Goal: Communication & Community: Answer question/provide support

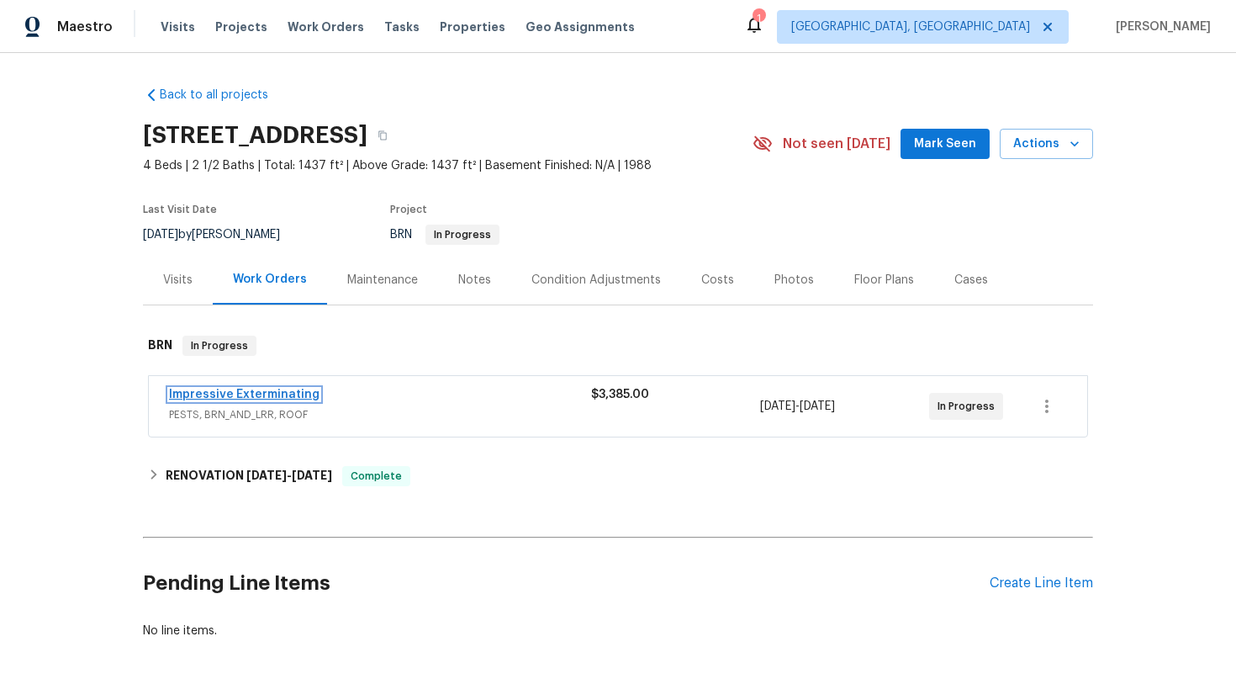
click at [204, 395] on link "Impressive Exterminating" at bounding box center [244, 395] width 151 height 12
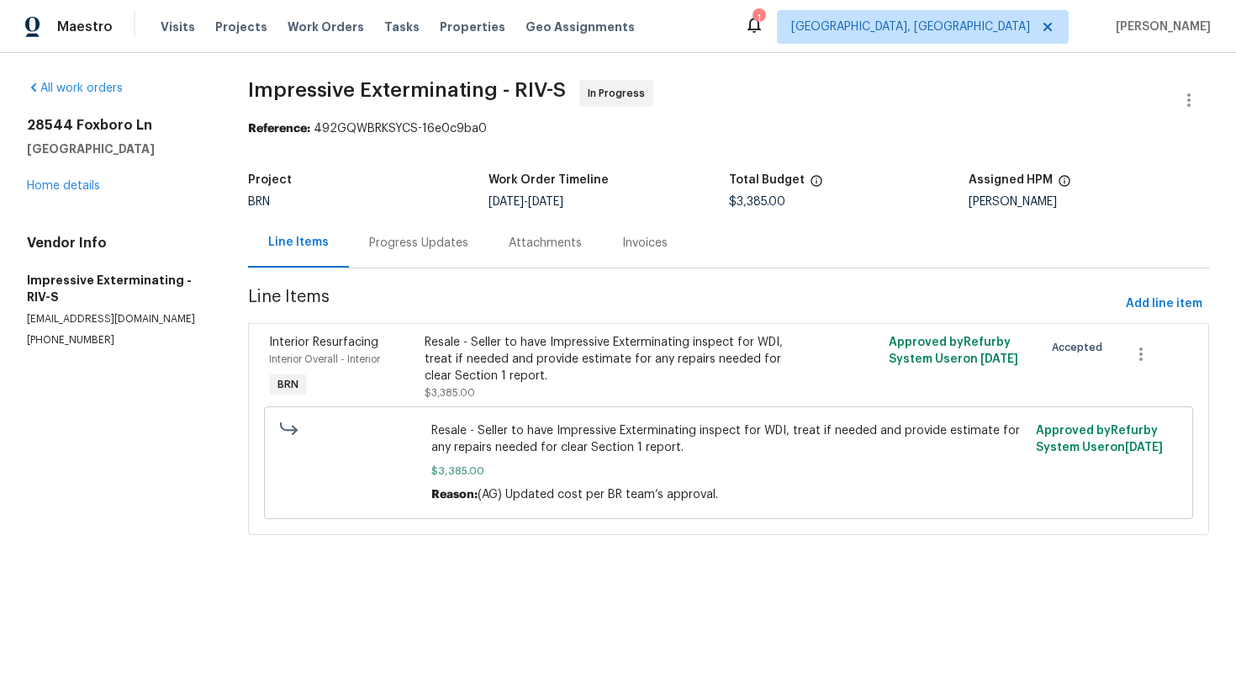
click at [425, 243] on div "Progress Updates" at bounding box center [418, 243] width 99 height 17
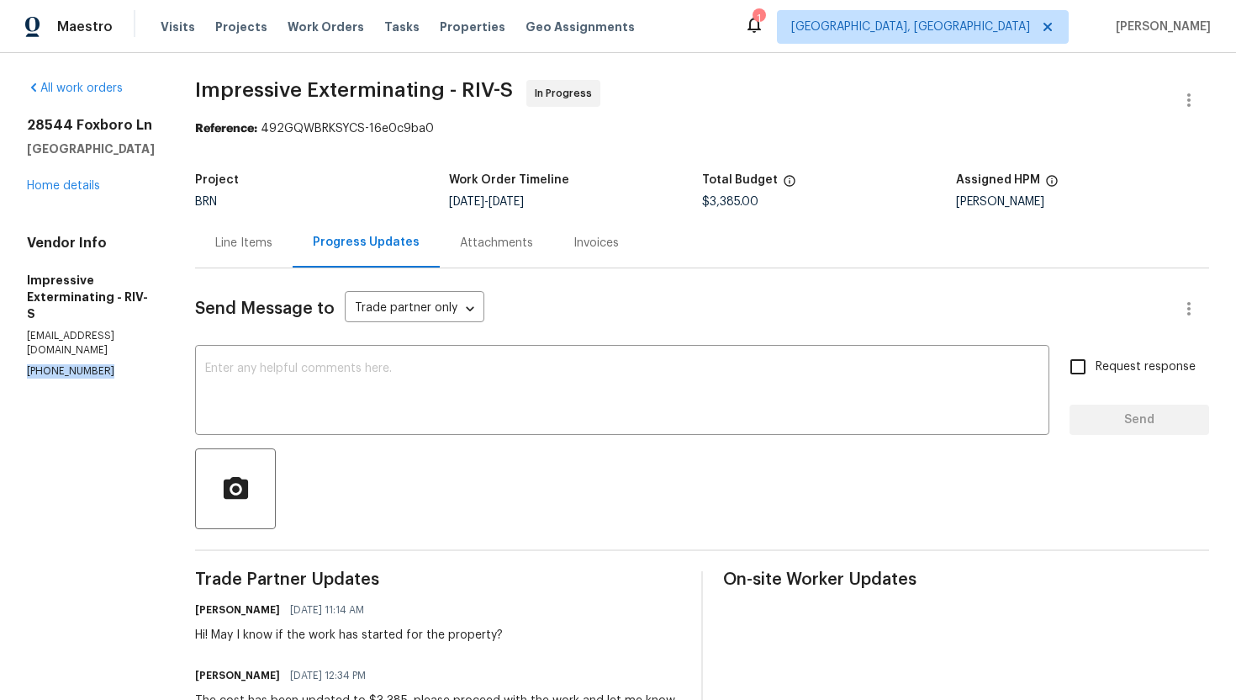
drag, startPoint x: 19, startPoint y: 337, endPoint x: 114, endPoint y: 338, distance: 95.9
click at [114, 338] on div "All work orders 28544 Foxboro Ln Highland, CA 92346 Home details Vendor Info Im…" at bounding box center [618, 594] width 1236 height 1083
copy p "(909) 568-4314"
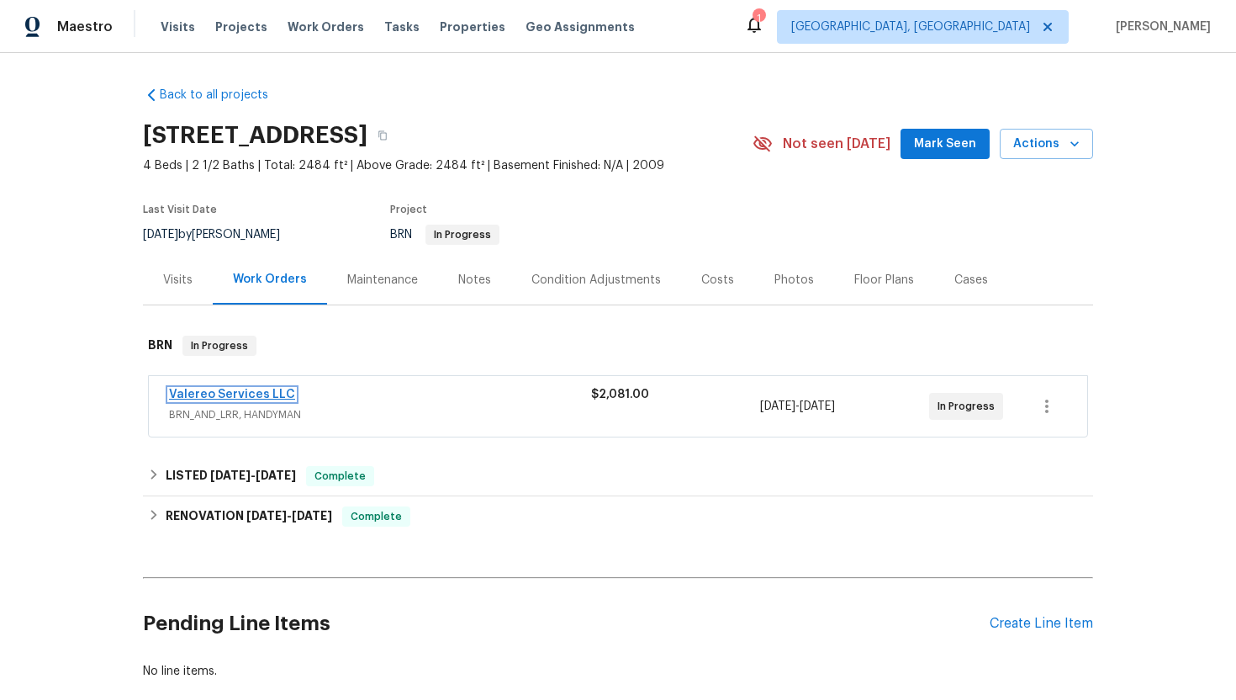
click at [217, 395] on link "Valereo Services LLC" at bounding box center [232, 395] width 126 height 12
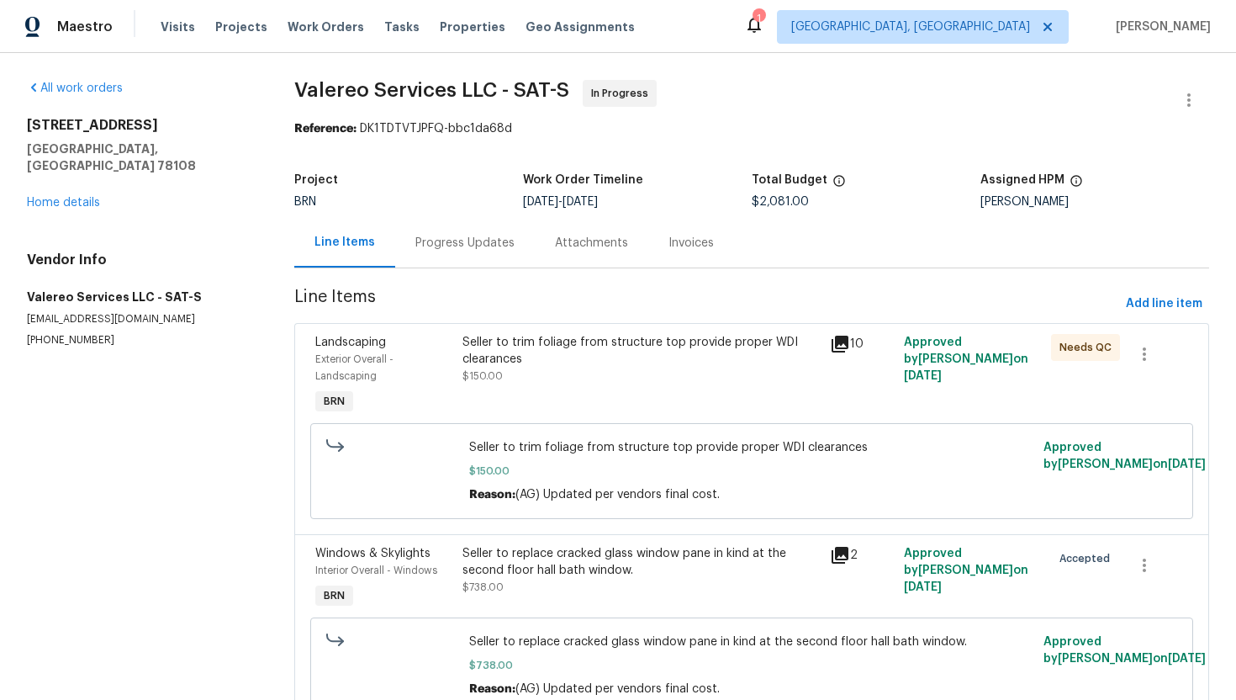
click at [478, 244] on div "Progress Updates" at bounding box center [464, 243] width 99 height 17
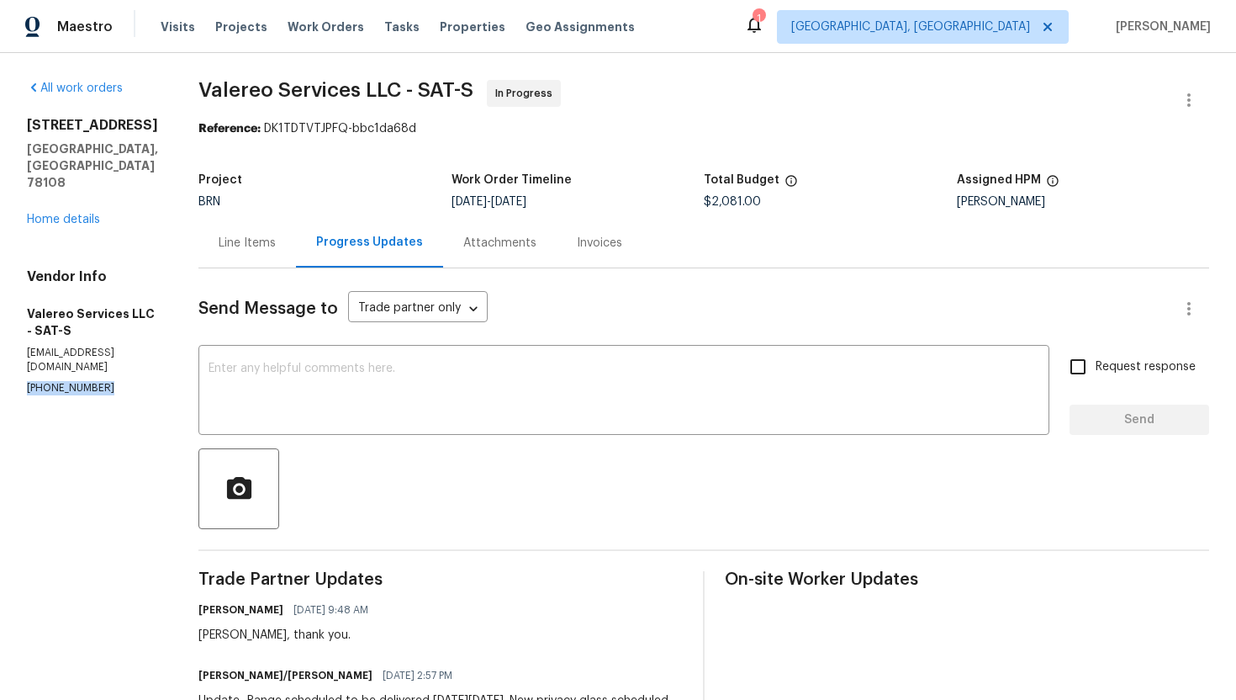
drag, startPoint x: 25, startPoint y: 339, endPoint x: 119, endPoint y: 341, distance: 93.4
click at [119, 381] on p "[PHONE_NUMBER]" at bounding box center [92, 388] width 131 height 14
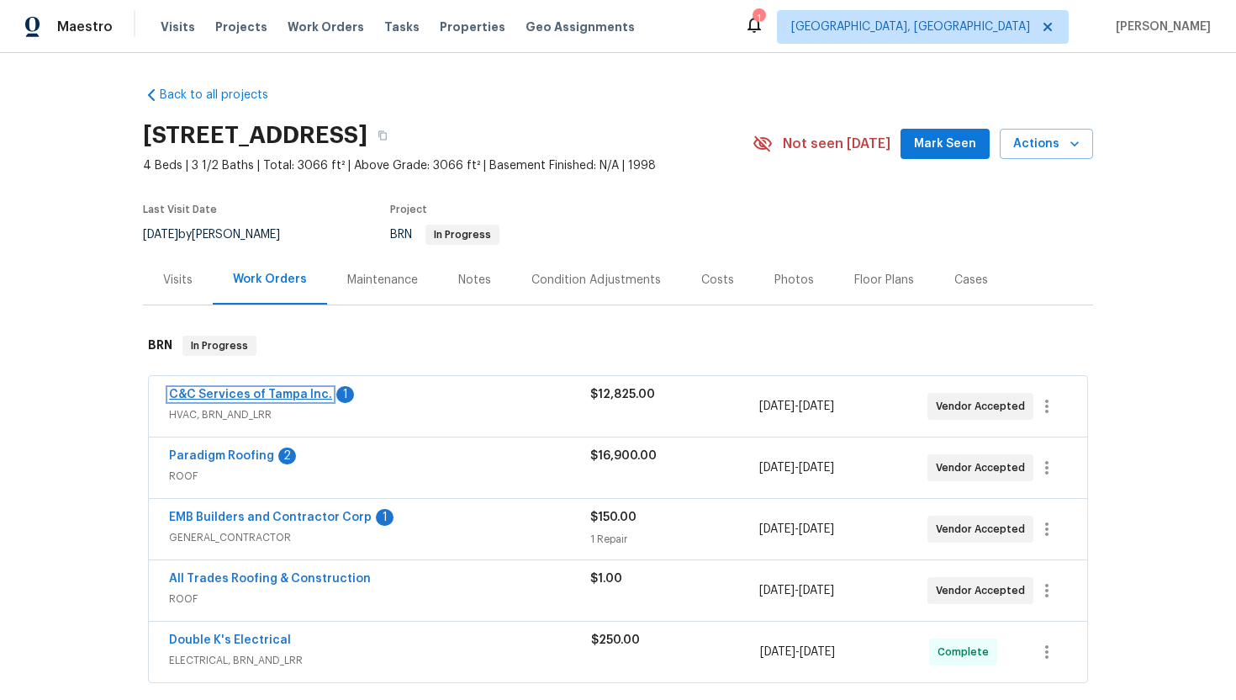
click at [282, 394] on link "C&C Services of Tampa Inc." at bounding box center [250, 395] width 163 height 12
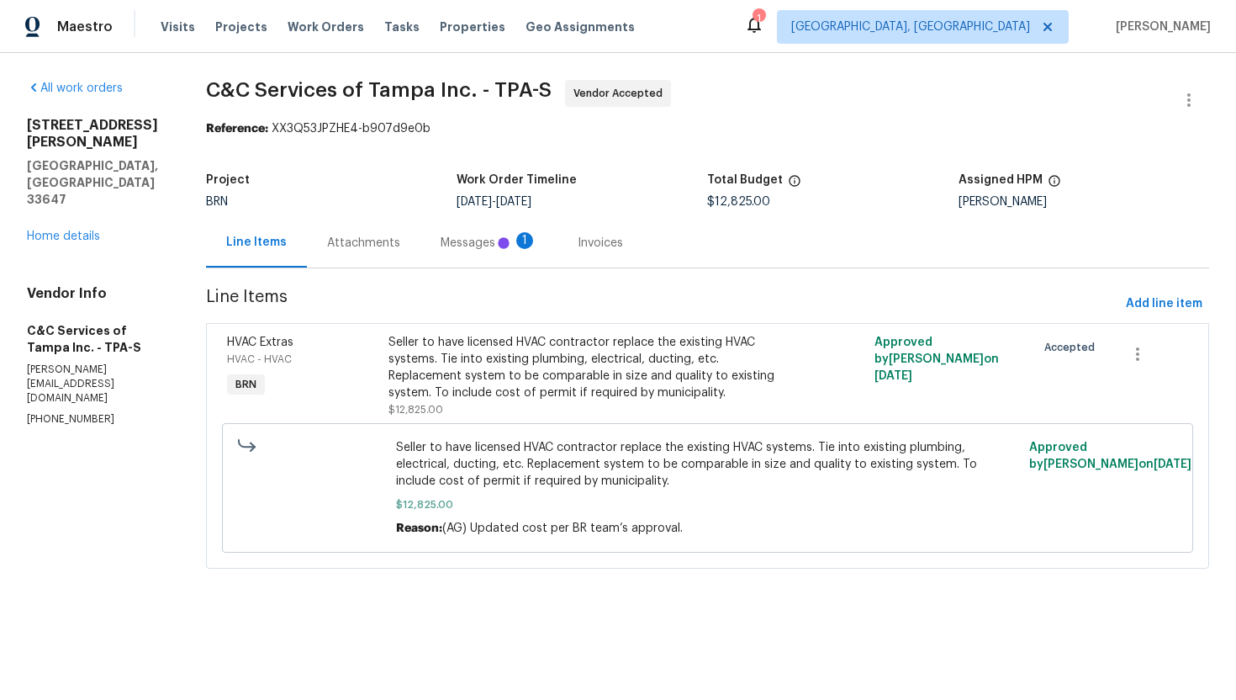
click at [420, 249] on div "Attachments" at bounding box center [364, 243] width 114 height 50
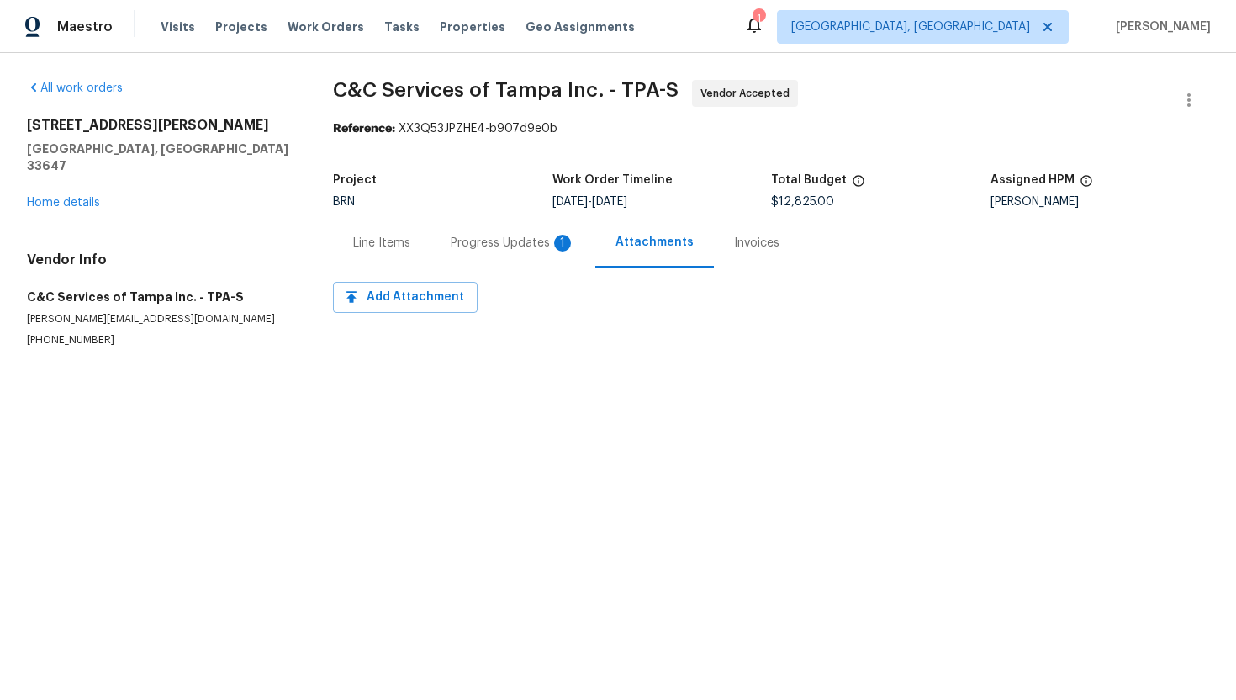
click at [465, 247] on div "Progress Updates 1" at bounding box center [513, 243] width 124 height 17
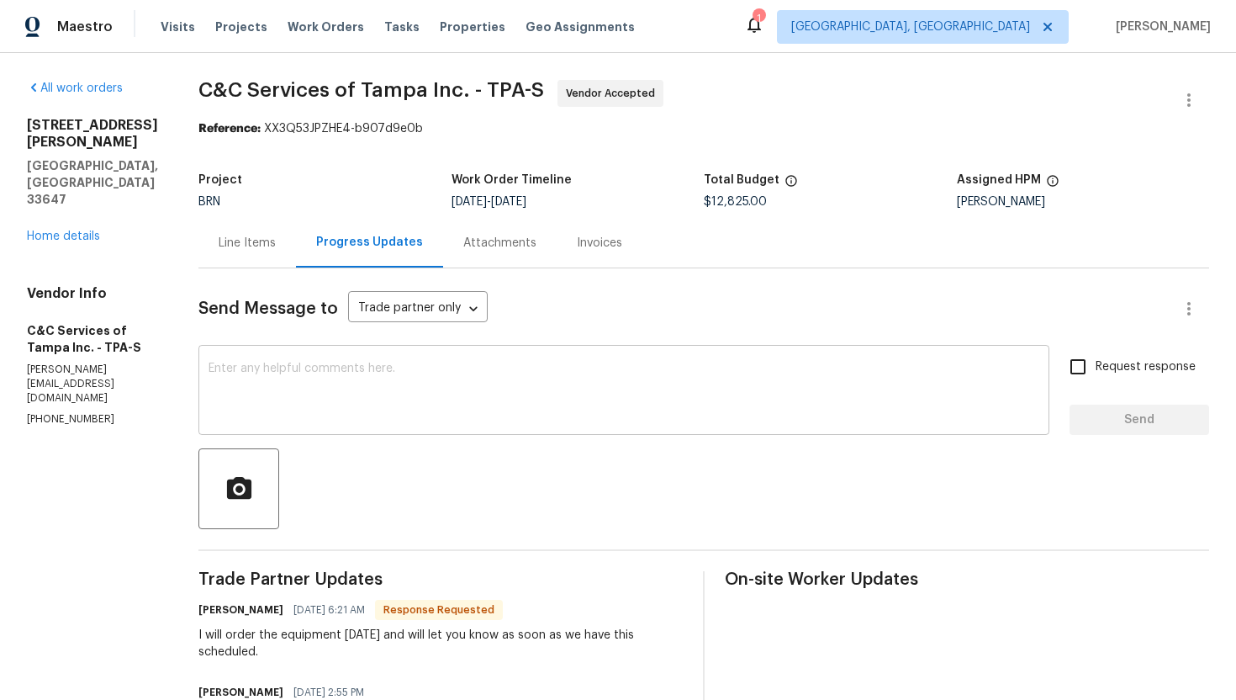
click at [448, 416] on textarea at bounding box center [624, 391] width 831 height 59
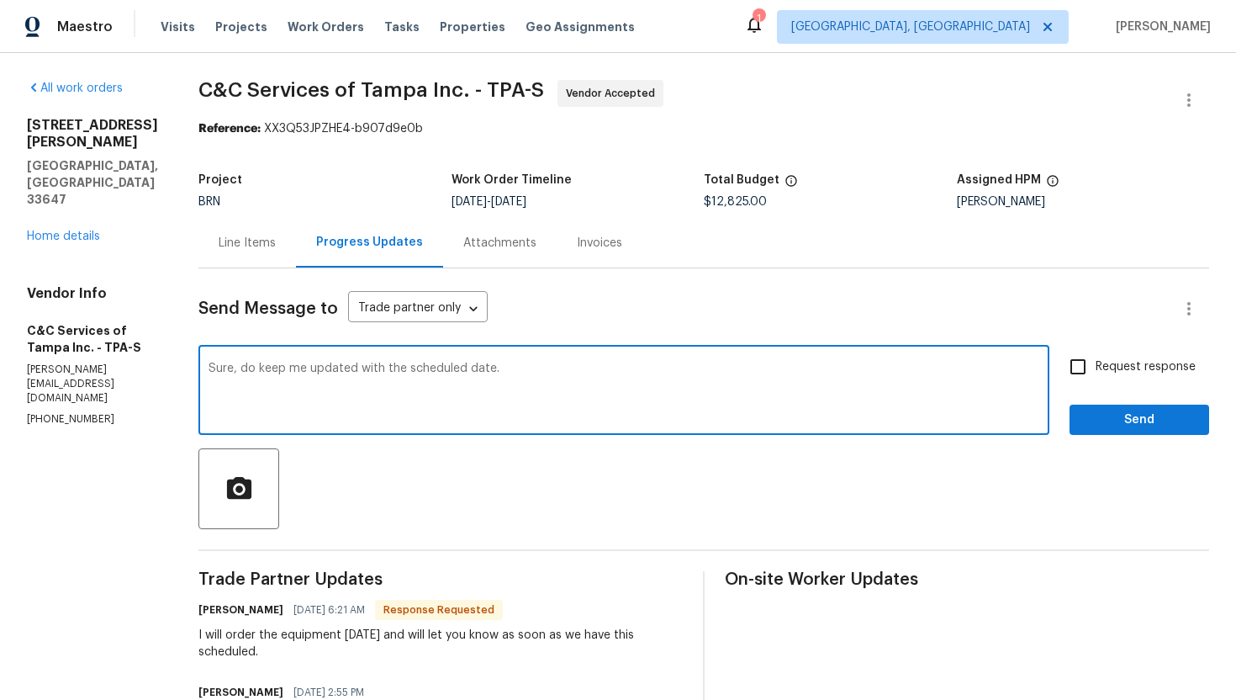
type textarea "Sure, do keep me updated with the scheduled date."
click at [1111, 376] on label "Request response" at bounding box center [1127, 366] width 135 height 35
click at [1096, 376] on input "Request response" at bounding box center [1077, 366] width 35 height 35
checkbox input "true"
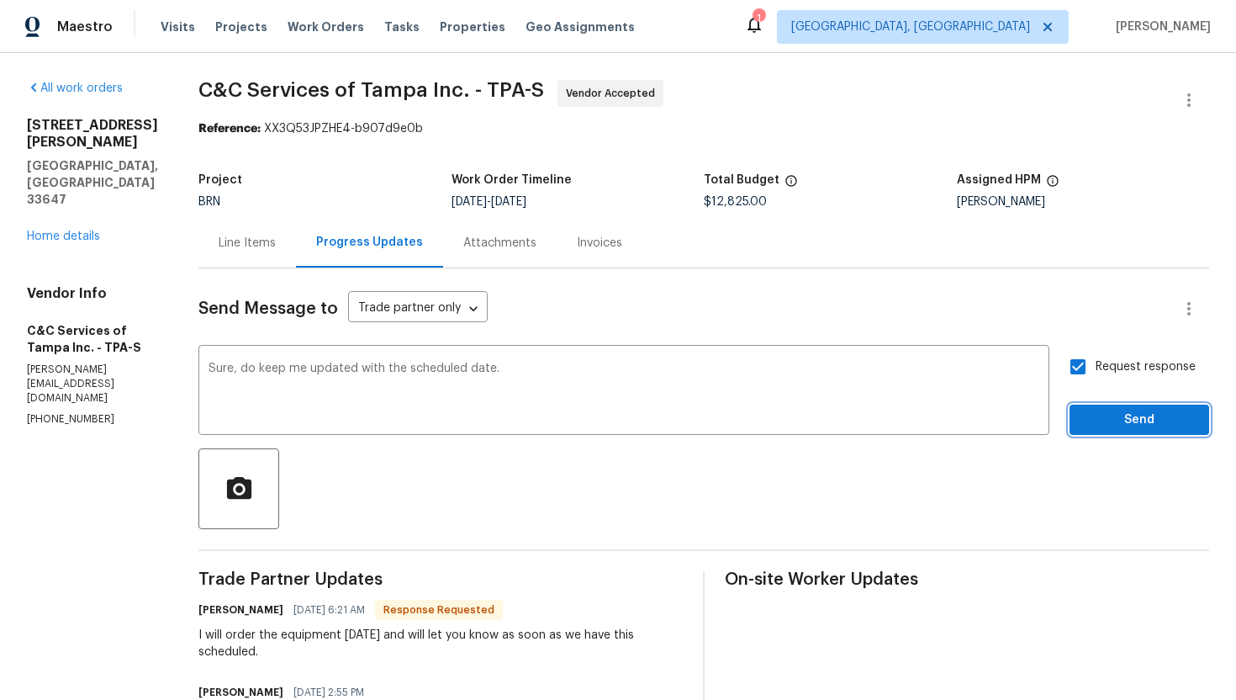
click at [1122, 411] on span "Send" at bounding box center [1139, 420] width 113 height 21
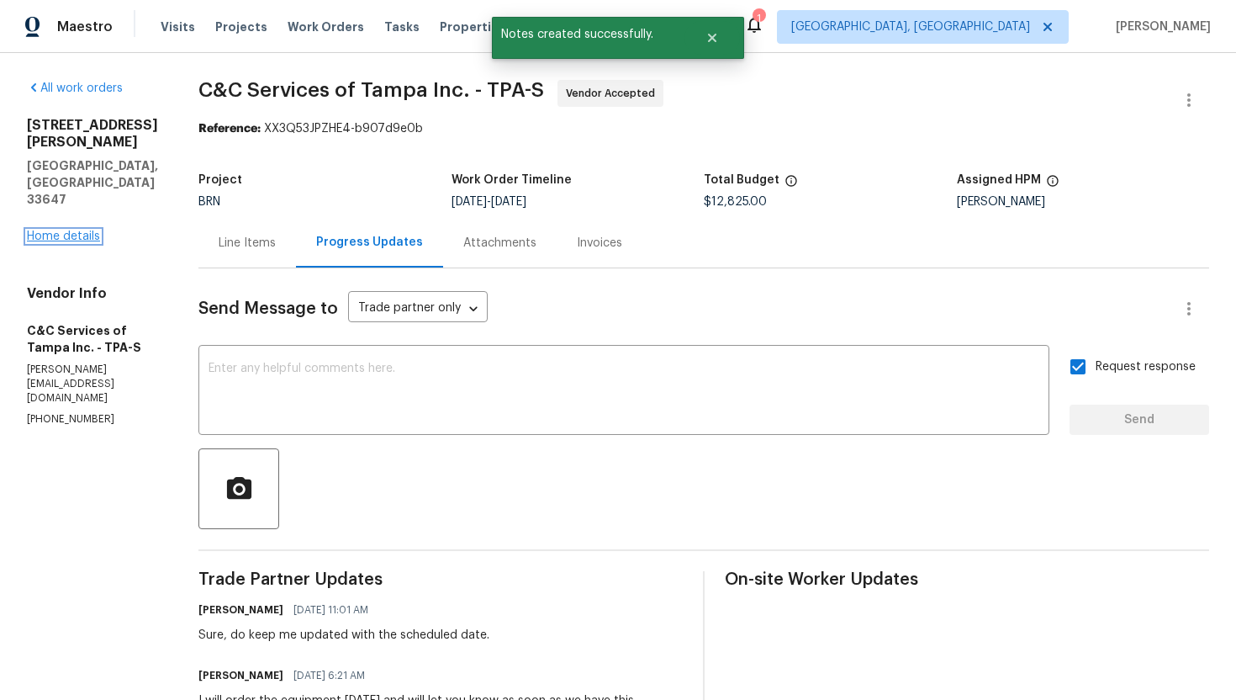
click at [62, 230] on link "Home details" at bounding box center [63, 236] width 73 height 12
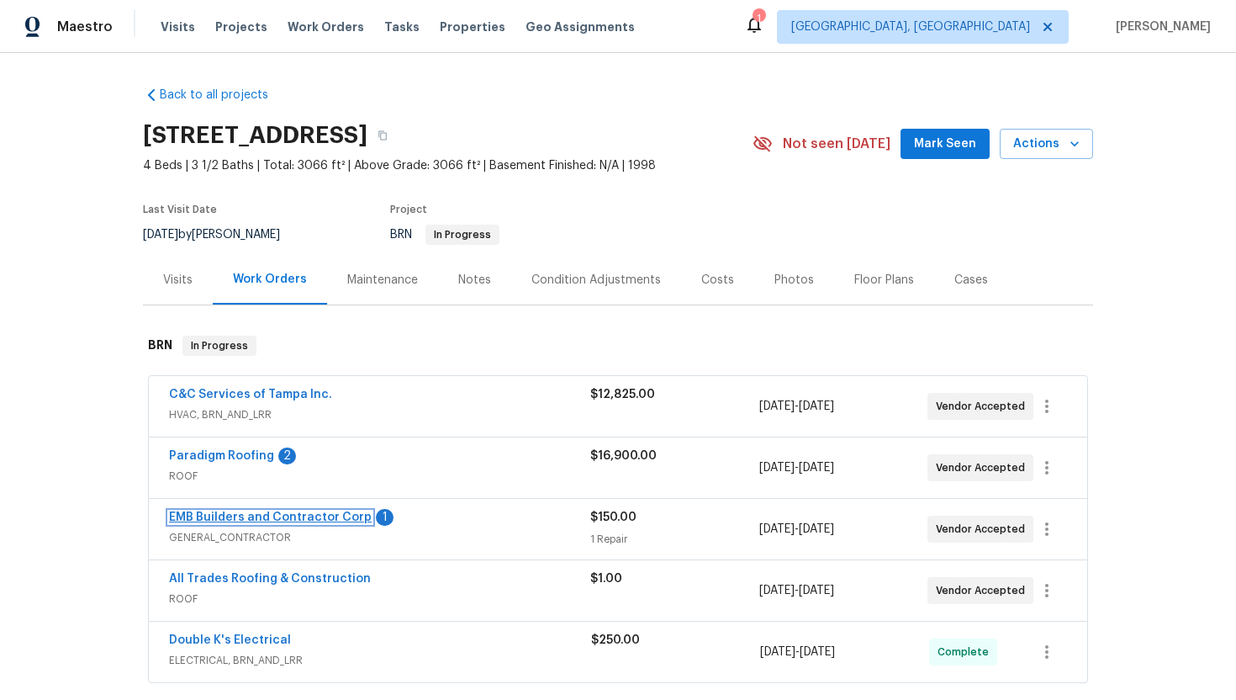
click at [235, 516] on link "EMB Builders and Contractor Corp" at bounding box center [270, 517] width 203 height 12
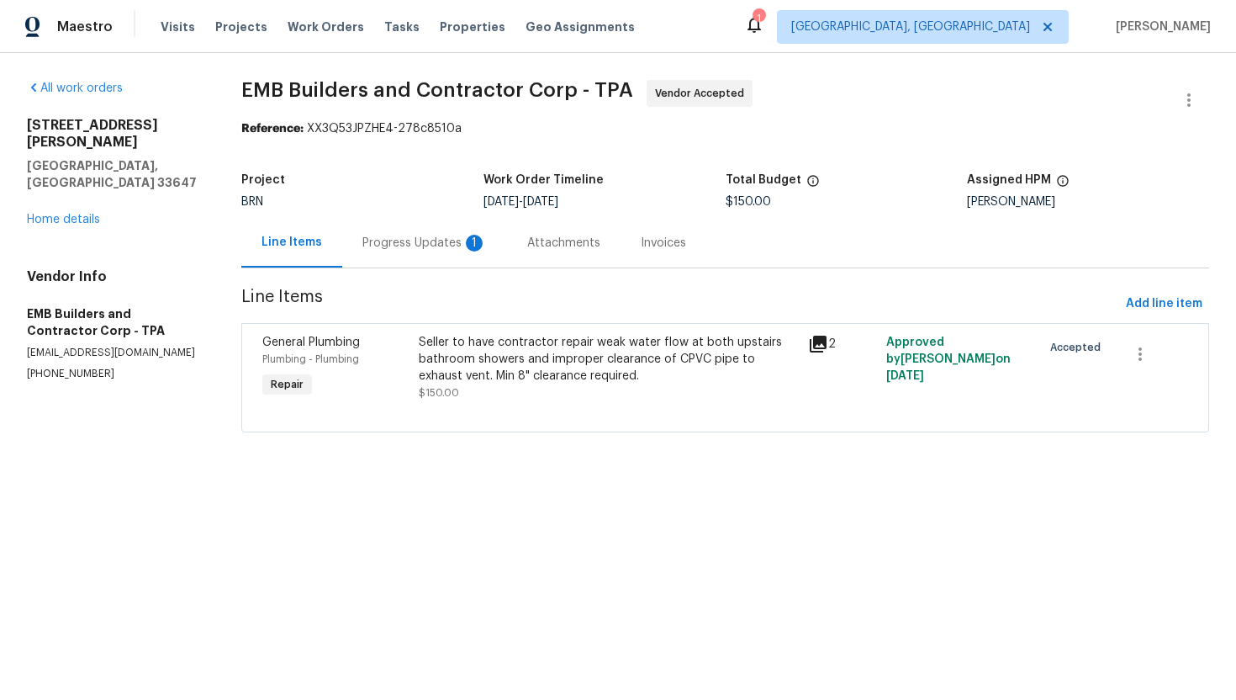
click at [441, 261] on div "Progress Updates 1" at bounding box center [424, 243] width 165 height 50
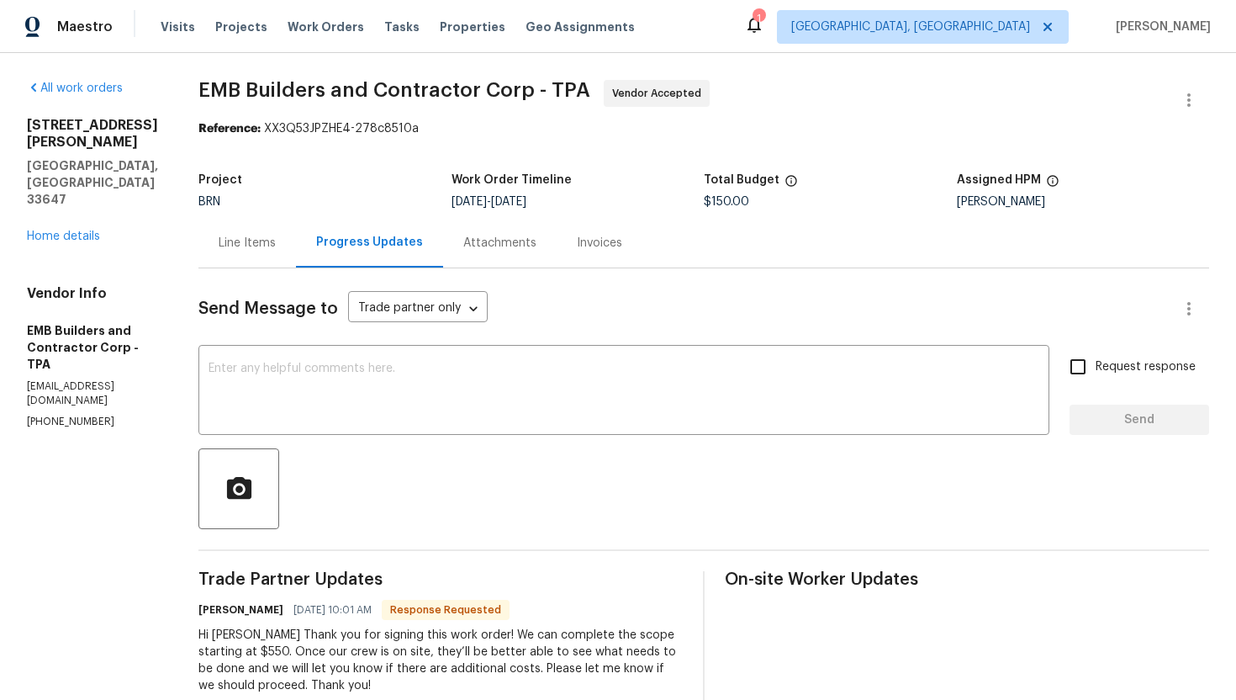
click at [231, 252] on div "Line Items" at bounding box center [247, 243] width 98 height 50
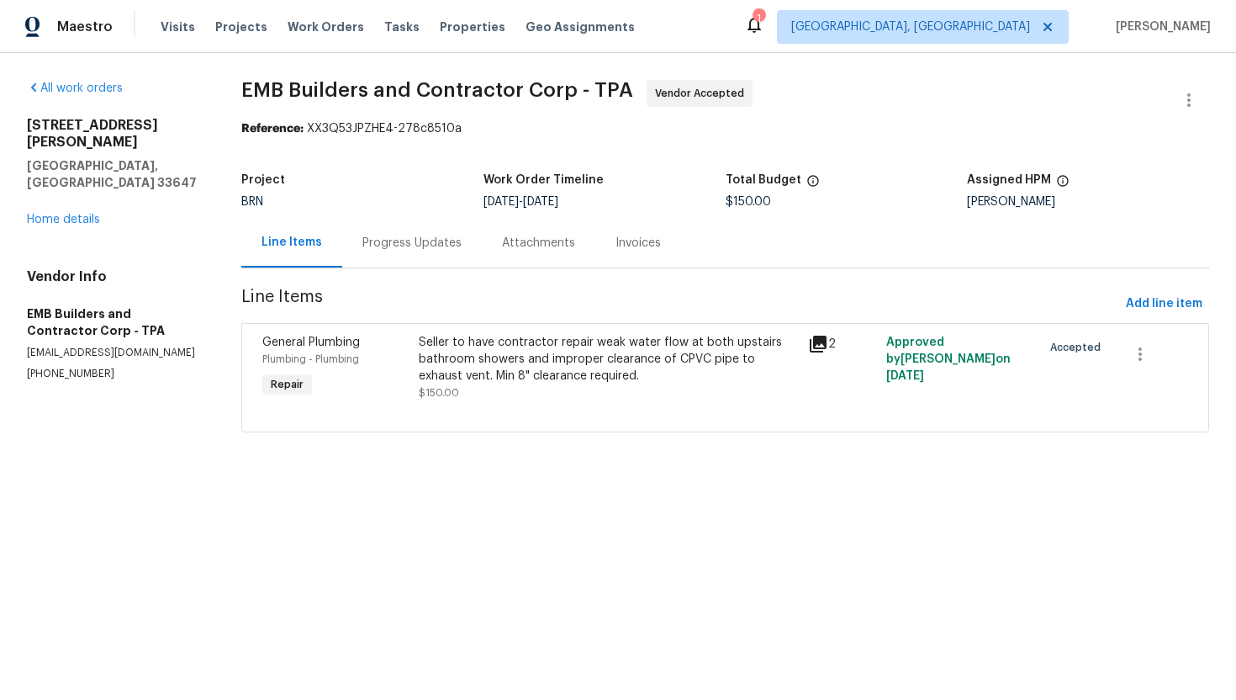
click at [570, 392] on div "Seller to have contractor repair weak water flow at both upstairs bathroom show…" at bounding box center [609, 367] width 380 height 67
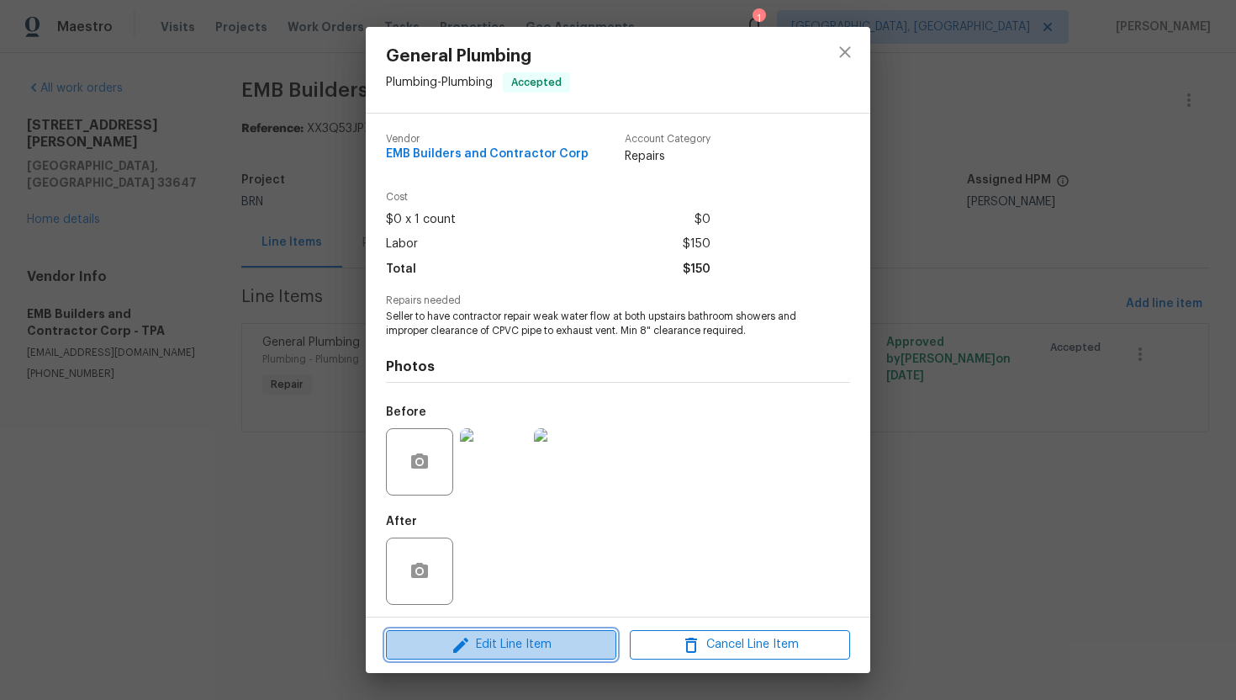
click at [473, 636] on span "Edit Line Item" at bounding box center [501, 644] width 220 height 21
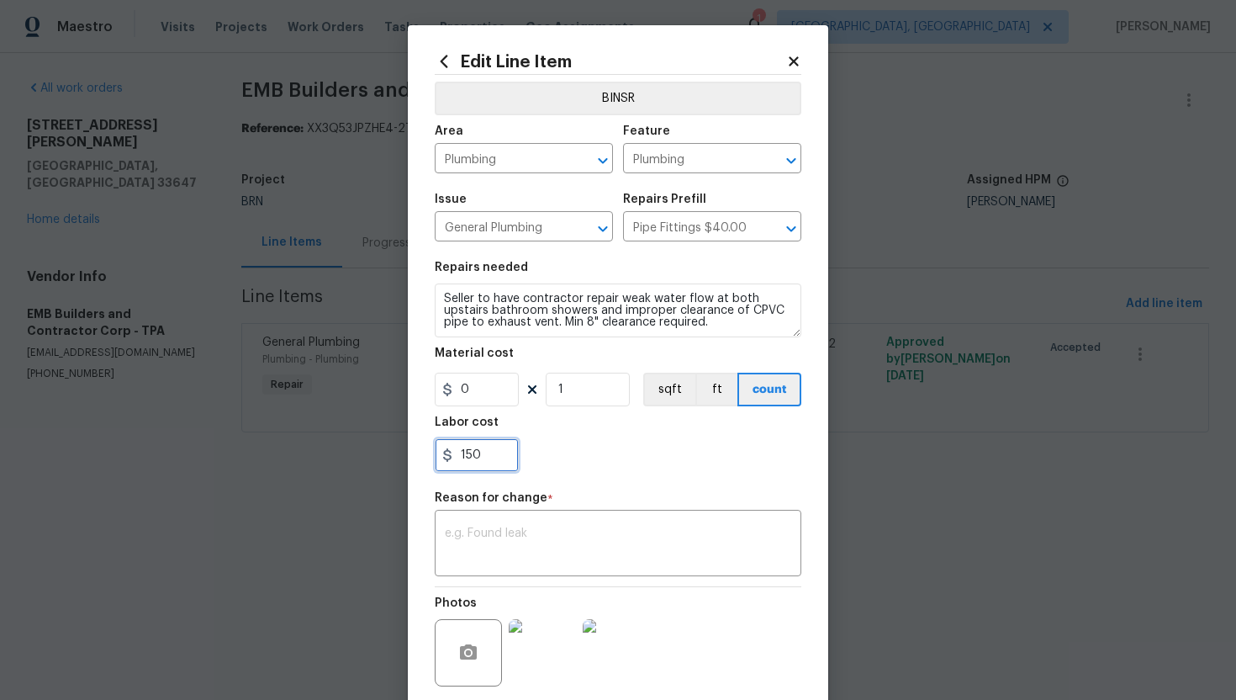
click at [467, 456] on input "150" at bounding box center [477, 455] width 84 height 34
type input "550"
click at [548, 555] on textarea at bounding box center [618, 544] width 346 height 35
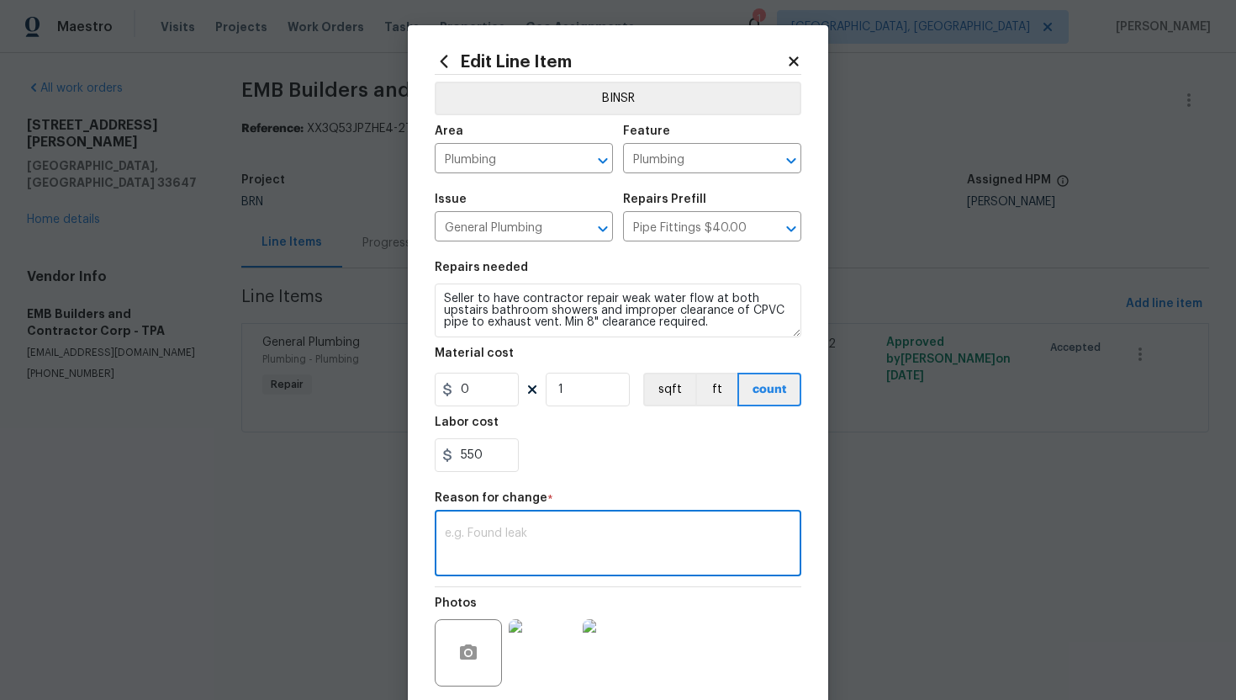
paste textarea "(AG) Updated per vendors final cost."
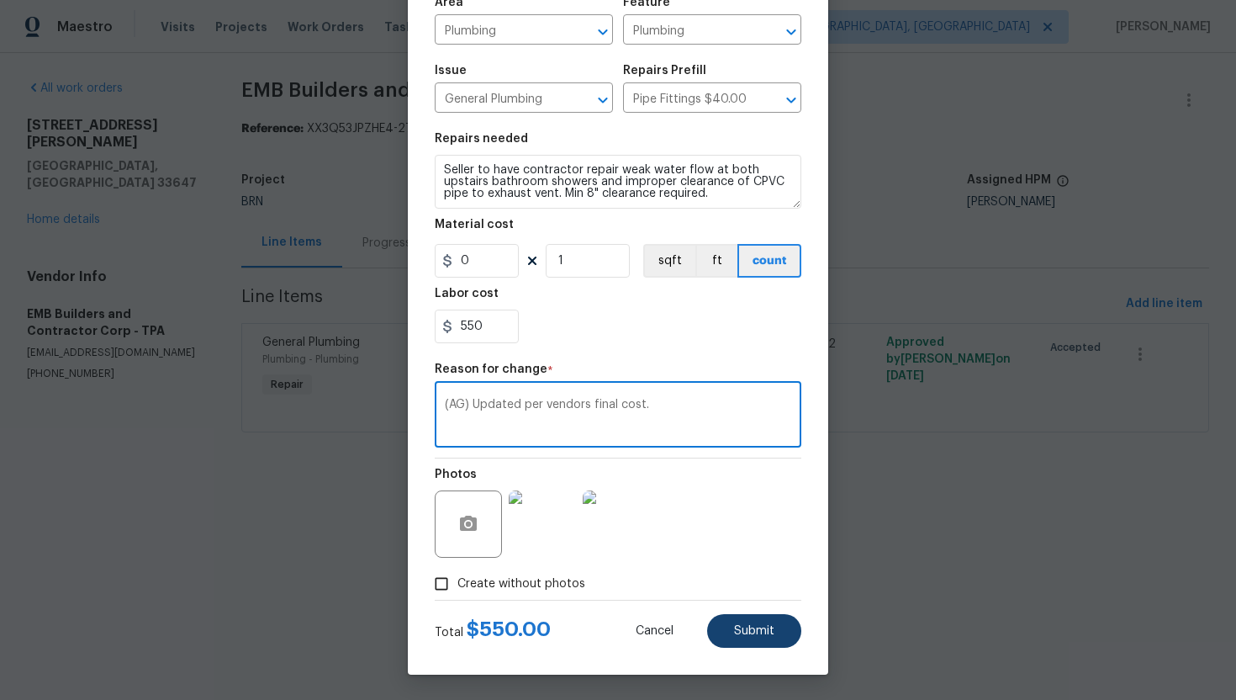
type textarea "(AG) Updated per vendors final cost."
click at [758, 632] on span "Submit" at bounding box center [754, 631] width 40 height 13
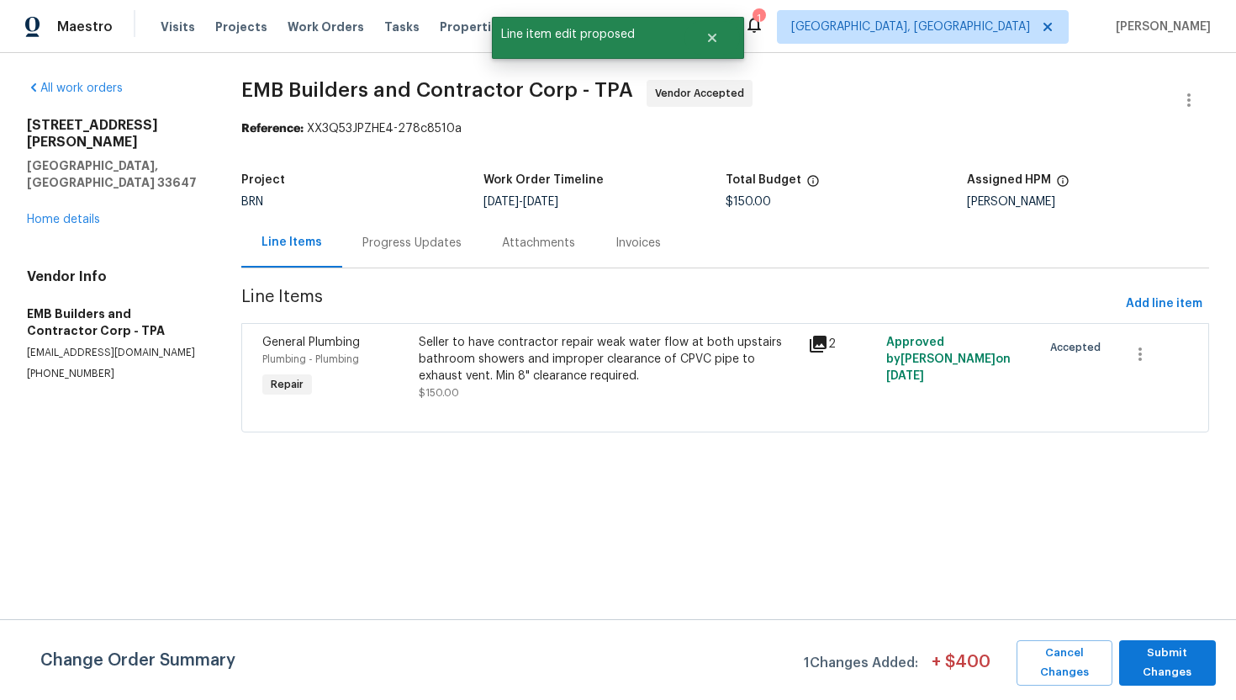
scroll to position [0, 0]
click at [1193, 660] on span "Submit Changes" at bounding box center [1168, 662] width 80 height 39
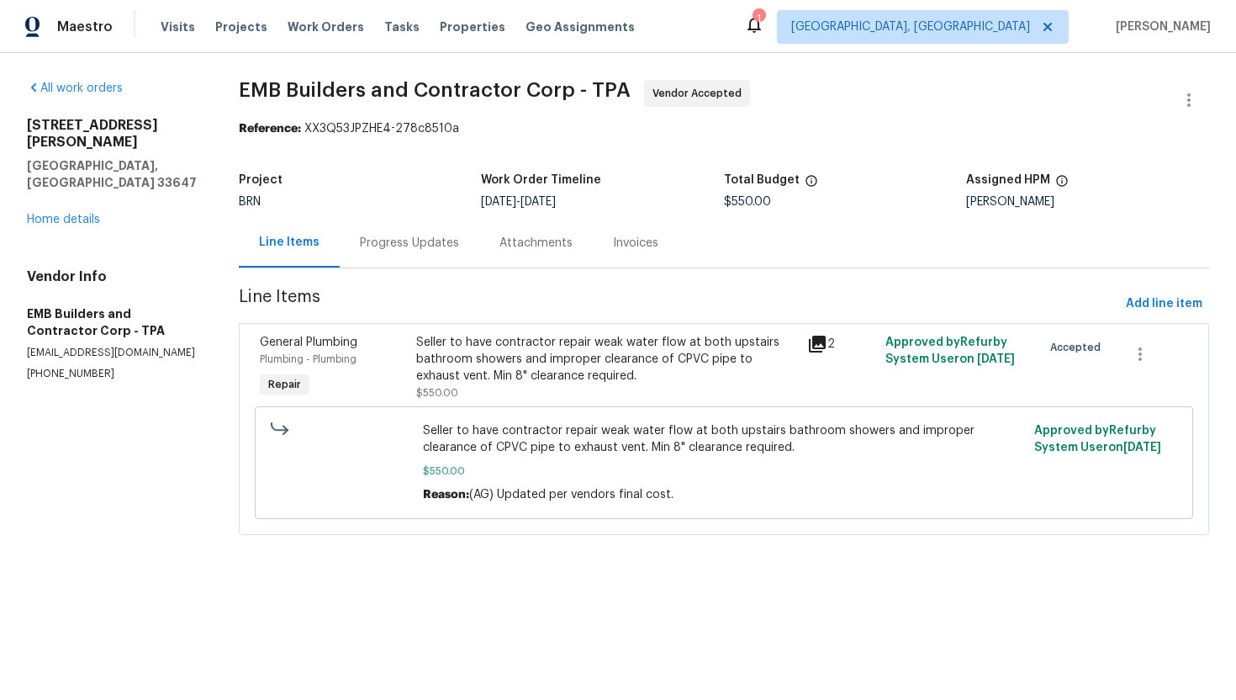
click at [431, 251] on div "Progress Updates" at bounding box center [410, 243] width 140 height 50
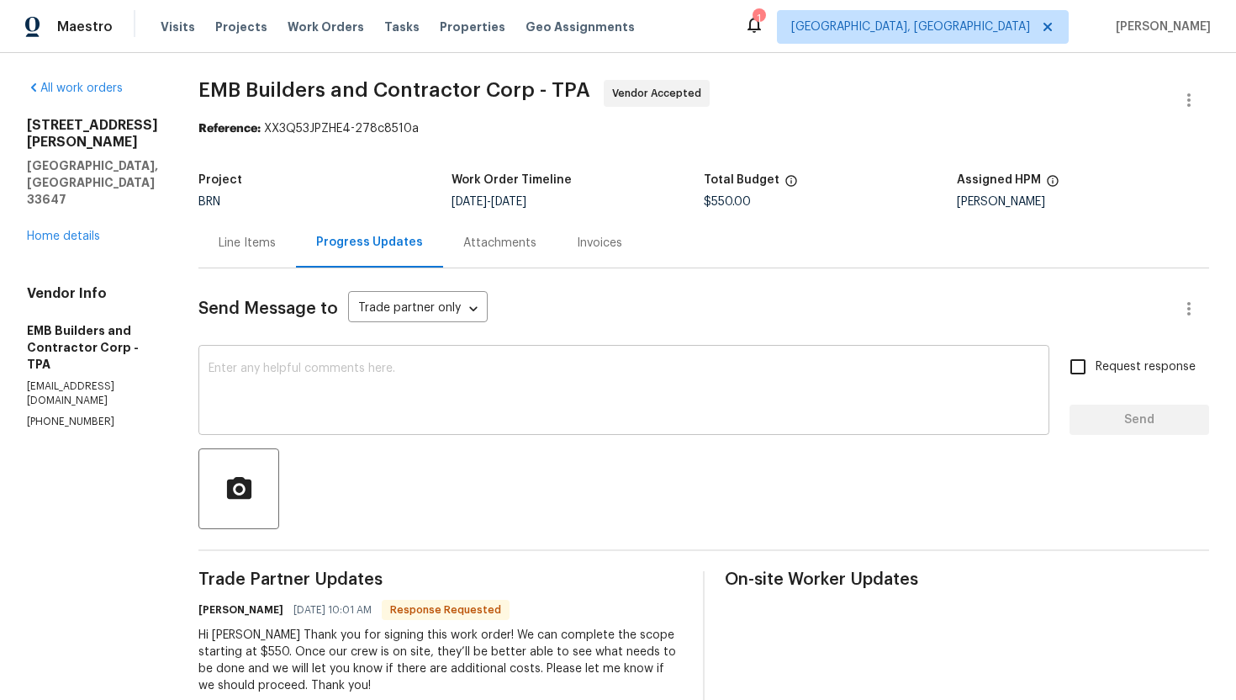
click at [424, 402] on textarea at bounding box center [624, 391] width 831 height 59
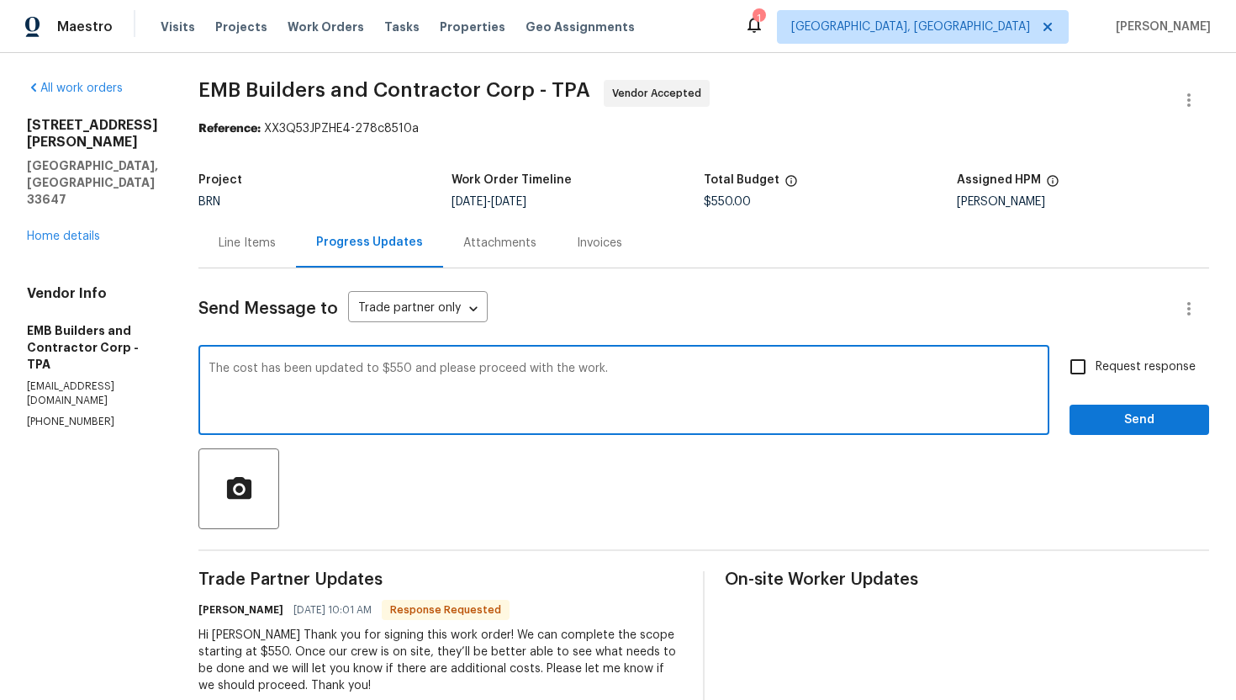
type textarea "The cost has been updated to $550 and please proceed with the work."
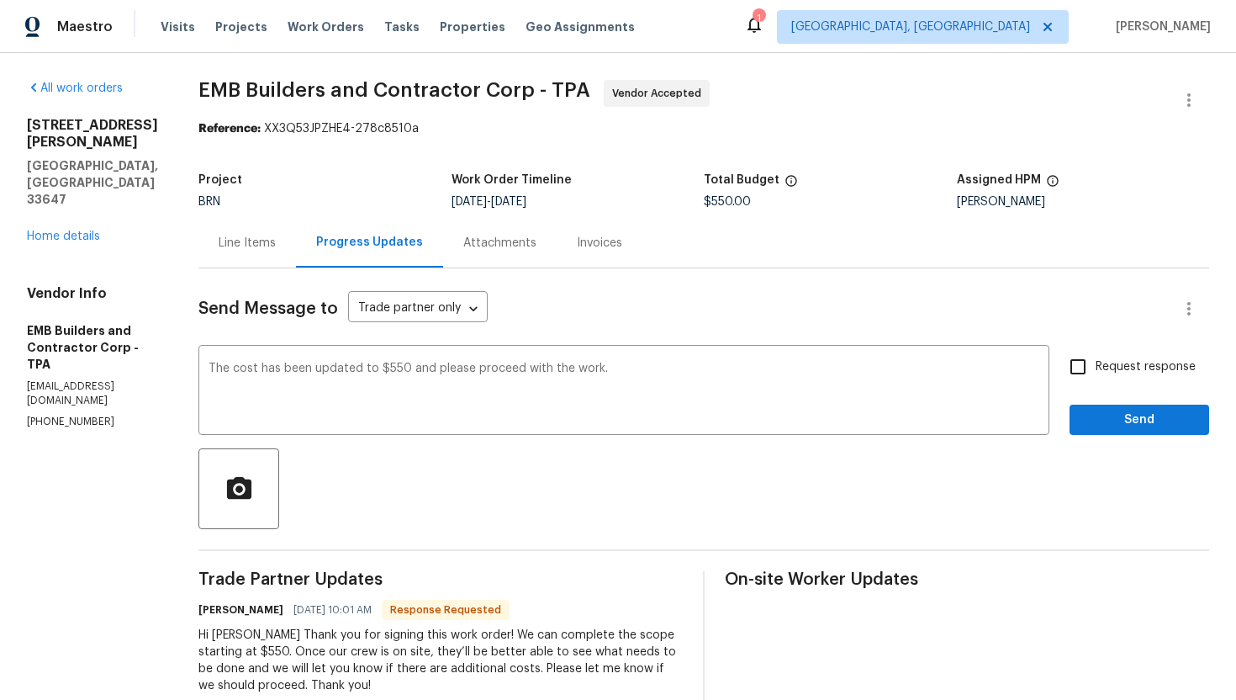
click at [1144, 374] on span "Request response" at bounding box center [1146, 367] width 100 height 18
click at [1096, 374] on input "Request response" at bounding box center [1077, 366] width 35 height 35
checkbox input "true"
click at [1139, 415] on span "Send" at bounding box center [1139, 420] width 113 height 21
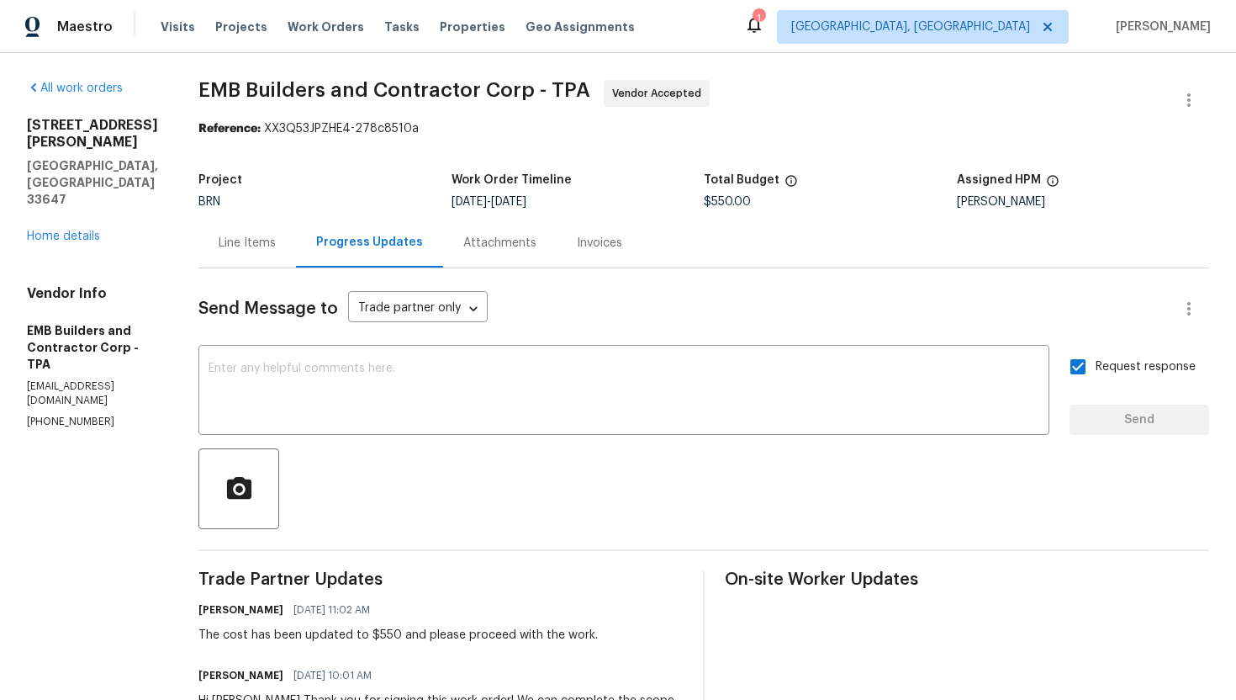
click at [227, 256] on div "Line Items" at bounding box center [247, 243] width 98 height 50
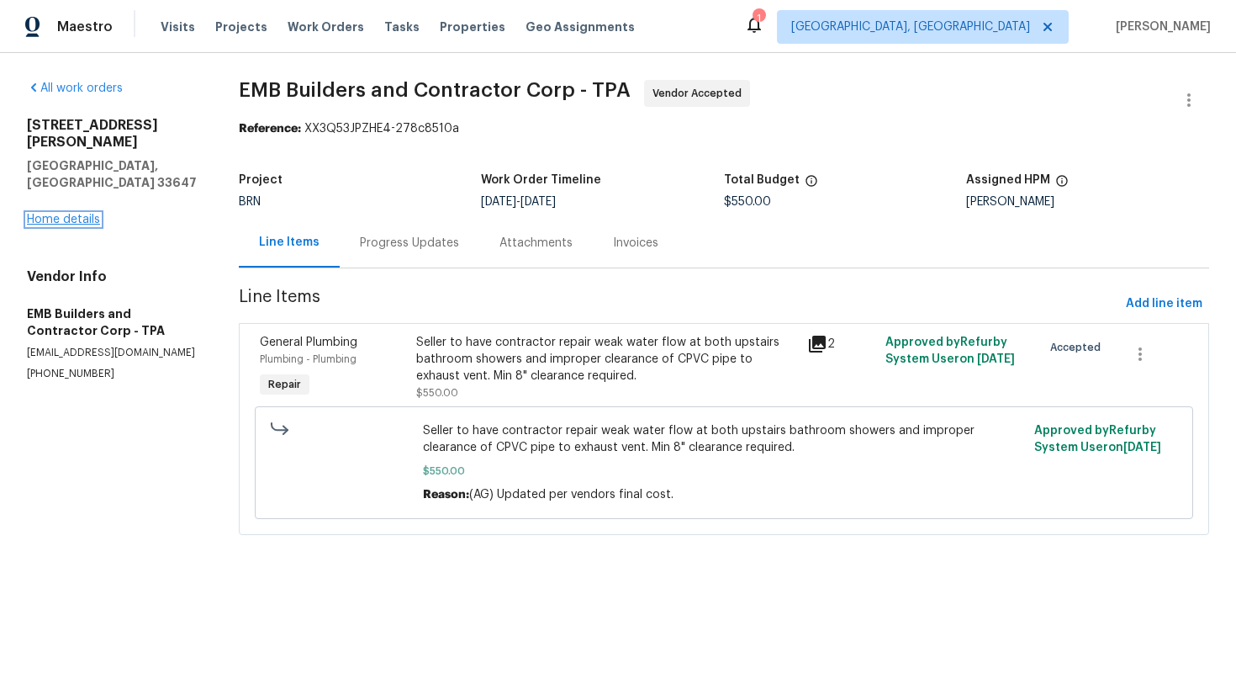
click at [95, 214] on link "Home details" at bounding box center [63, 220] width 73 height 12
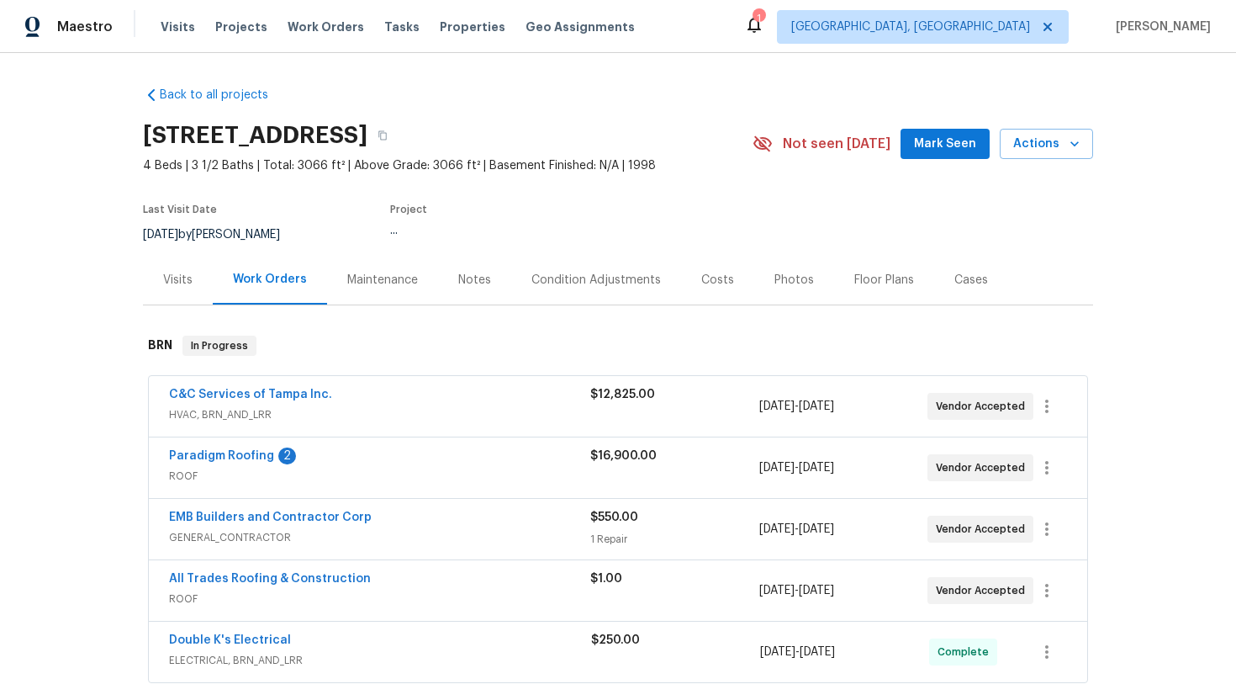
click at [223, 463] on span "Paradigm Roofing" at bounding box center [221, 455] width 105 height 17
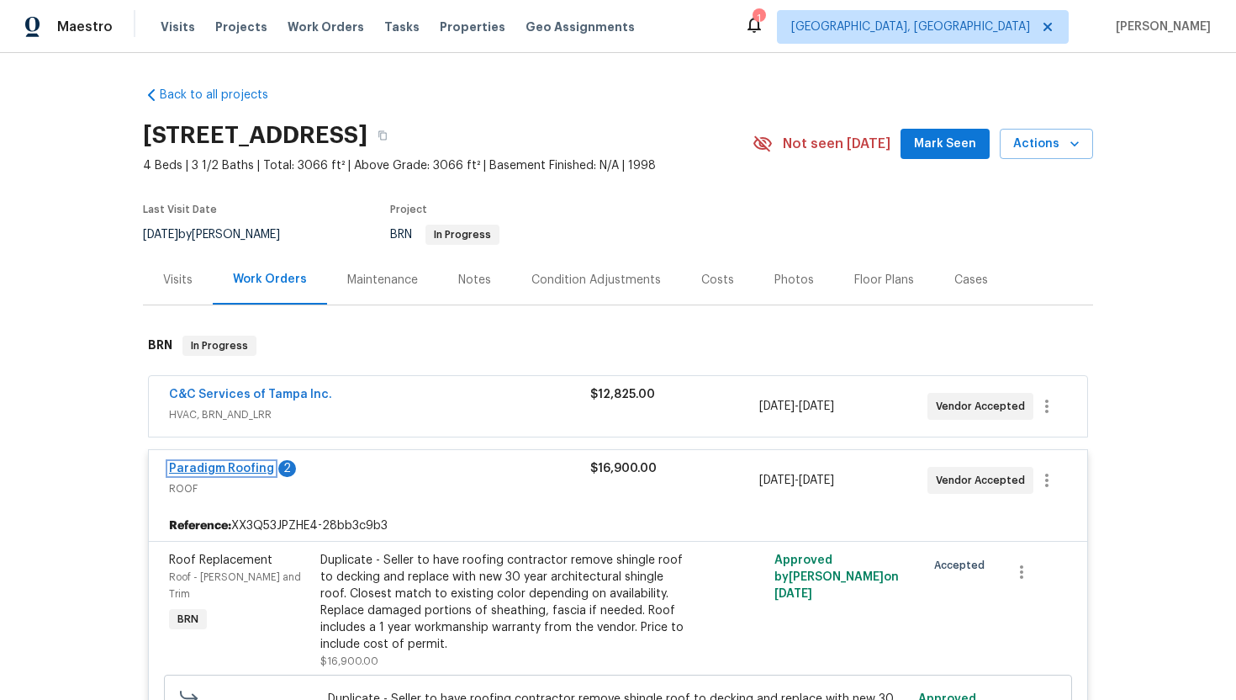
click at [223, 467] on link "Paradigm Roofing" at bounding box center [221, 469] width 105 height 12
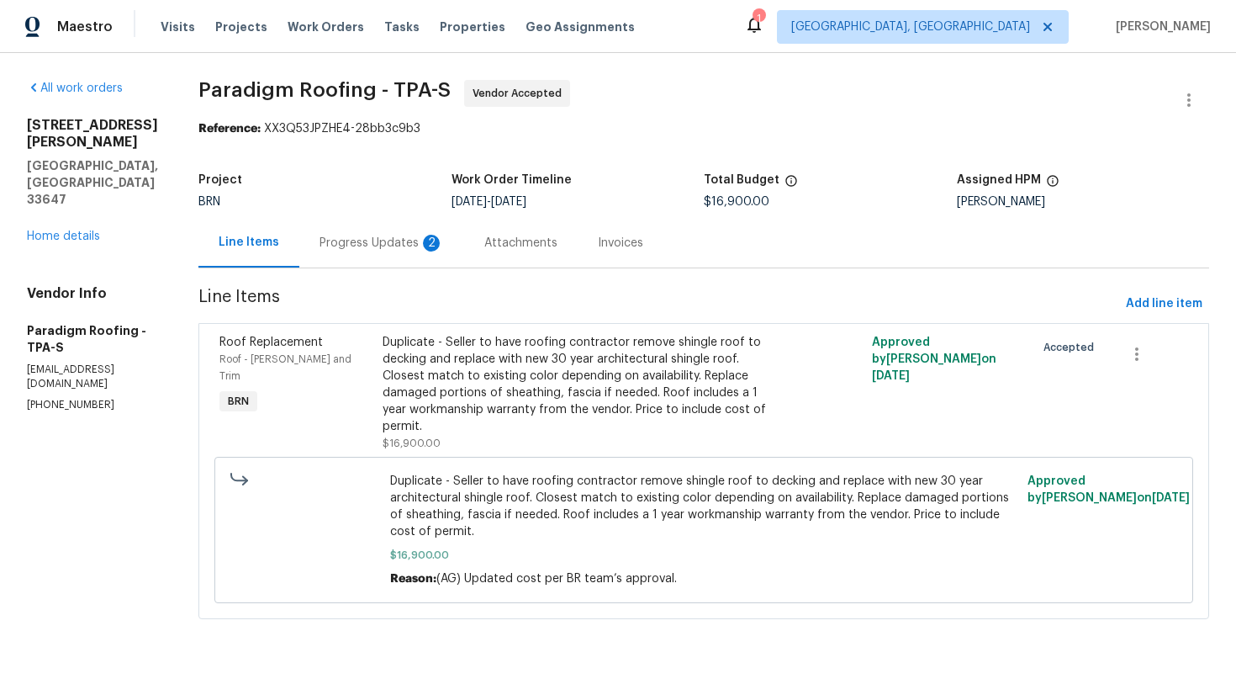
click at [358, 244] on div "Progress Updates 2" at bounding box center [382, 243] width 124 height 17
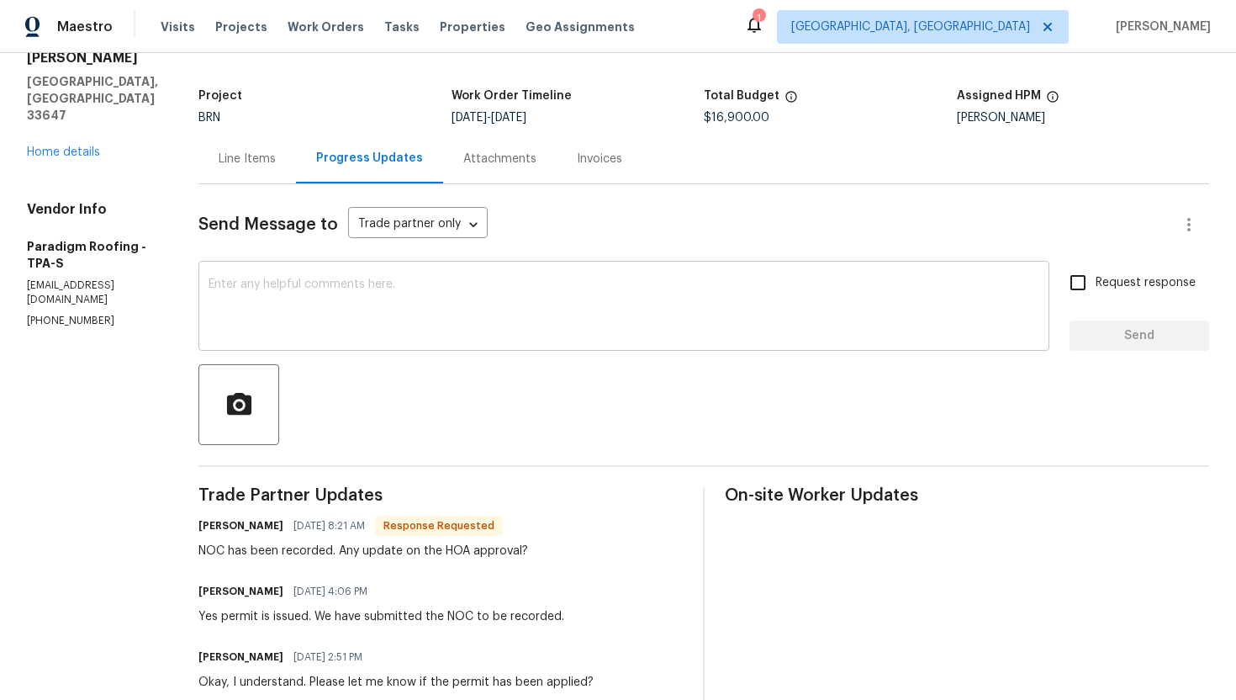
scroll to position [90, 0]
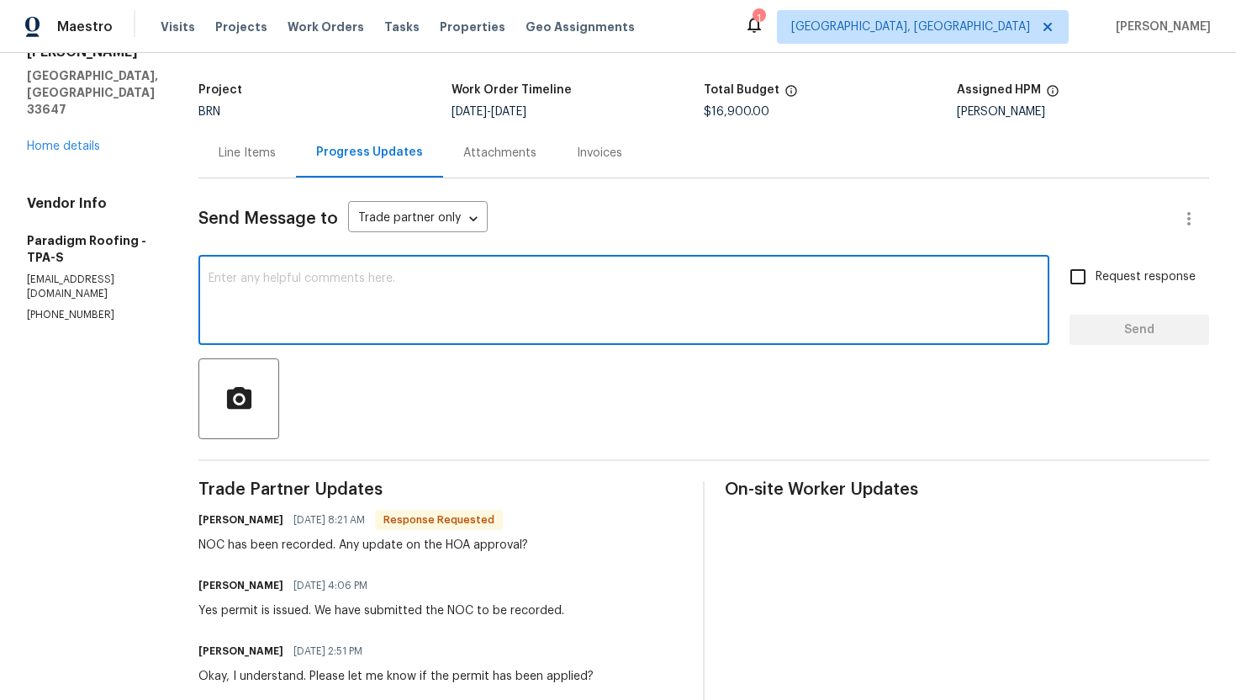
click at [525, 285] on textarea at bounding box center [624, 301] width 831 height 59
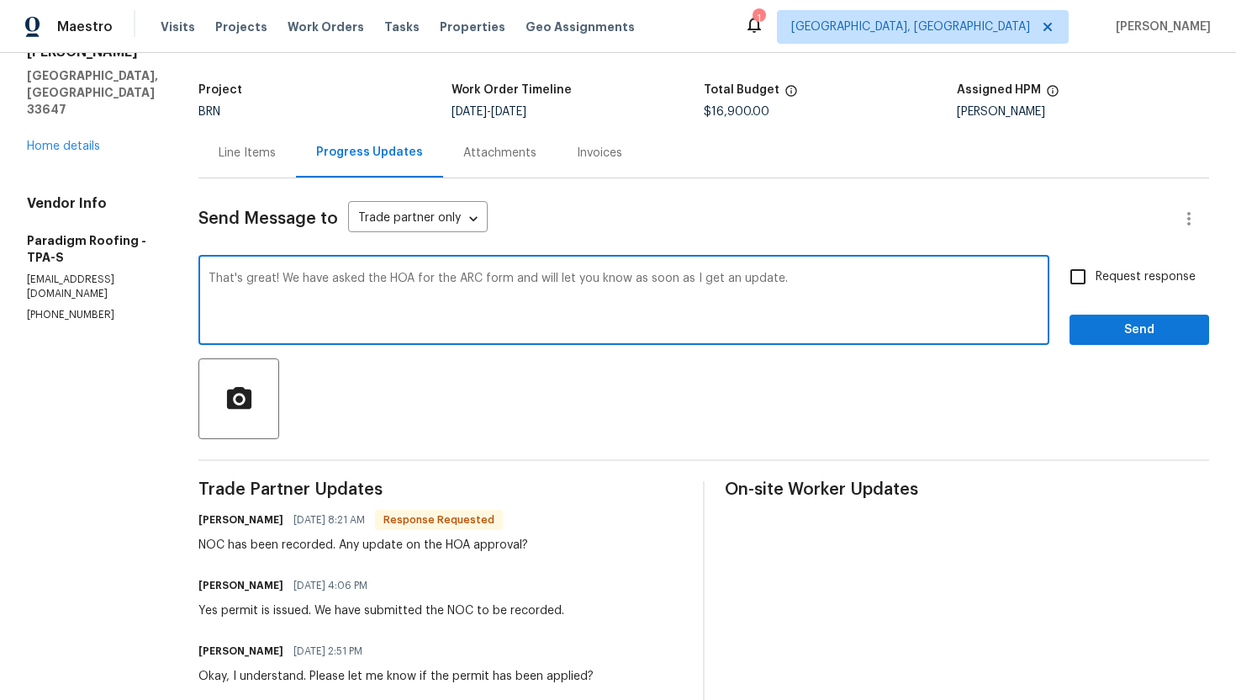
type textarea "That's great! We have asked the HOA for the ARC form and will let you know as s…"
click at [1087, 278] on input "Request response" at bounding box center [1077, 276] width 35 height 35
checkbox input "true"
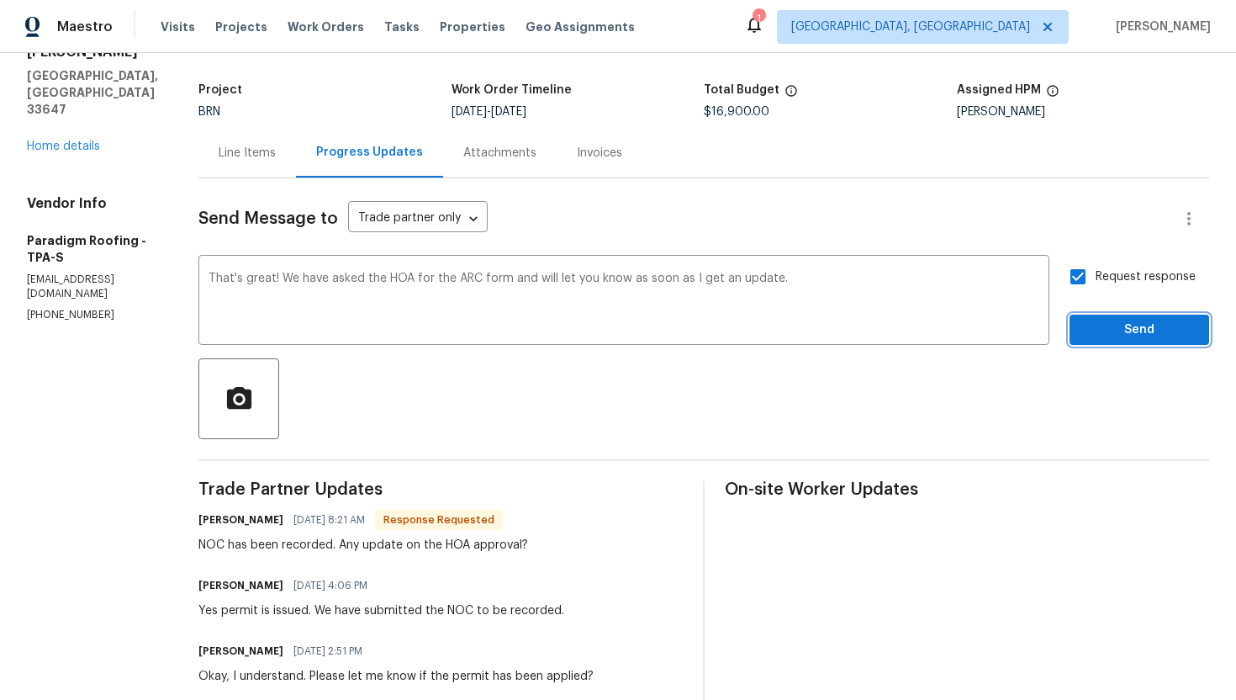
click at [1103, 320] on span "Send" at bounding box center [1139, 330] width 113 height 21
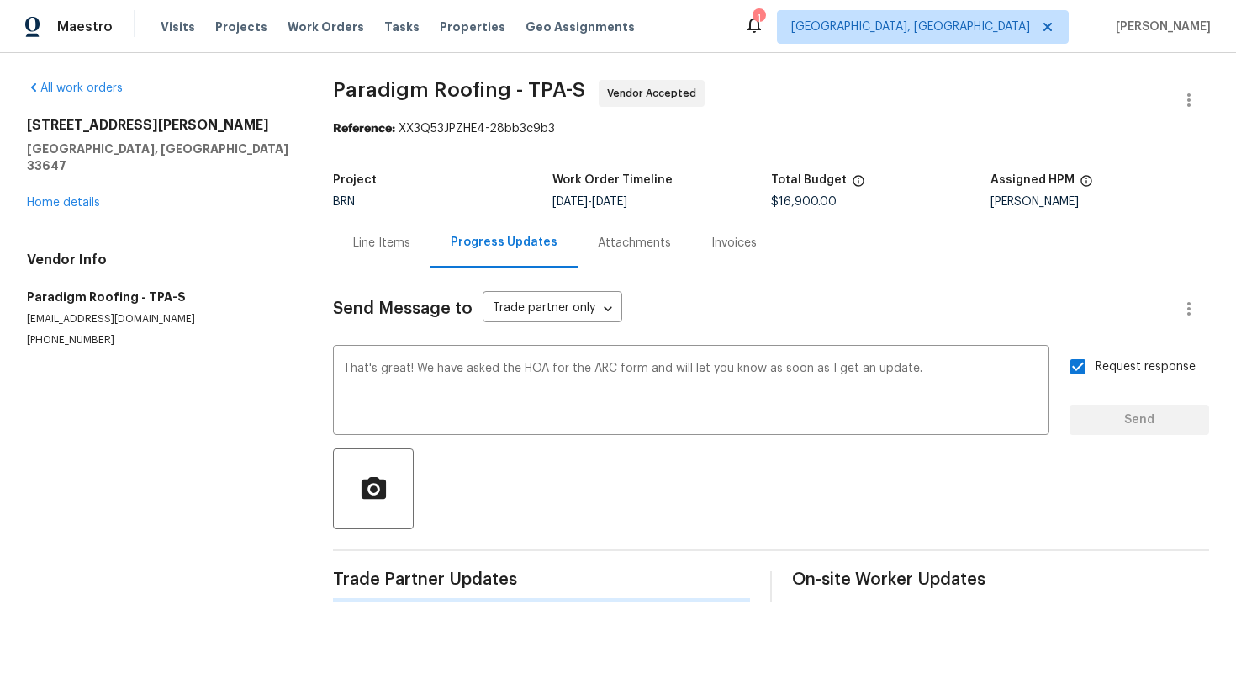
scroll to position [0, 0]
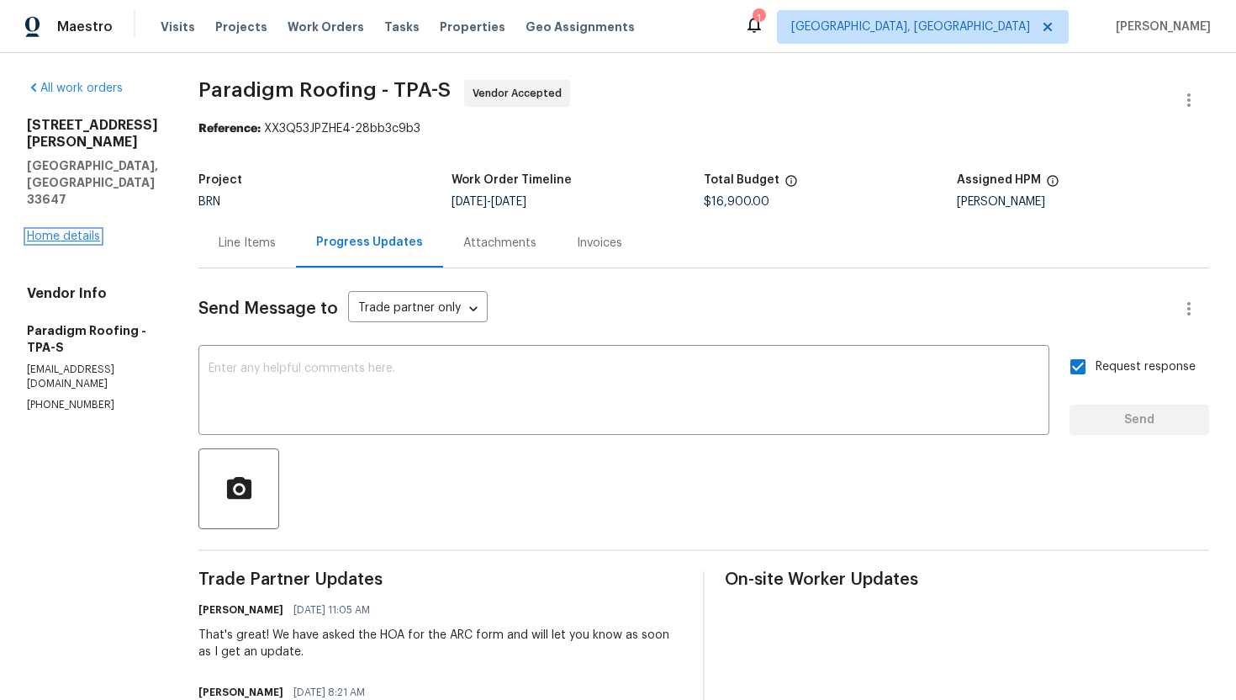
click at [65, 230] on link "Home details" at bounding box center [63, 236] width 73 height 12
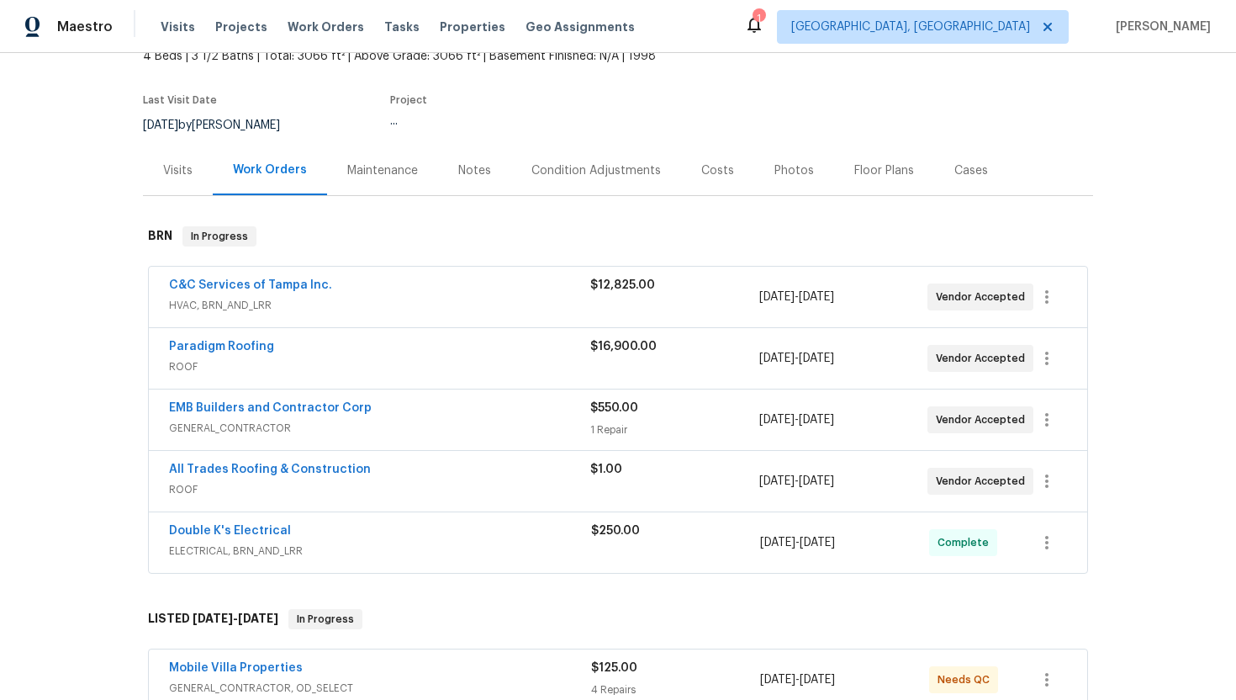
scroll to position [151, 0]
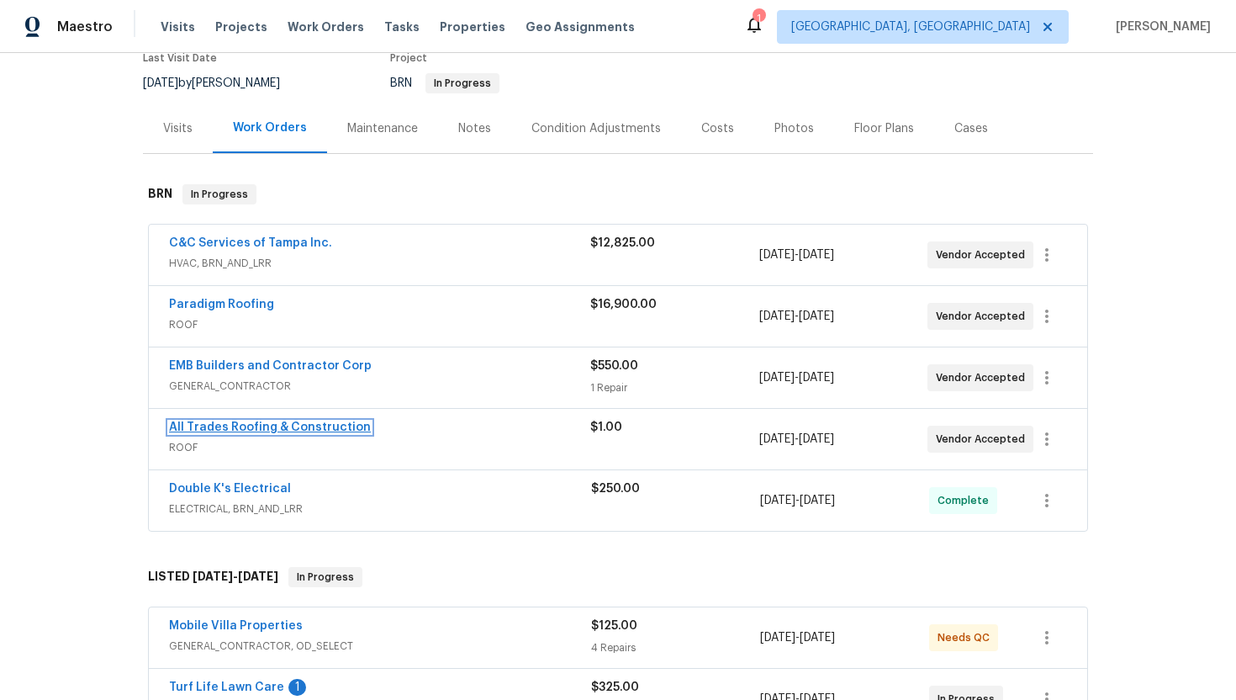
click at [241, 424] on link "All Trades Roofing & Construction" at bounding box center [270, 427] width 202 height 12
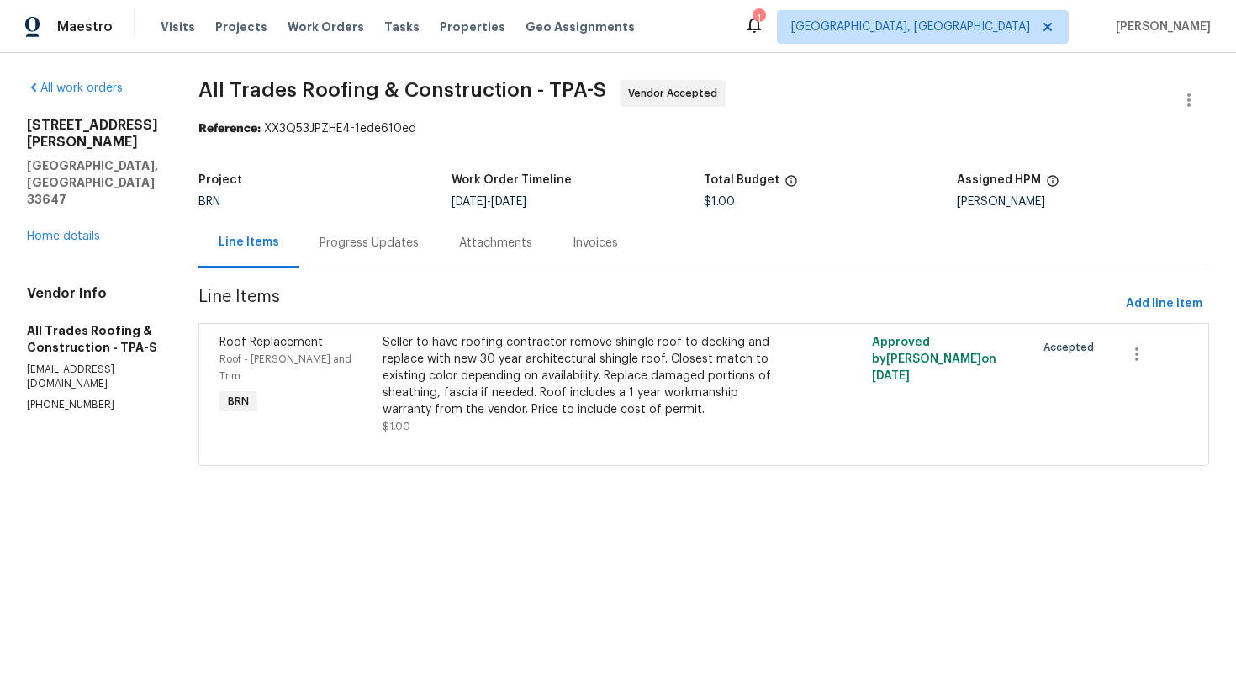
click at [399, 243] on div "Progress Updates" at bounding box center [369, 243] width 140 height 50
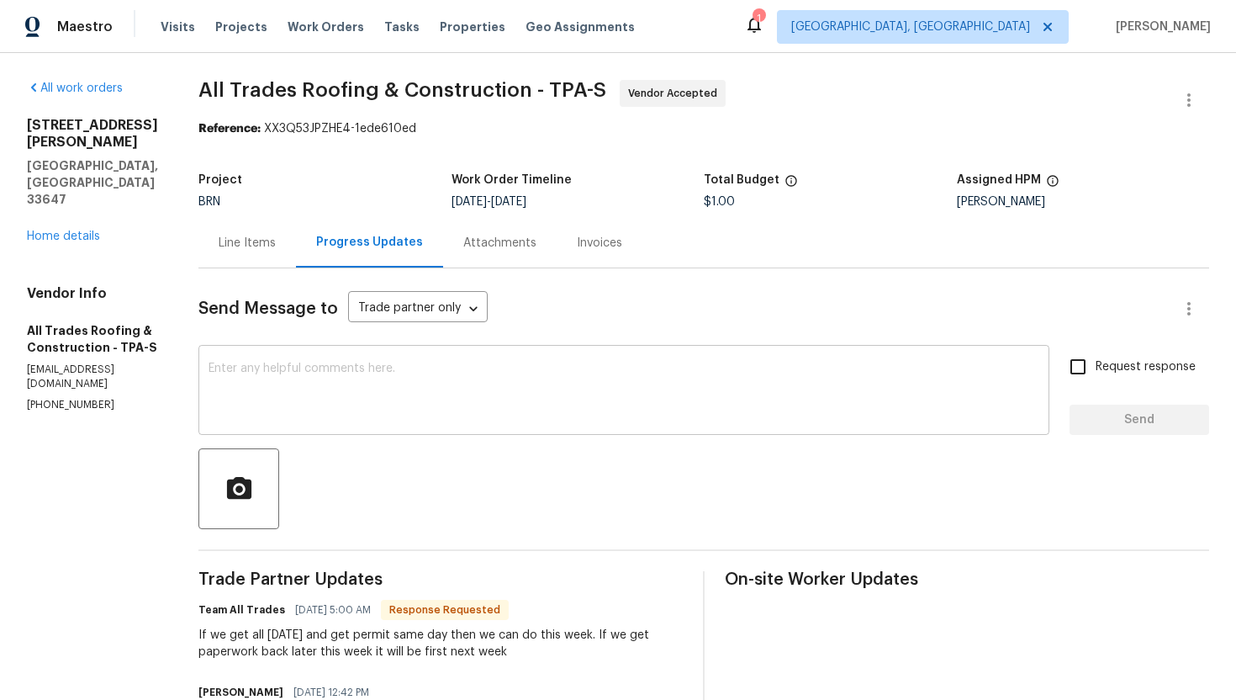
click at [382, 375] on textarea at bounding box center [624, 391] width 831 height 59
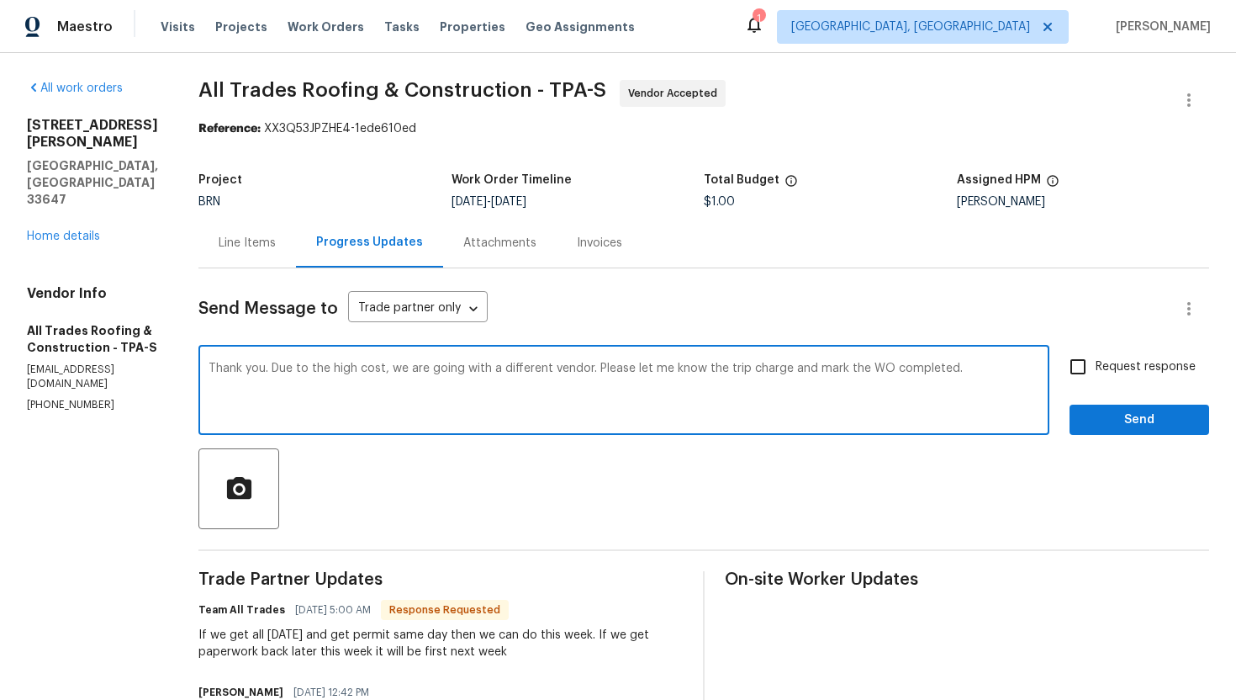
type textarea "Thank you. Due to the high cost, we are going with a different vendor. Please l…"
click at [1081, 371] on input "Request response" at bounding box center [1077, 366] width 35 height 35
checkbox input "true"
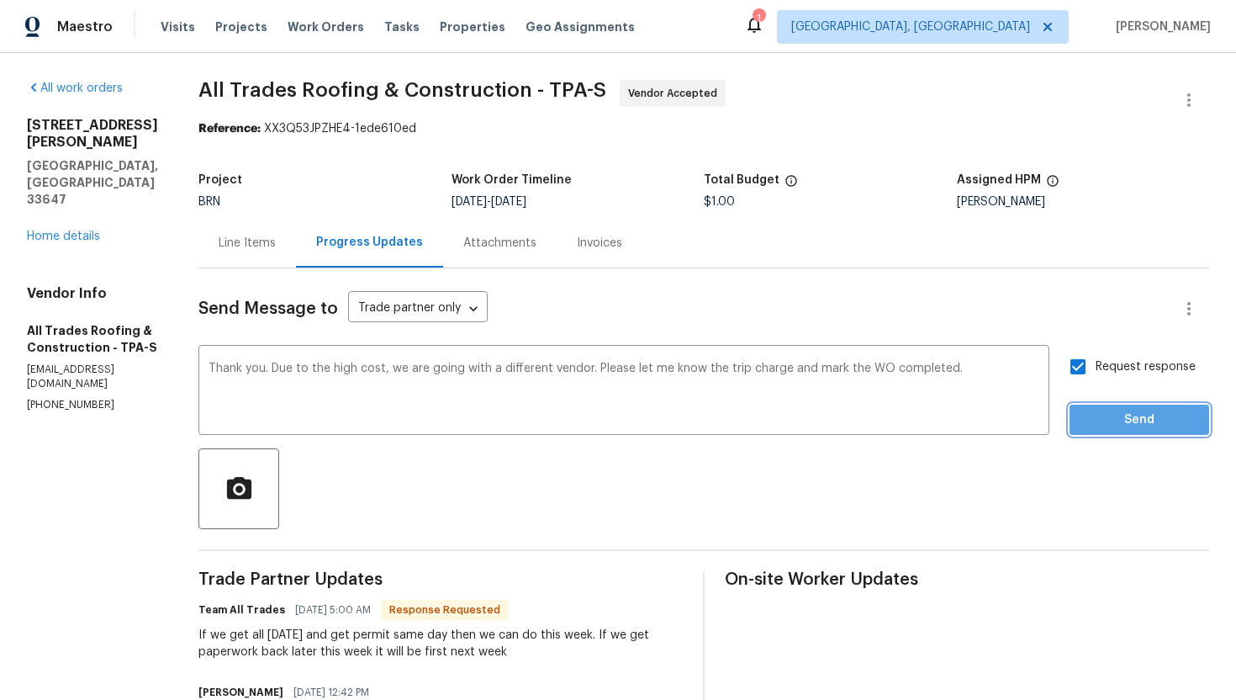
click at [1114, 410] on span "Send" at bounding box center [1139, 420] width 113 height 21
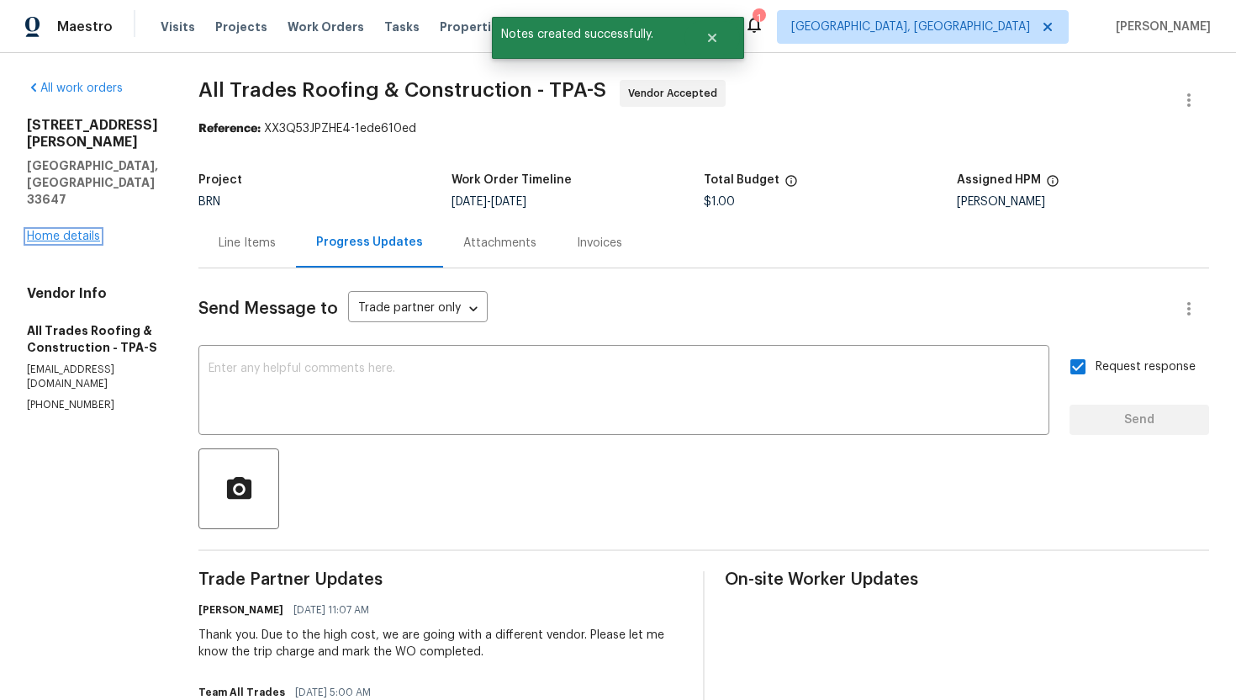
click at [88, 230] on link "Home details" at bounding box center [63, 236] width 73 height 12
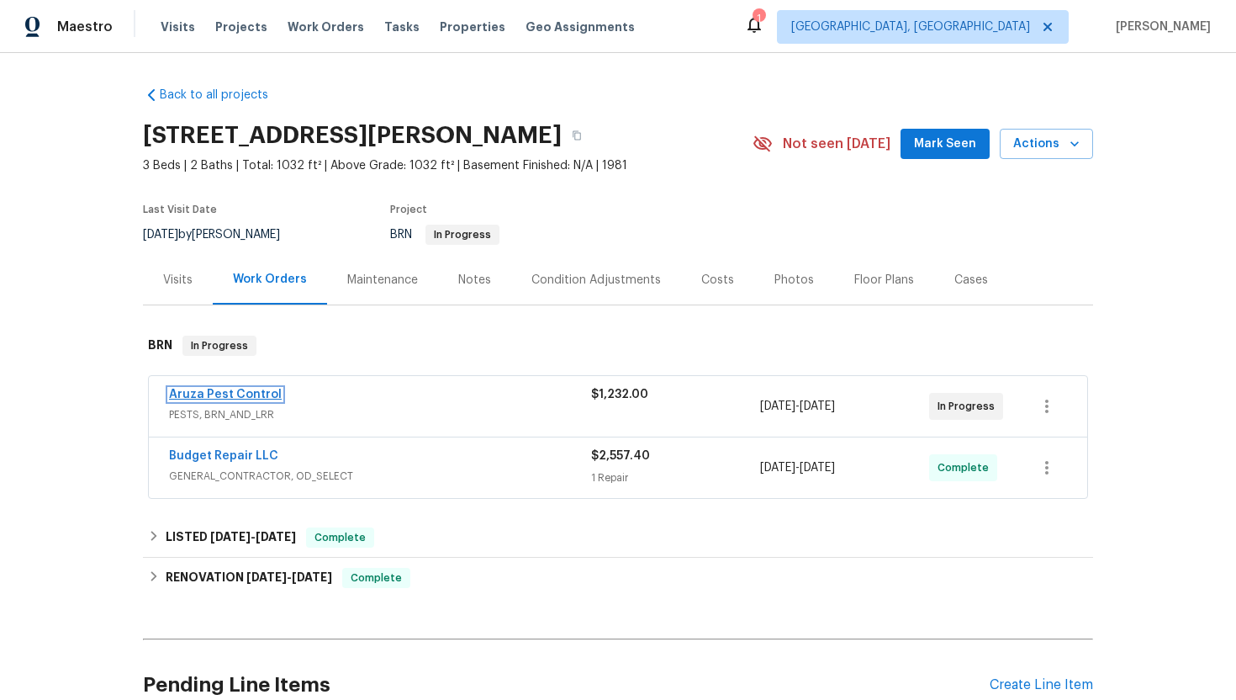
click at [234, 397] on link "Aruza Pest Control" at bounding box center [225, 395] width 113 height 12
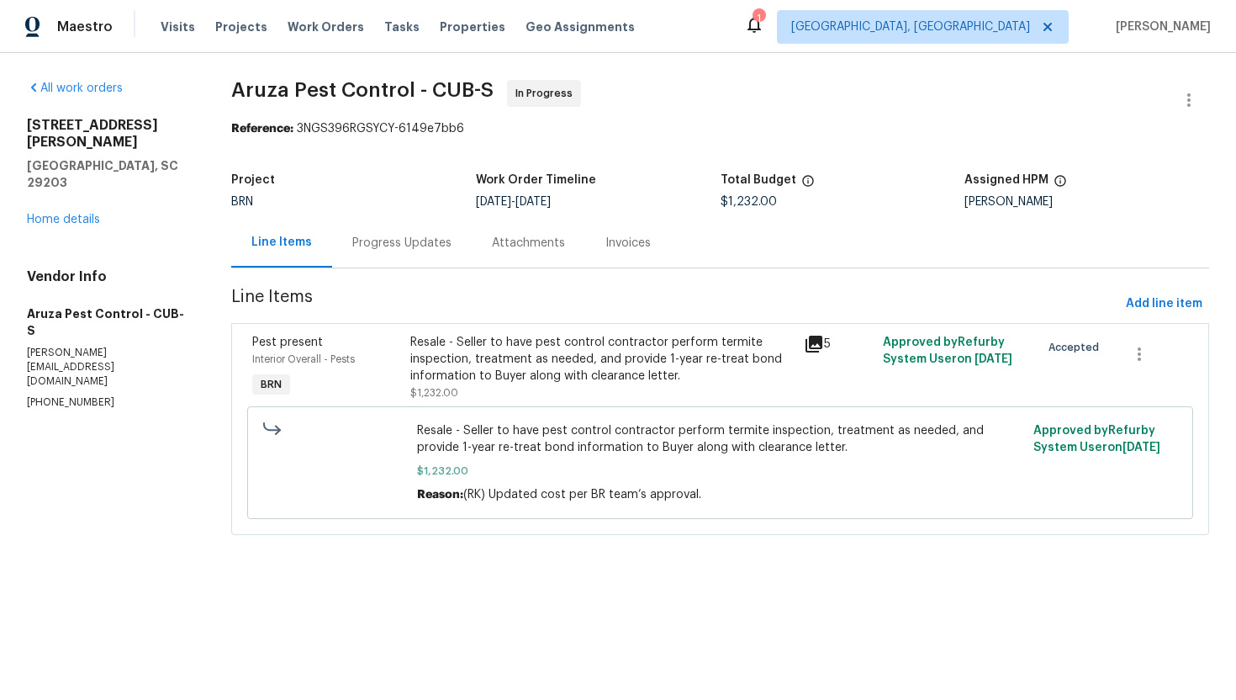
click at [388, 248] on div "Progress Updates" at bounding box center [401, 243] width 99 height 17
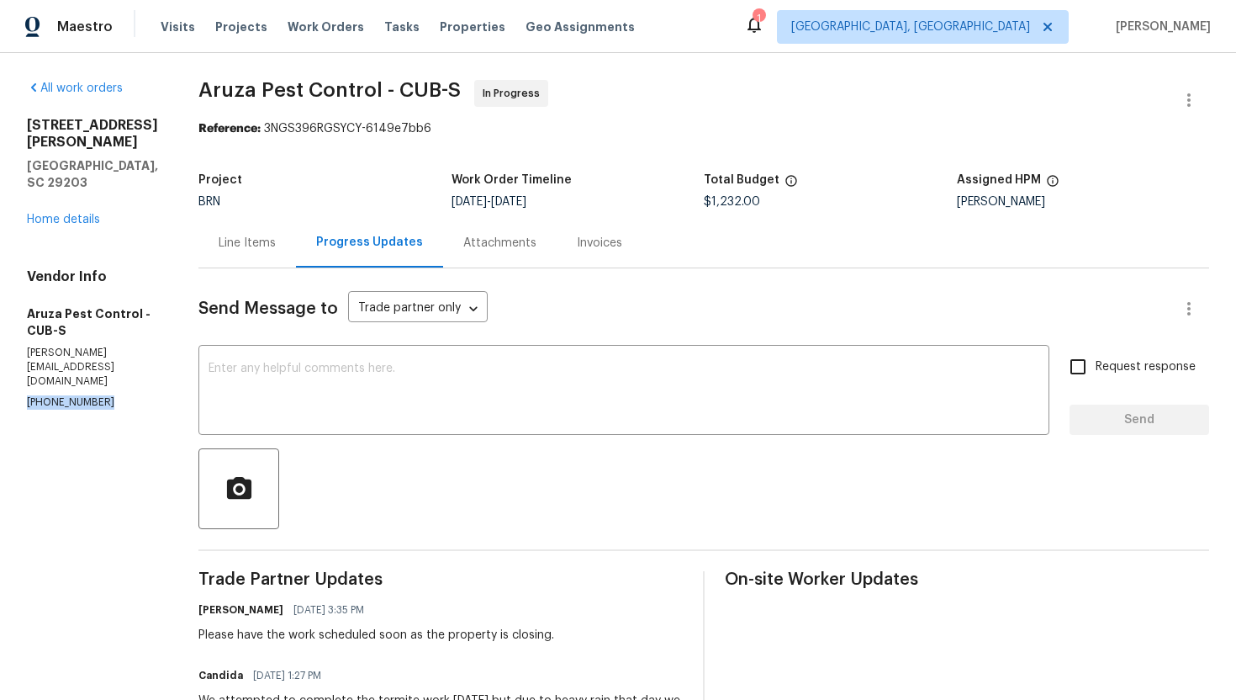
drag, startPoint x: 19, startPoint y: 339, endPoint x: 132, endPoint y: 341, distance: 112.7
copy p "(980) 729-8788"
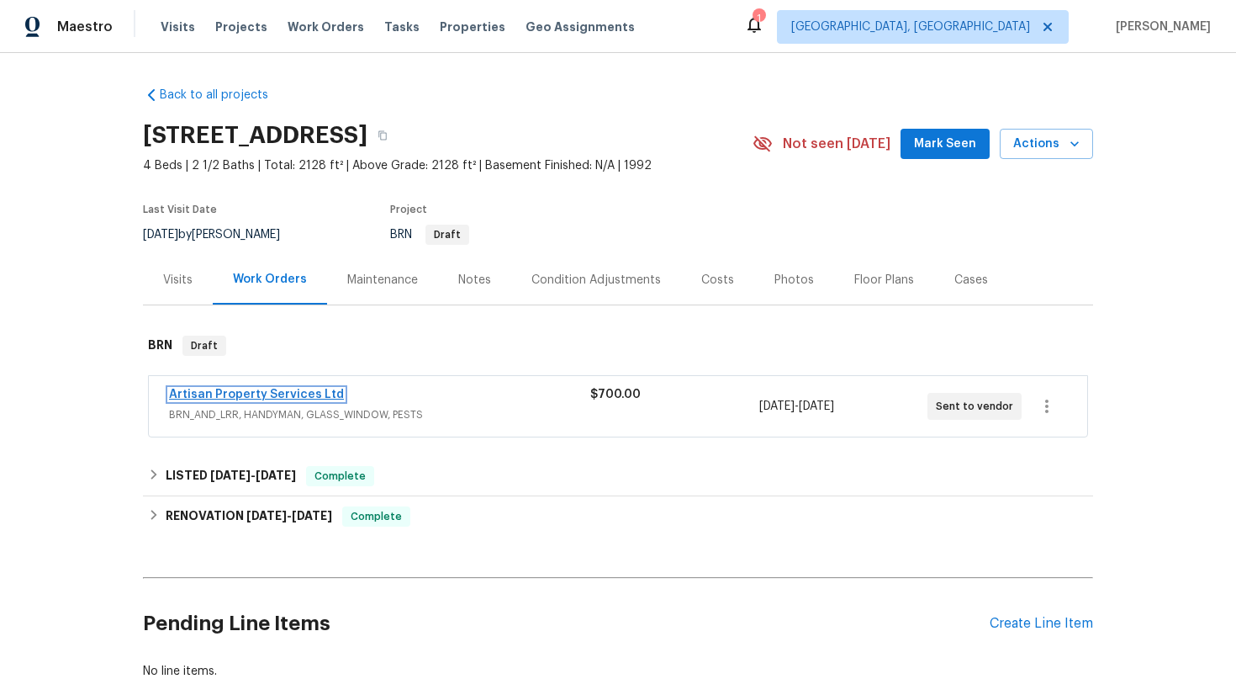
click at [273, 394] on link "Artisan Property Services Ltd" at bounding box center [256, 395] width 175 height 12
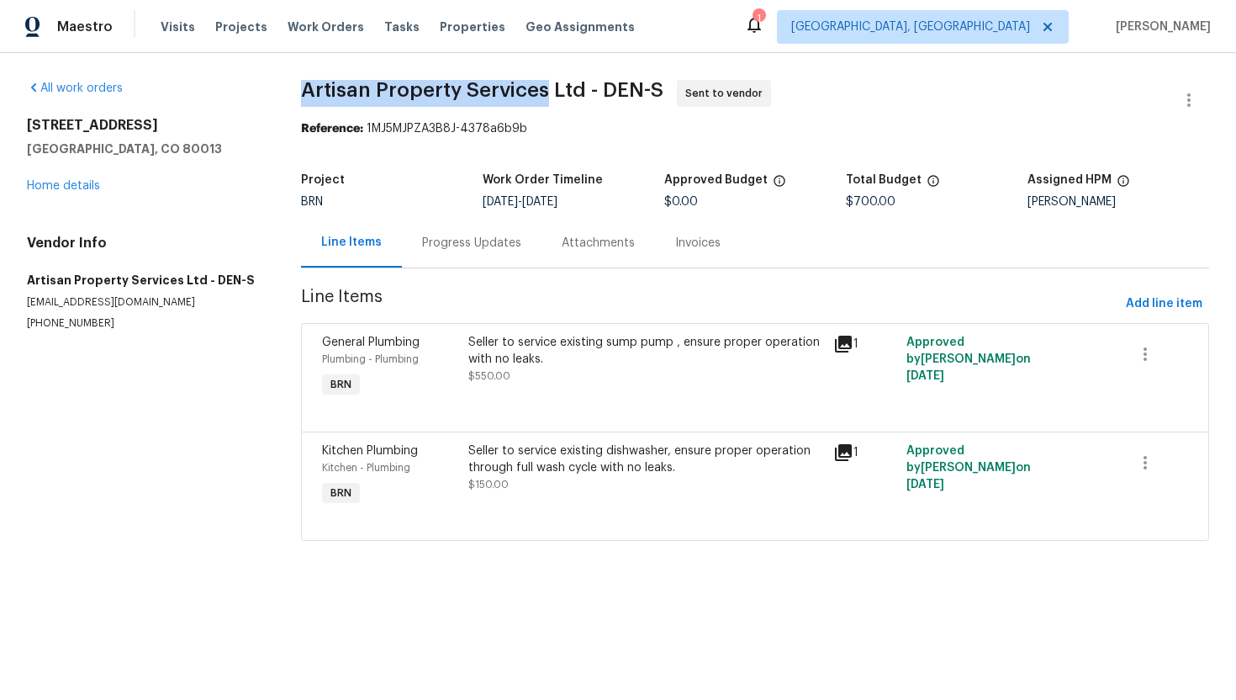
drag, startPoint x: 299, startPoint y: 90, endPoint x: 546, endPoint y: 84, distance: 247.3
click at [546, 84] on div "All work orders [STREET_ADDRESS] Home details Vendor Info Artisan Property Serv…" at bounding box center [618, 320] width 1236 height 535
copy span "Artisan Property Services"
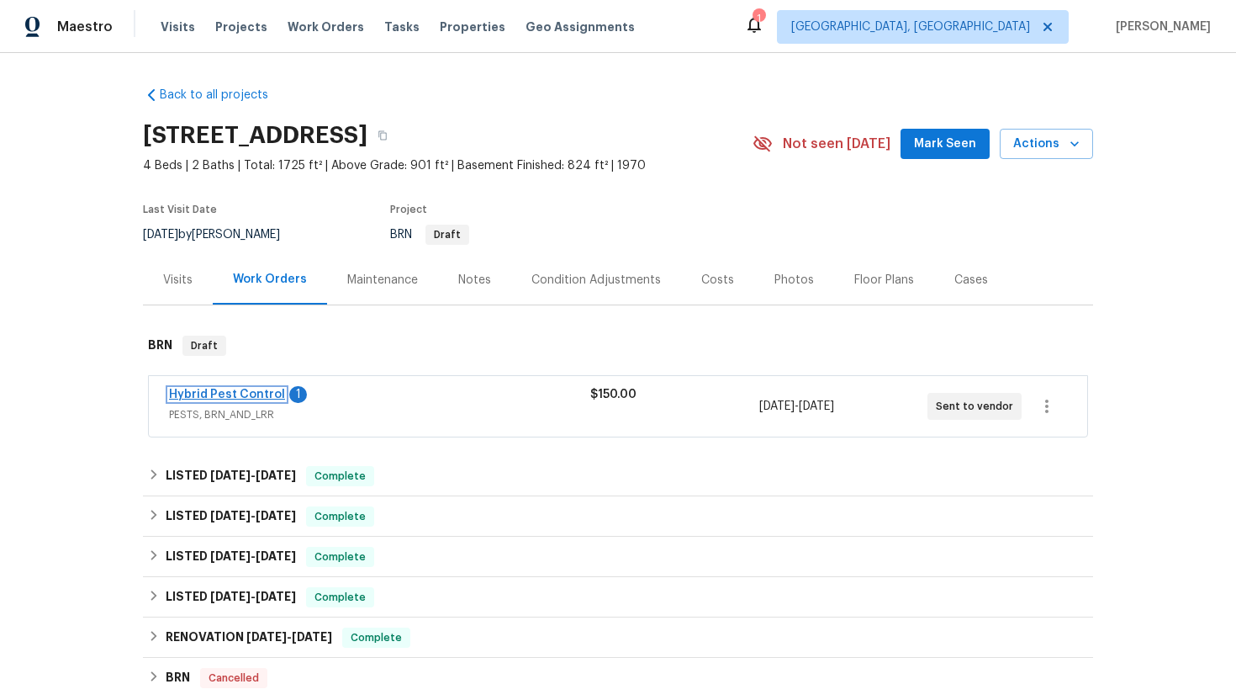
click at [266, 395] on link "Hybrid Pest Control" at bounding box center [227, 395] width 116 height 12
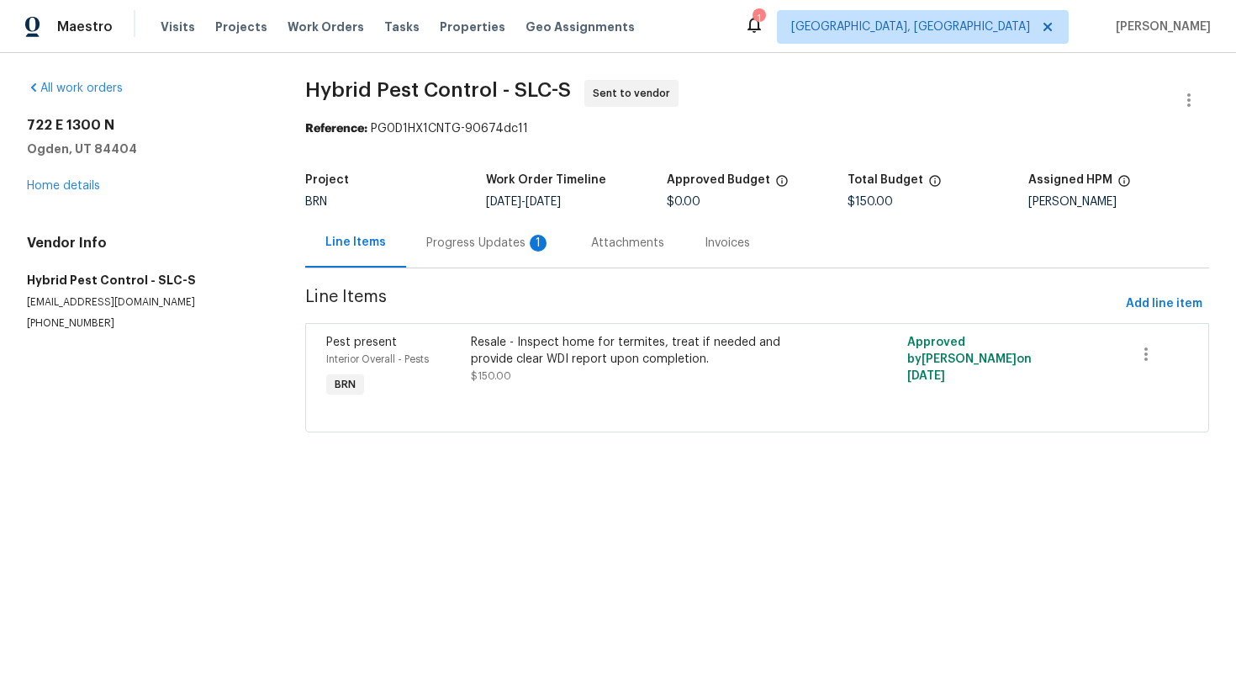
click at [429, 249] on div "Progress Updates 1" at bounding box center [488, 243] width 124 height 17
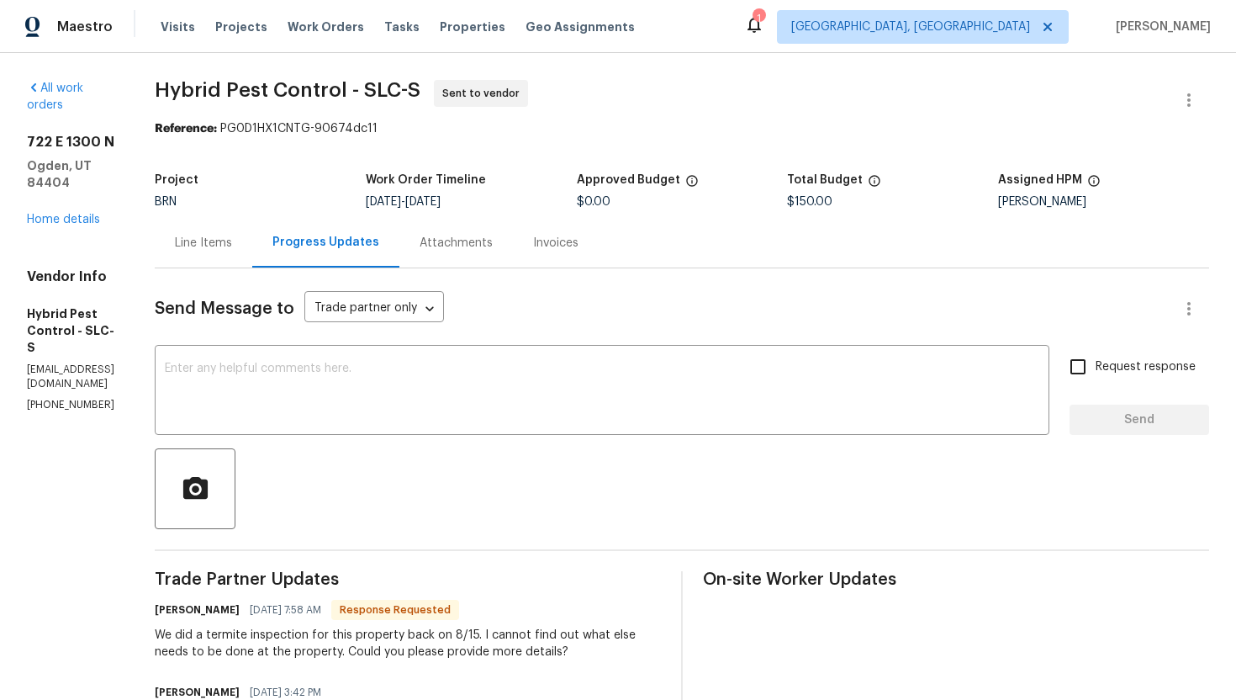
click at [252, 252] on div "Line Items" at bounding box center [204, 243] width 98 height 50
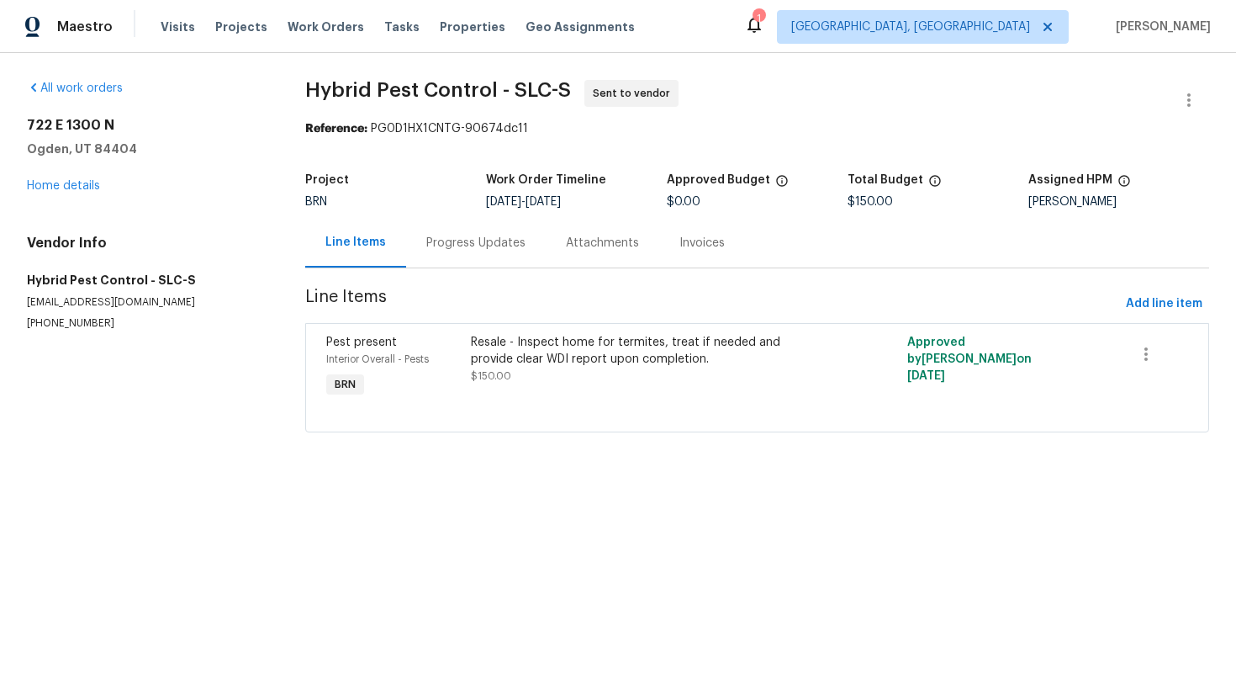
click at [432, 242] on div "Progress Updates" at bounding box center [475, 243] width 99 height 17
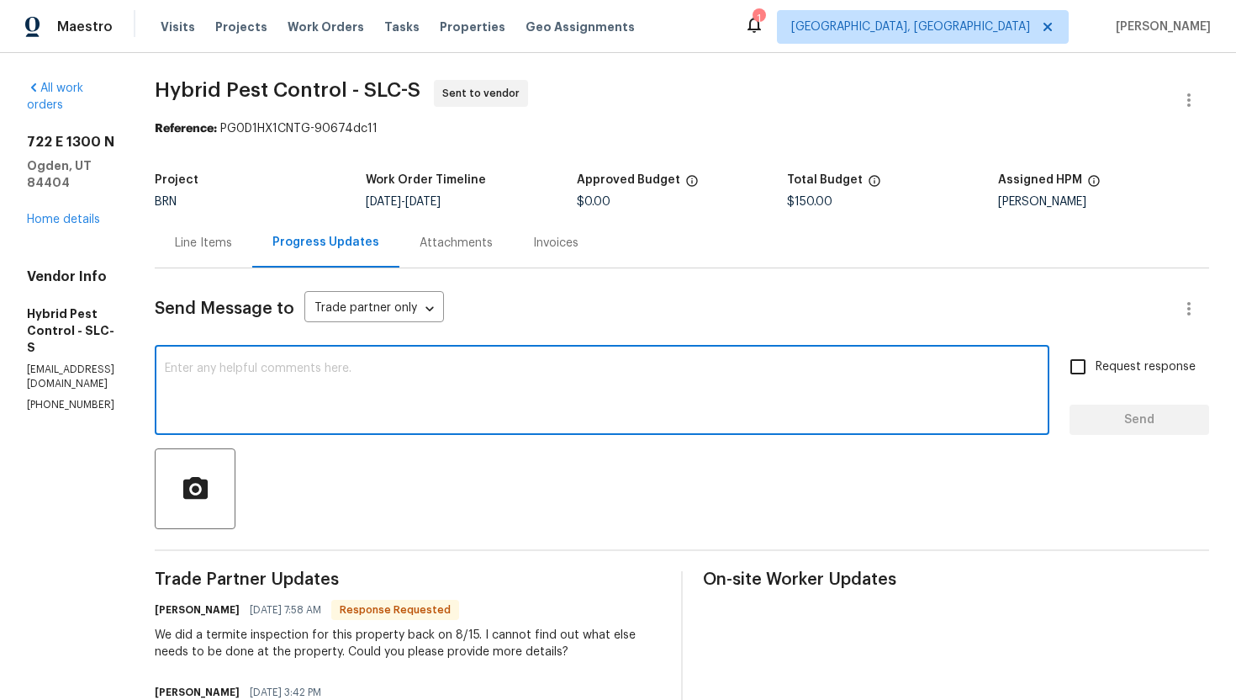
click at [449, 389] on textarea at bounding box center [602, 391] width 875 height 59
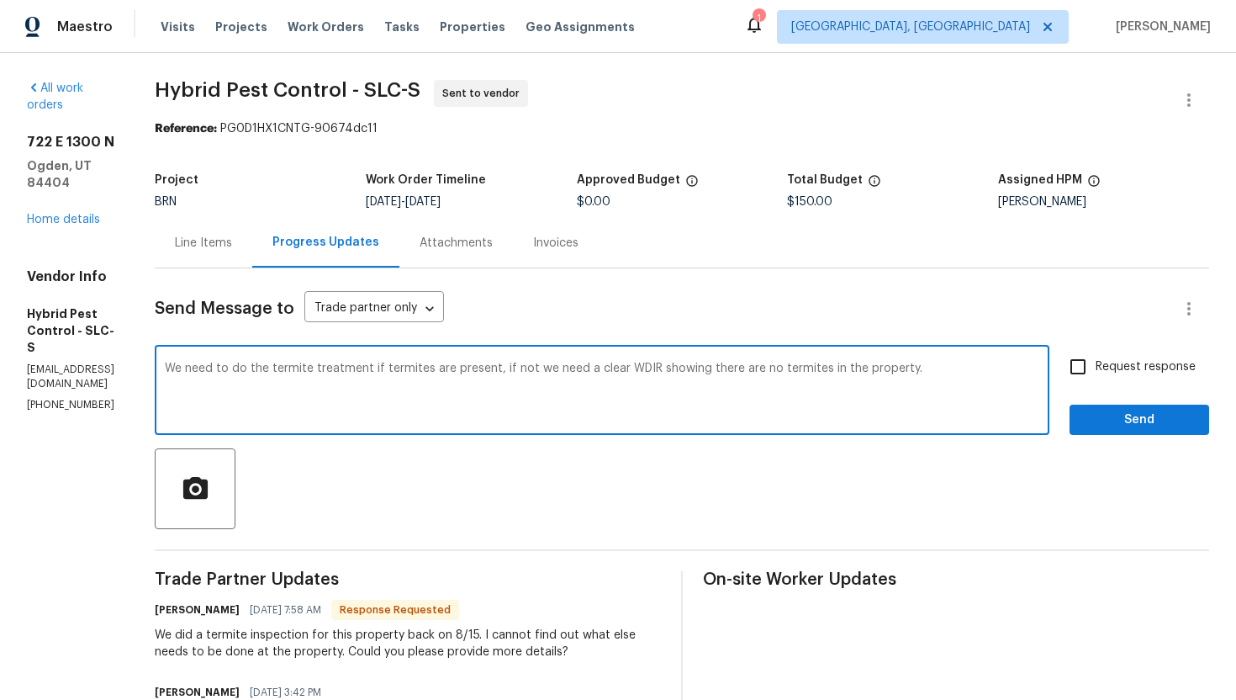
type textarea "We need to do the termite treatment if termites are present, if not we need a c…"
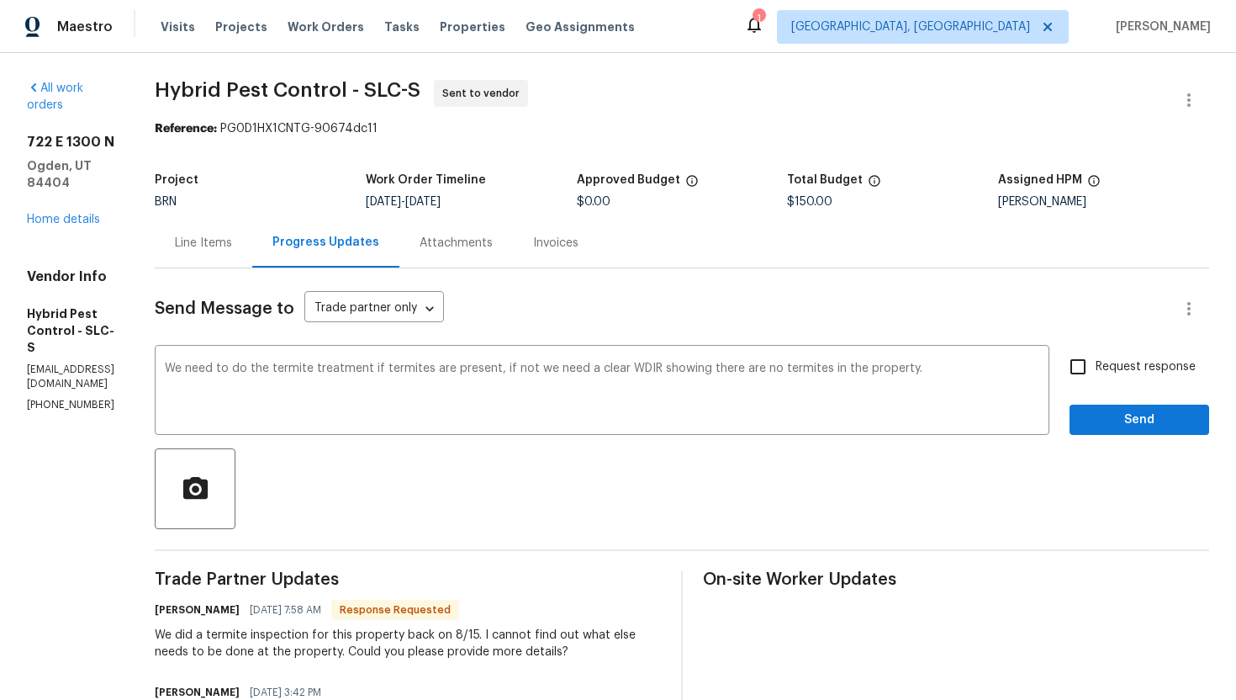
click at [1099, 378] on label "Request response" at bounding box center [1127, 366] width 135 height 35
click at [1096, 378] on input "Request response" at bounding box center [1077, 366] width 35 height 35
checkbox input "true"
click at [1118, 420] on span "Send" at bounding box center [1139, 420] width 113 height 21
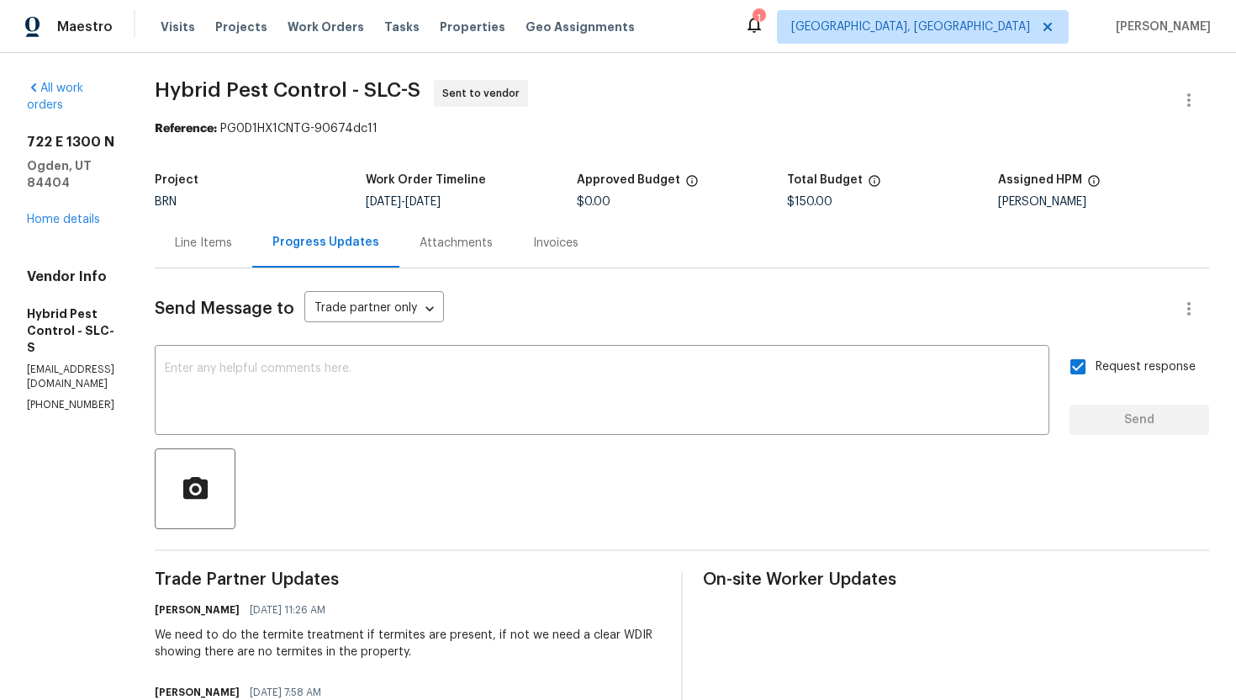
click at [232, 250] on div "Line Items" at bounding box center [203, 243] width 57 height 17
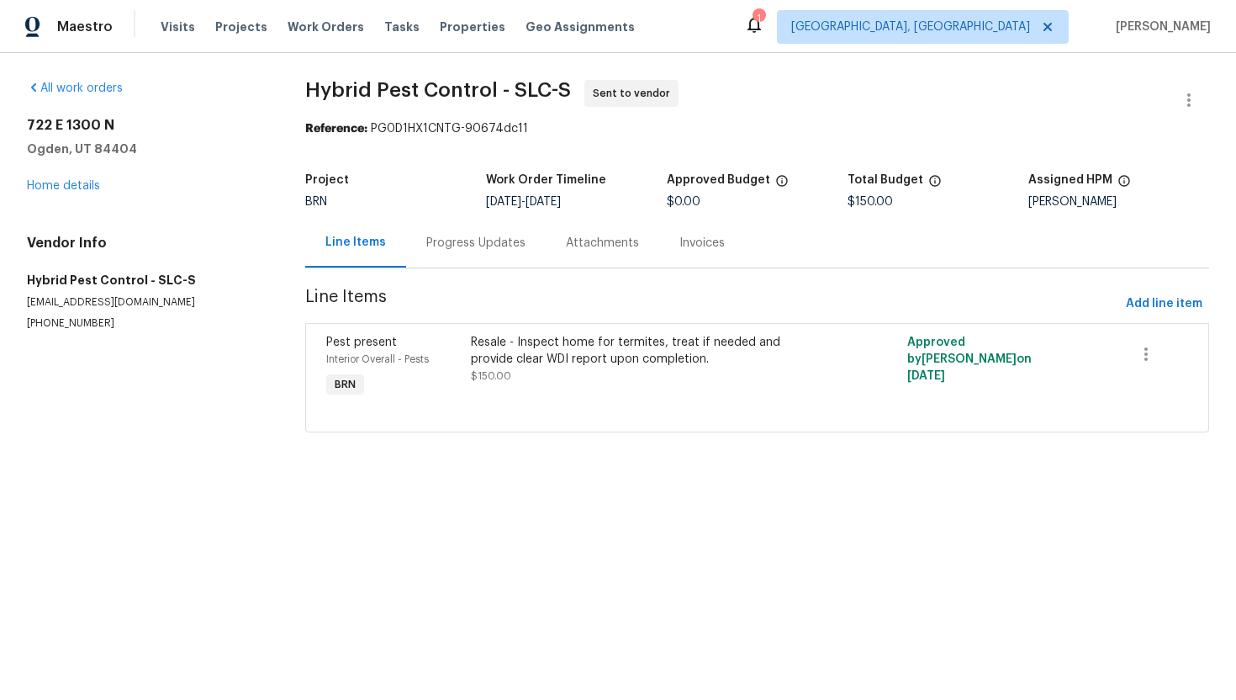
click at [505, 245] on div "Progress Updates" at bounding box center [475, 243] width 99 height 17
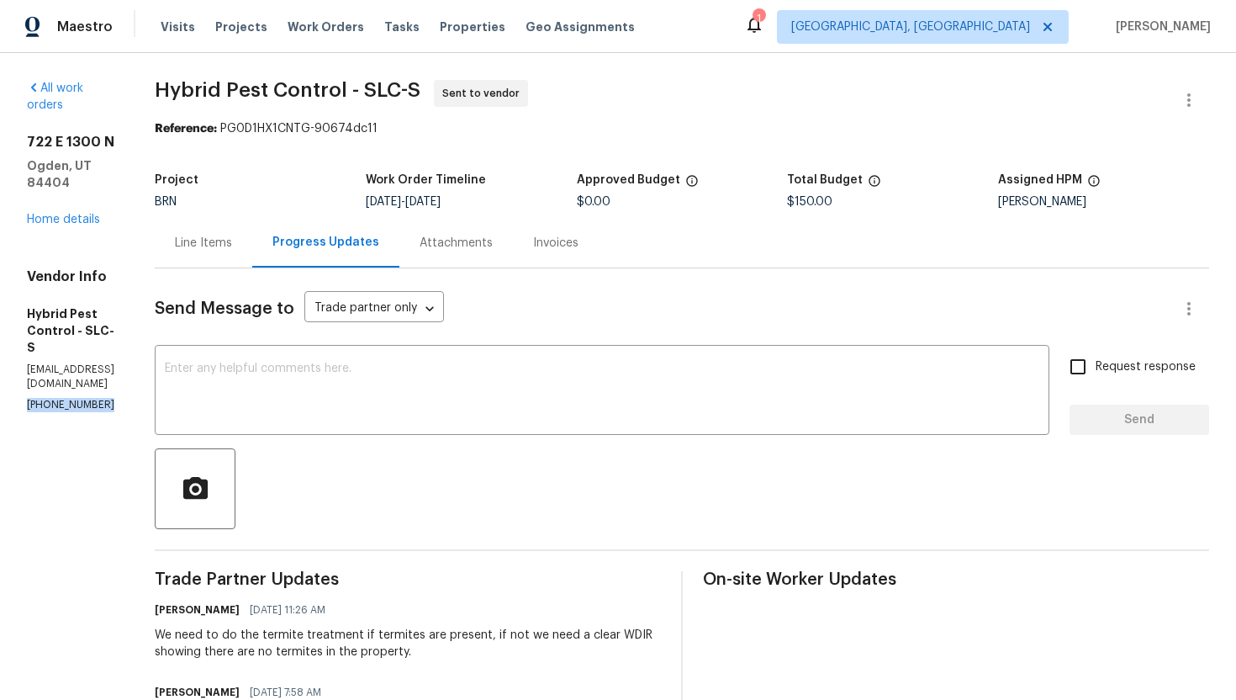
drag, startPoint x: 24, startPoint y: 341, endPoint x: 132, endPoint y: 341, distance: 108.5
click at [133, 341] on div "All work orders 722 E 1300 N Ogden, UT 84404 Home details Vendor Info Hybrid Pe…" at bounding box center [618, 504] width 1236 height 903
copy p "(801) 999-4544"
click at [232, 238] on div "Line Items" at bounding box center [203, 243] width 57 height 17
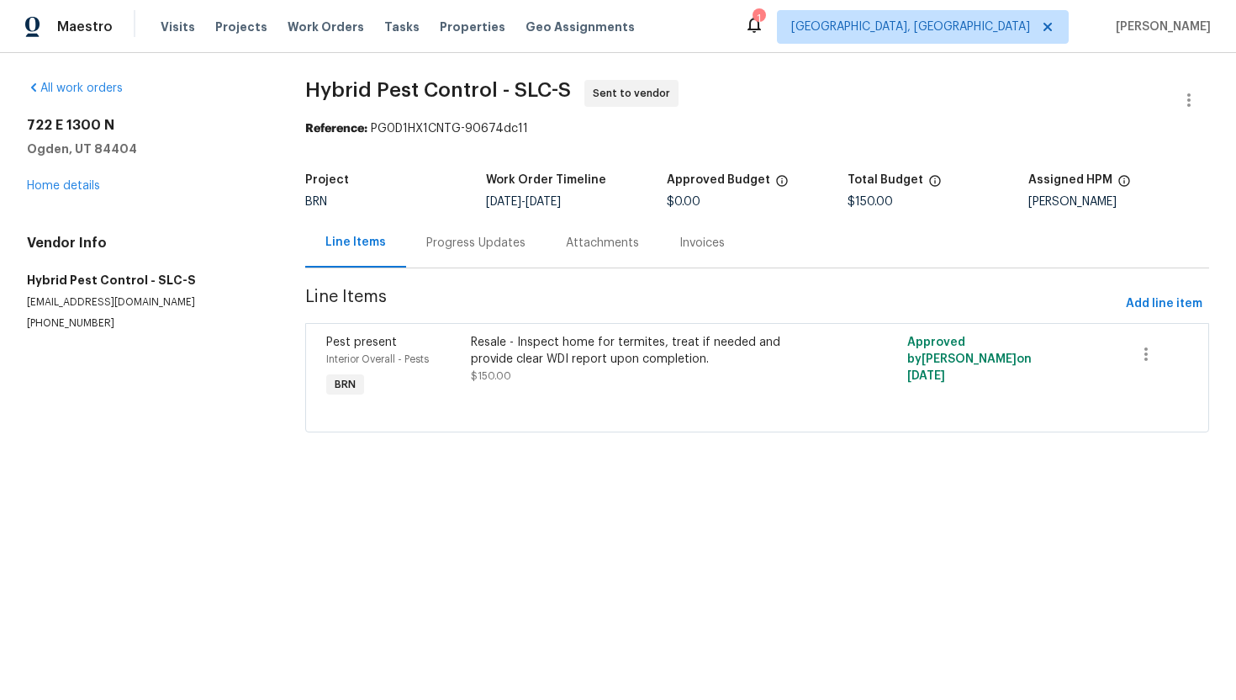
click at [446, 238] on div "Progress Updates" at bounding box center [475, 243] width 99 height 17
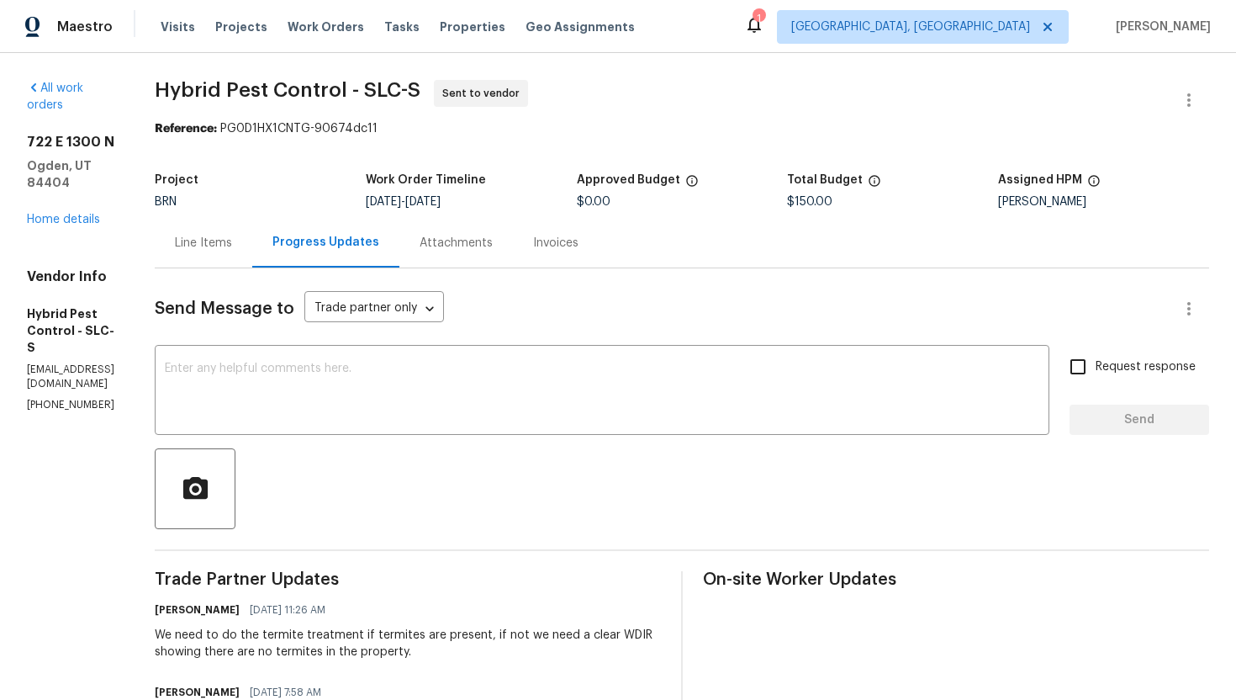
click at [252, 254] on div "Line Items" at bounding box center [204, 243] width 98 height 50
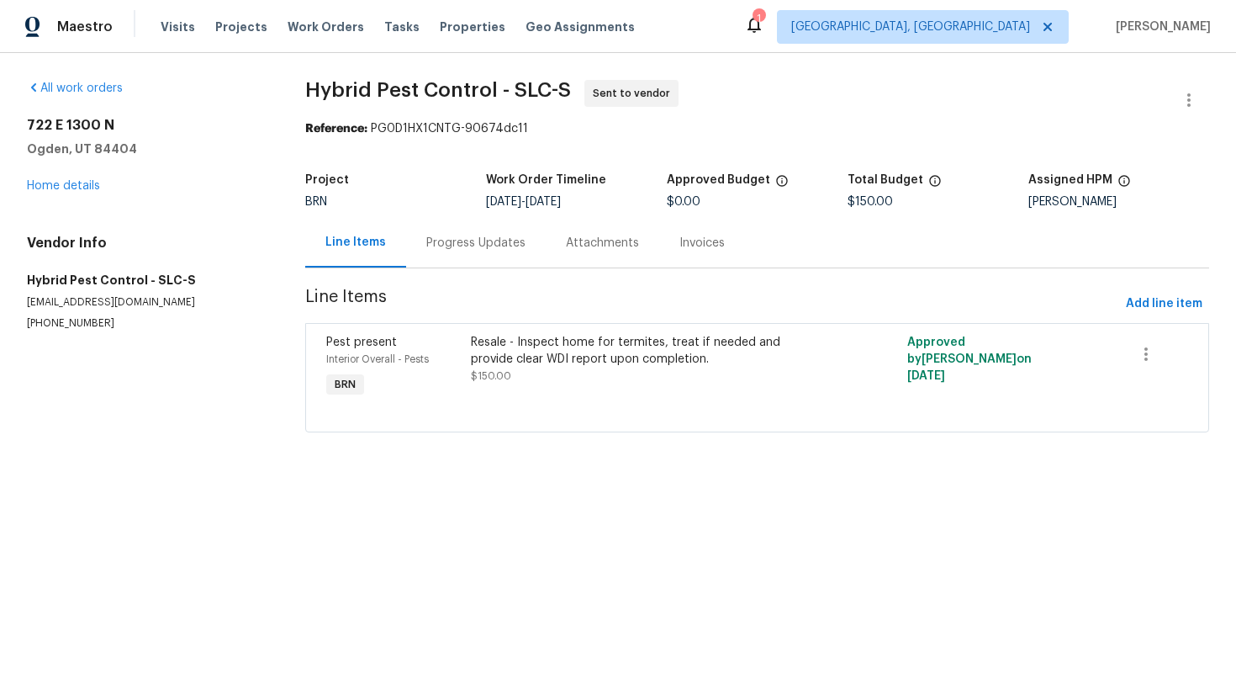
click at [445, 227] on div "Progress Updates" at bounding box center [476, 243] width 140 height 50
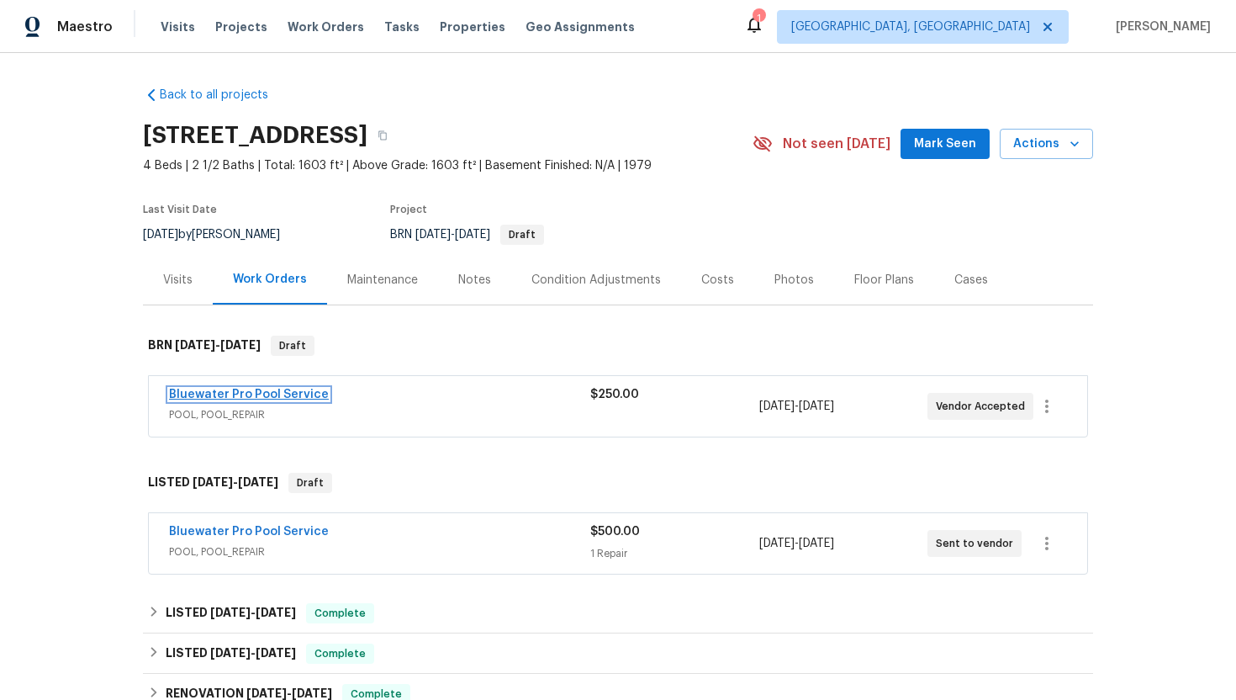
click at [255, 397] on link "Bluewater Pro Pool Service" at bounding box center [249, 395] width 160 height 12
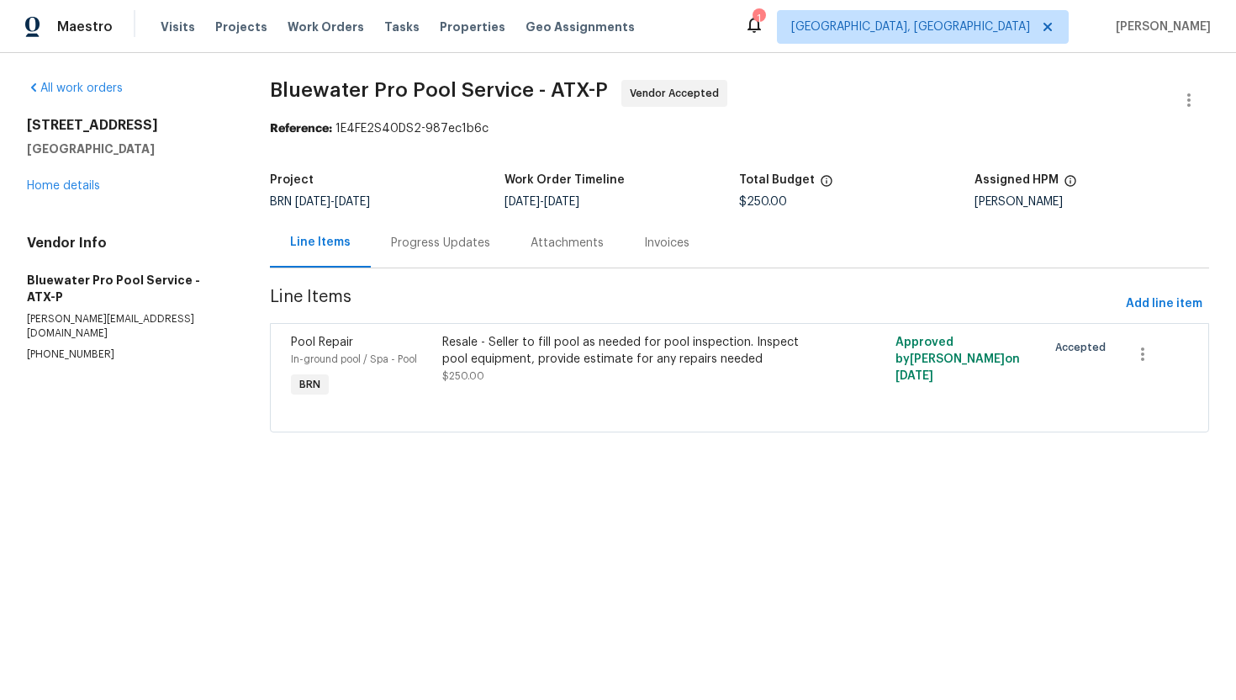
click at [437, 237] on div "Progress Updates" at bounding box center [440, 243] width 99 height 17
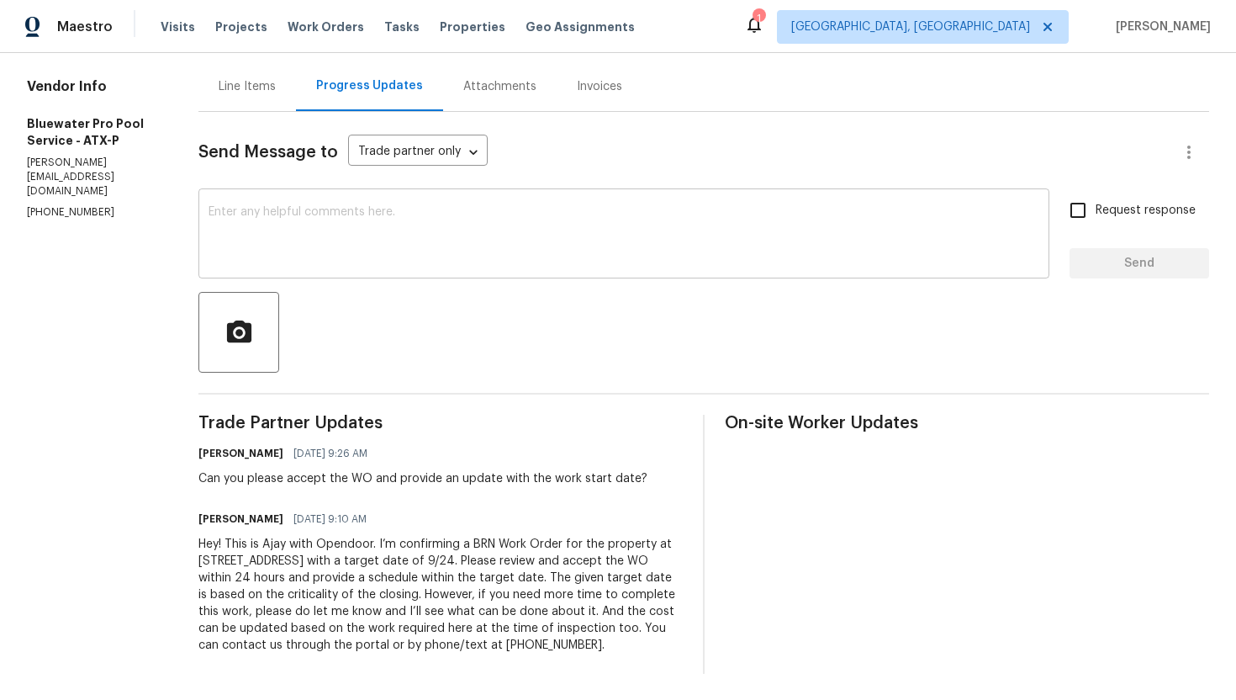
scroll to position [157, 0]
click at [618, 276] on div "x ​" at bounding box center [623, 235] width 851 height 86
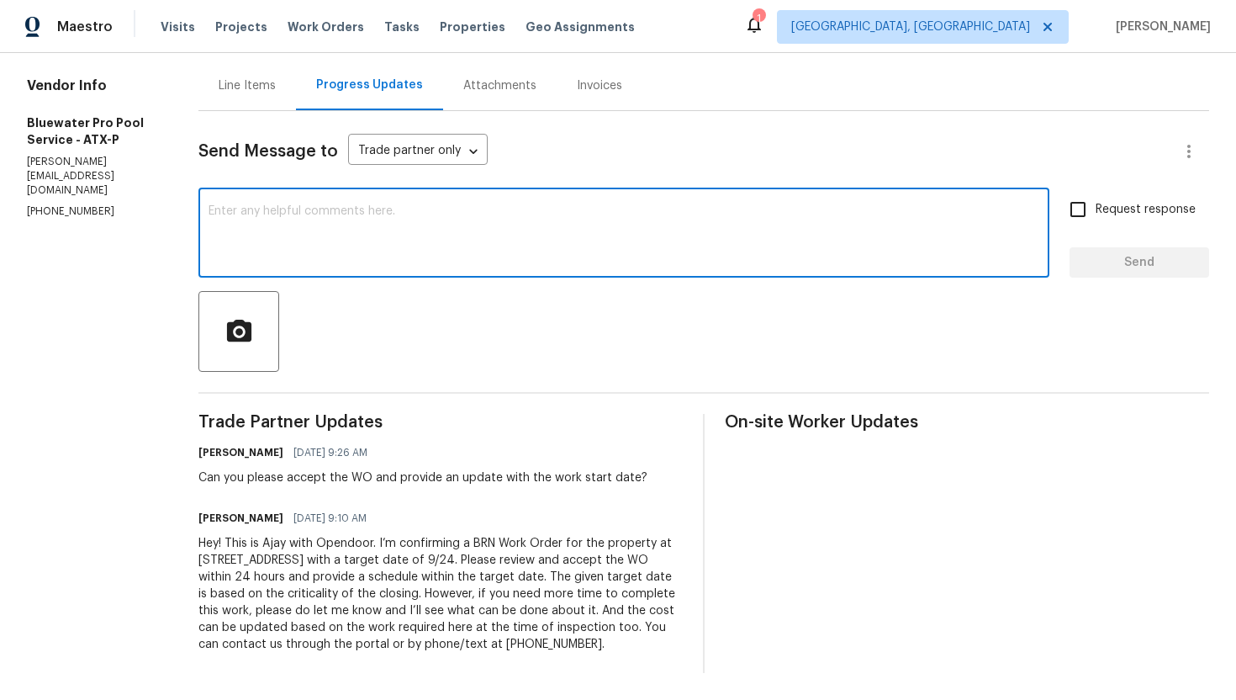
paste textarea "Thank you for accepting the WO! Could you please provide me with the scheduled …"
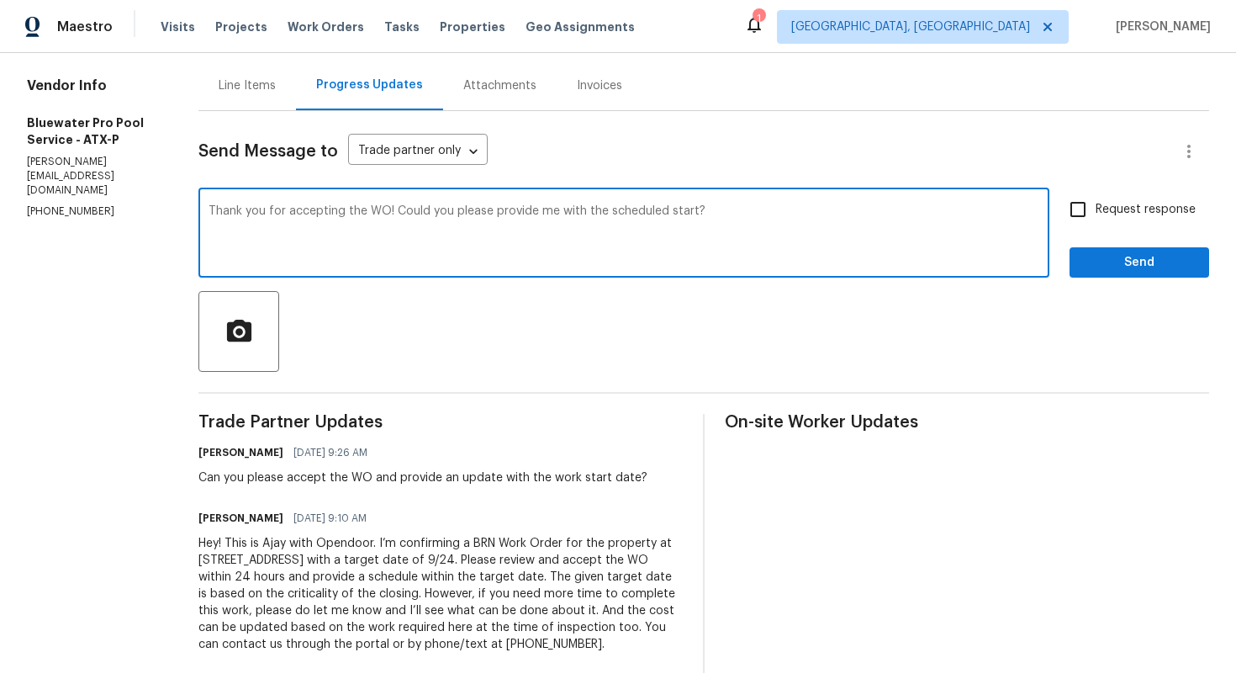
type textarea "Thank you for accepting the WO! Could you please provide me with the scheduled …"
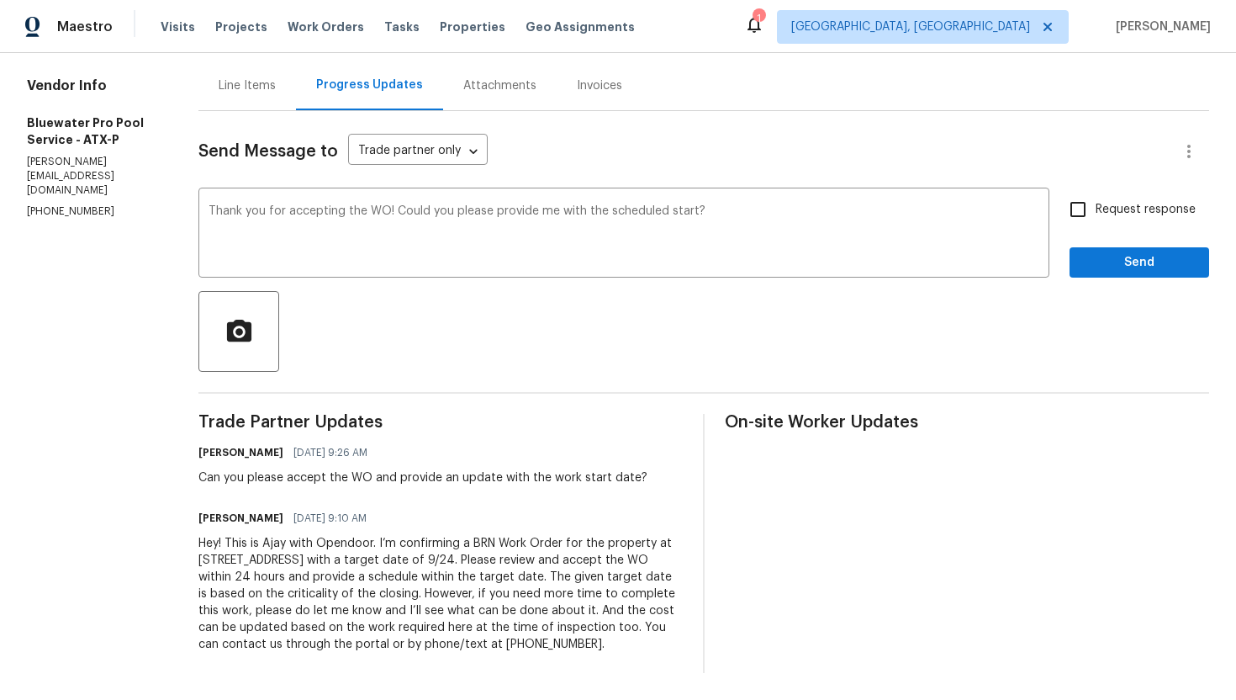
click at [1121, 215] on span "Request response" at bounding box center [1146, 210] width 100 height 18
click at [1096, 215] on input "Request response" at bounding box center [1077, 209] width 35 height 35
checkbox input "true"
click at [1124, 260] on span "Send" at bounding box center [1139, 262] width 113 height 21
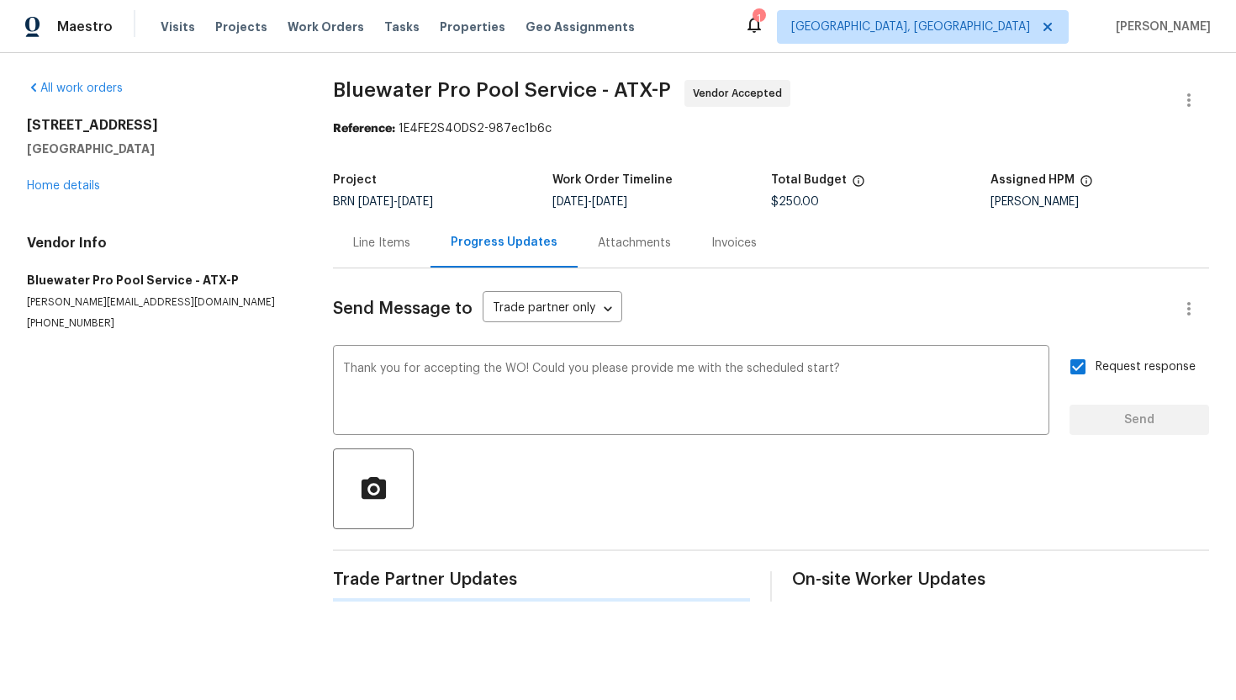
scroll to position [0, 0]
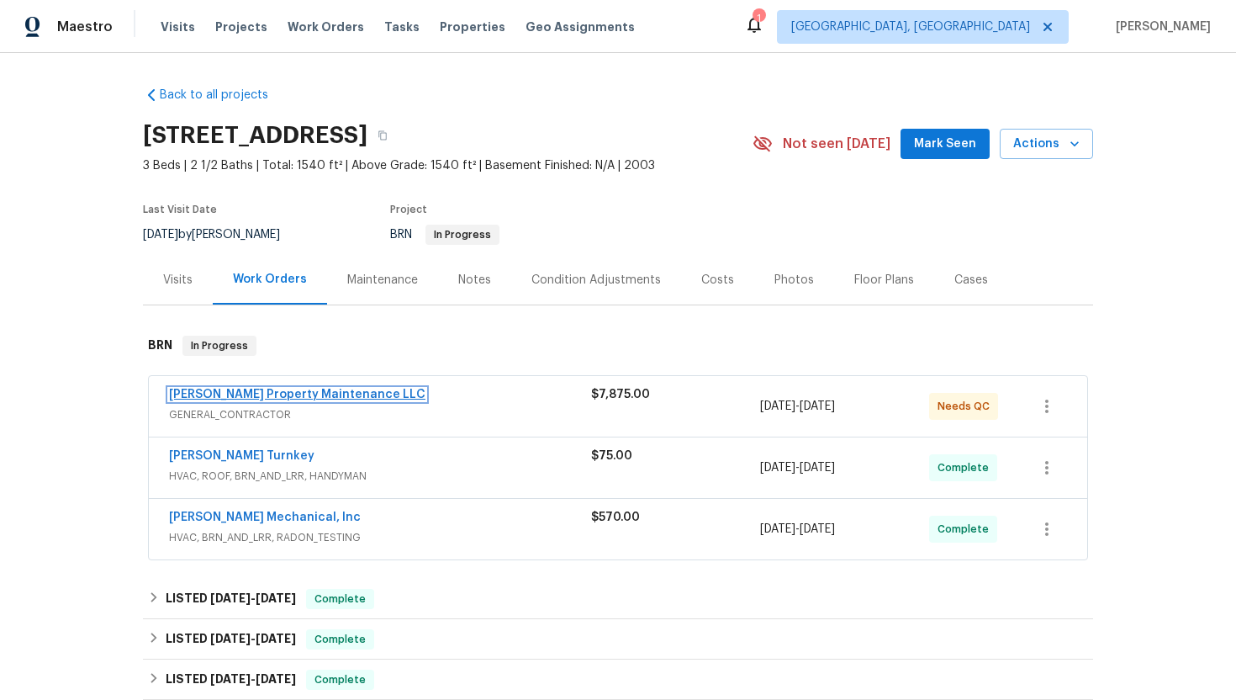
click at [240, 391] on link "Glen Property Maintenance LLC" at bounding box center [297, 395] width 256 height 12
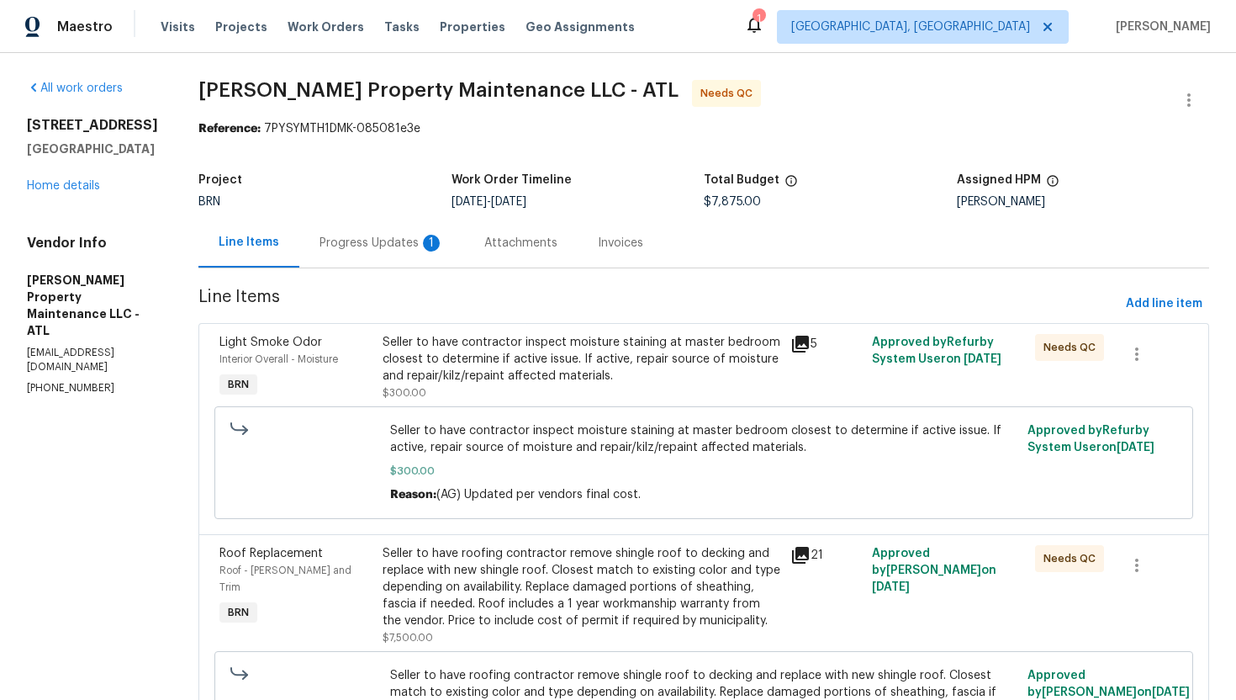
click at [436, 246] on div "1" at bounding box center [431, 243] width 17 height 17
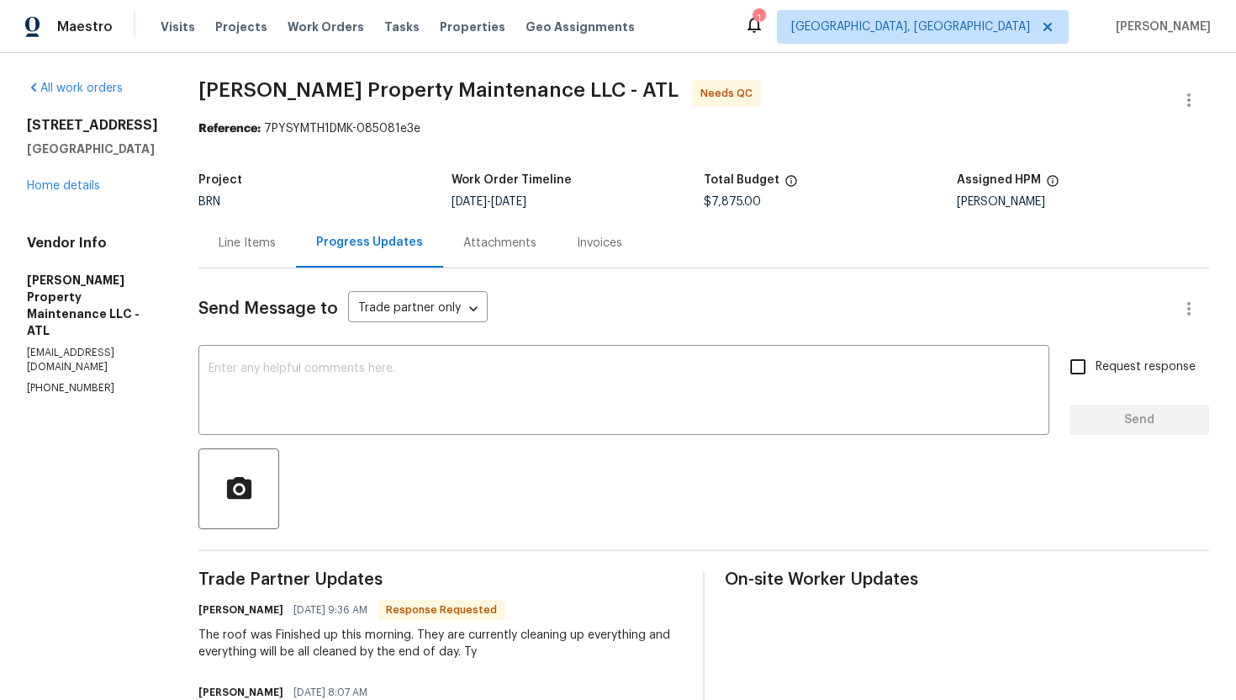
click at [258, 246] on div "Line Items" at bounding box center [247, 243] width 57 height 17
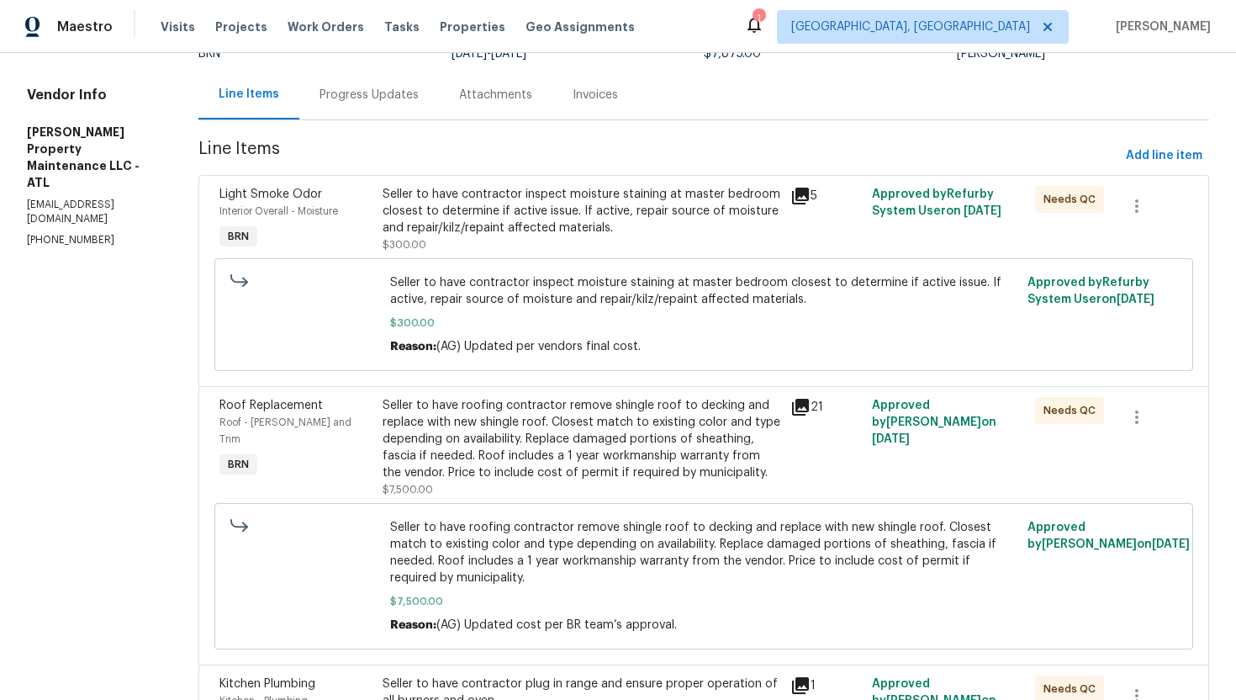
scroll to position [271, 0]
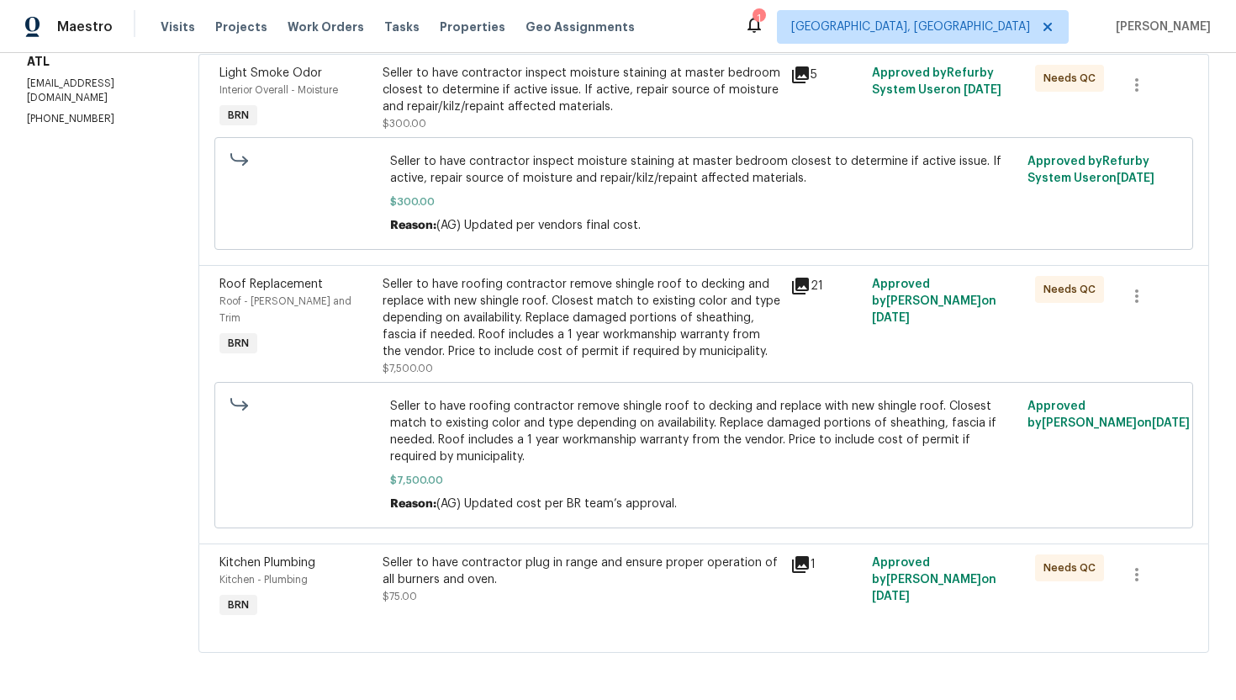
click at [526, 553] on div "Seller to have contractor plug in range and ensure proper operation of all burn…" at bounding box center [582, 587] width 408 height 77
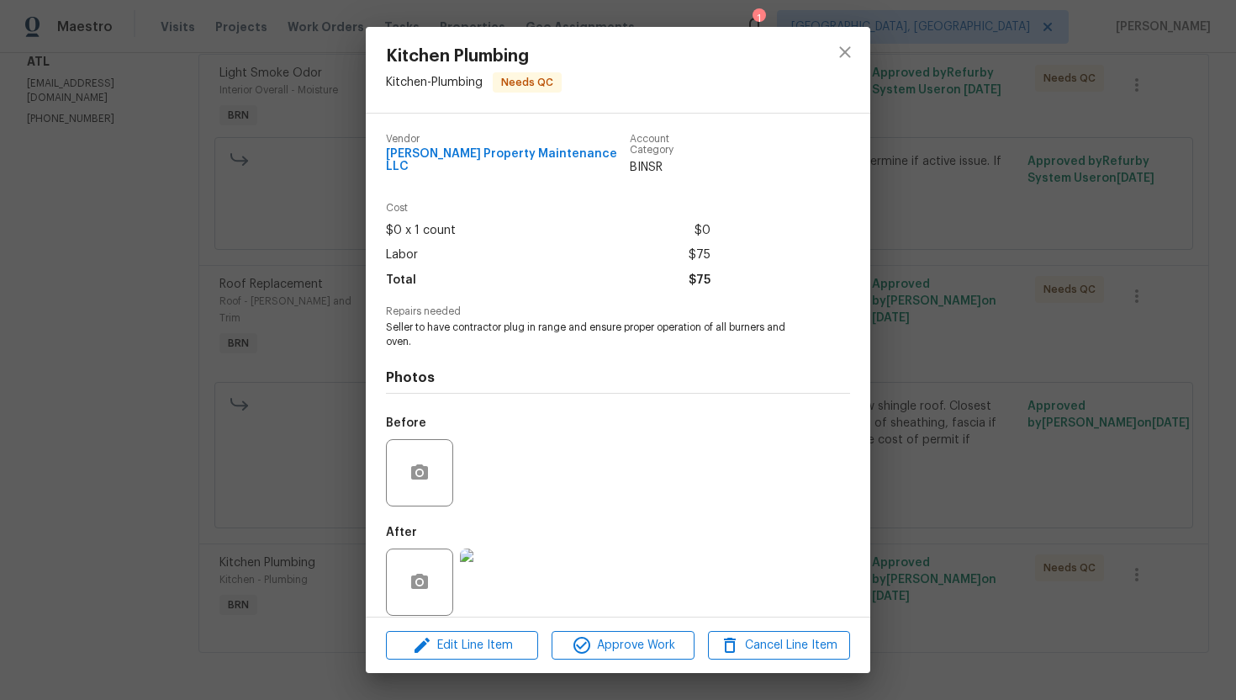
click at [1044, 412] on div "Kitchen Plumbing Kitchen - Plumbing Needs QC Vendor Glen Property Maintenance L…" at bounding box center [618, 350] width 1236 height 700
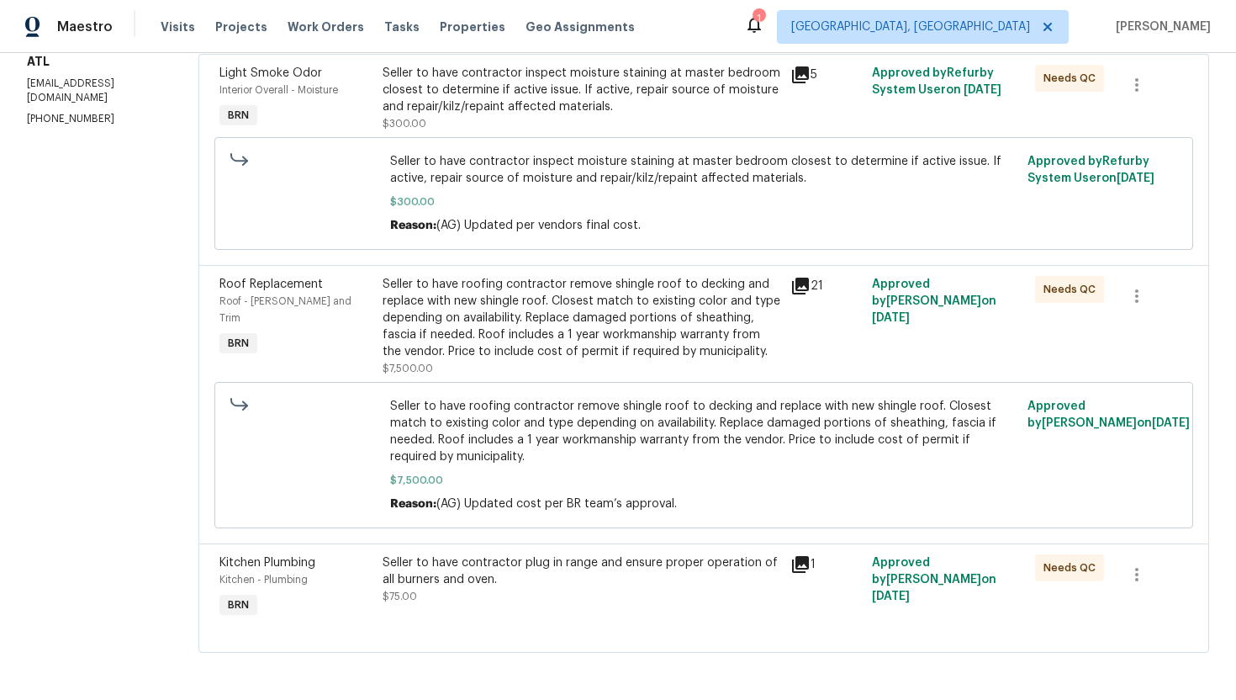
click at [624, 319] on div "Seller to have roofing contractor remove shingle roof to decking and replace wi…" at bounding box center [582, 318] width 398 height 84
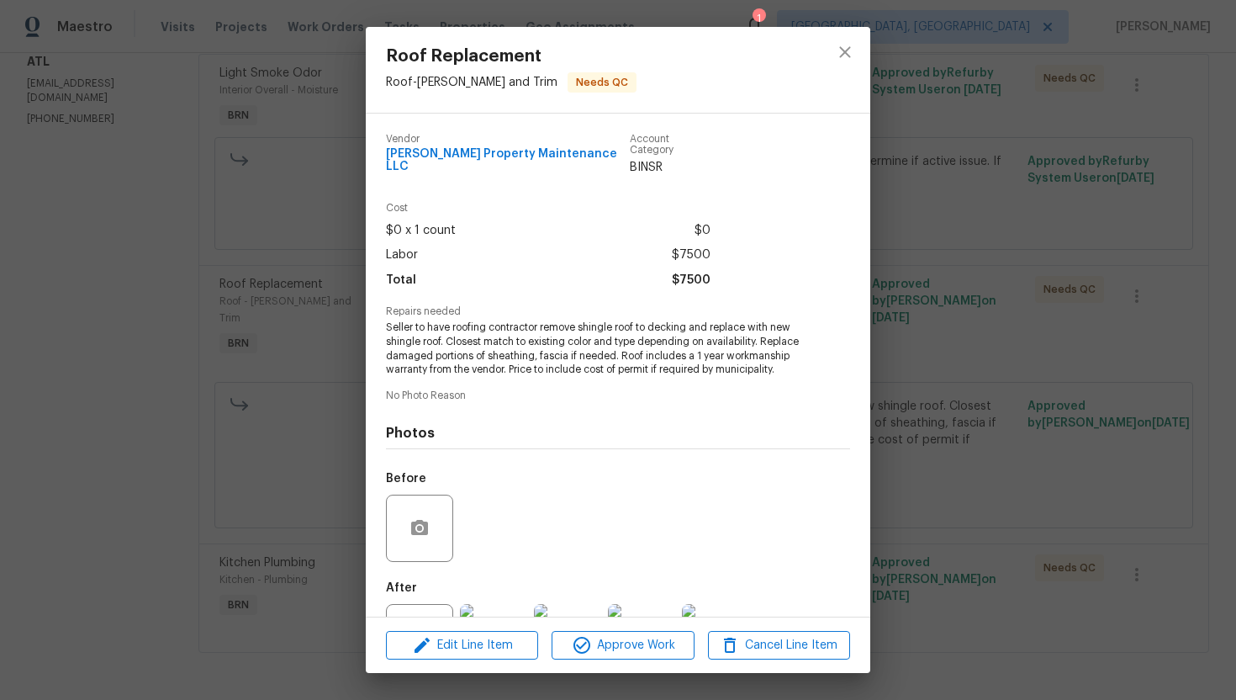
scroll to position [61, 0]
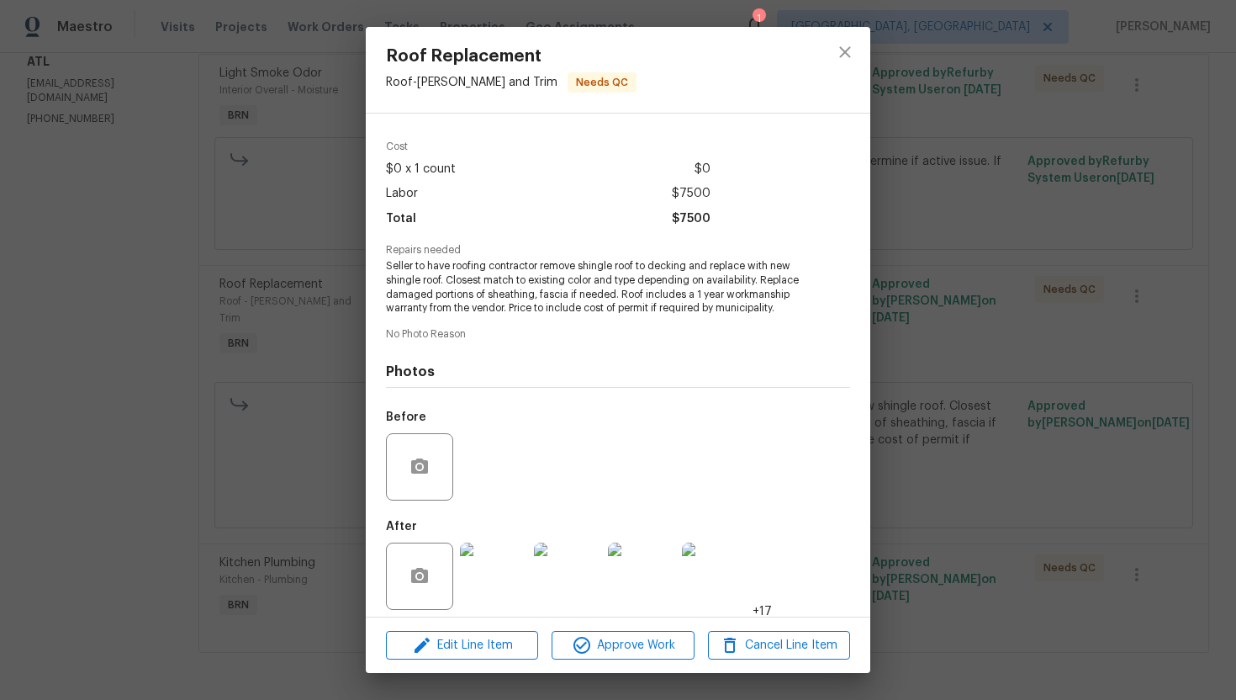
click at [495, 569] on img at bounding box center [493, 575] width 67 height 67
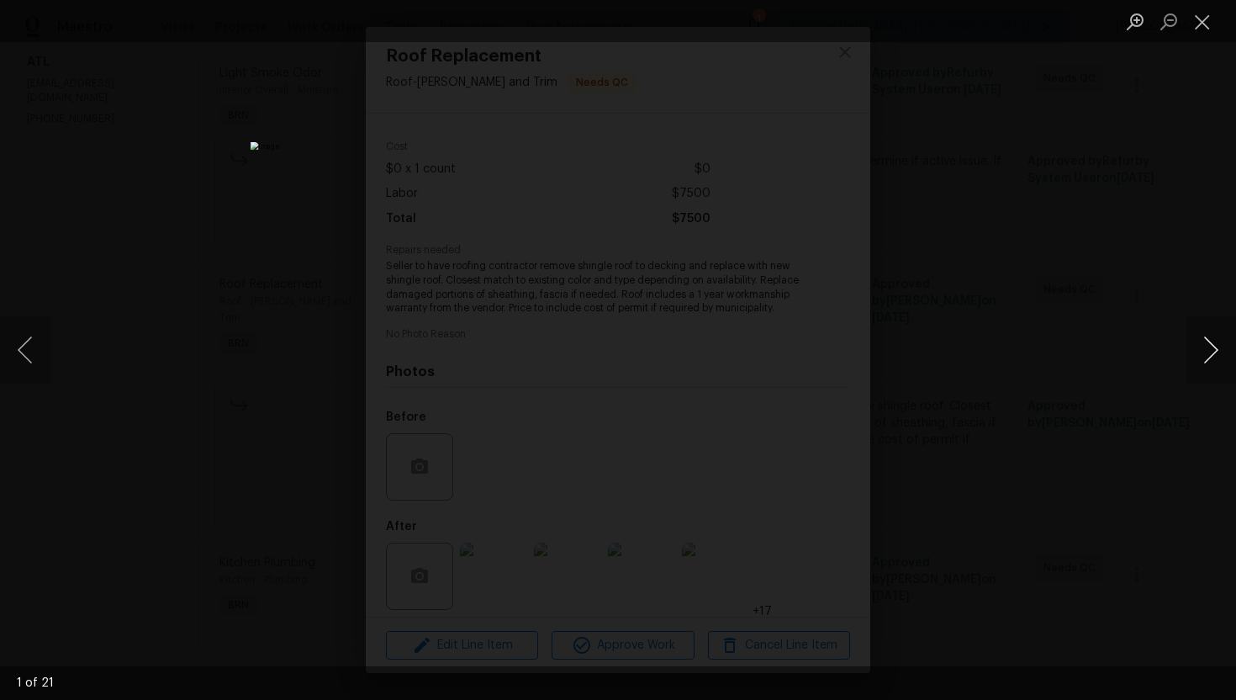
click at [1204, 351] on button "Next image" at bounding box center [1211, 349] width 50 height 67
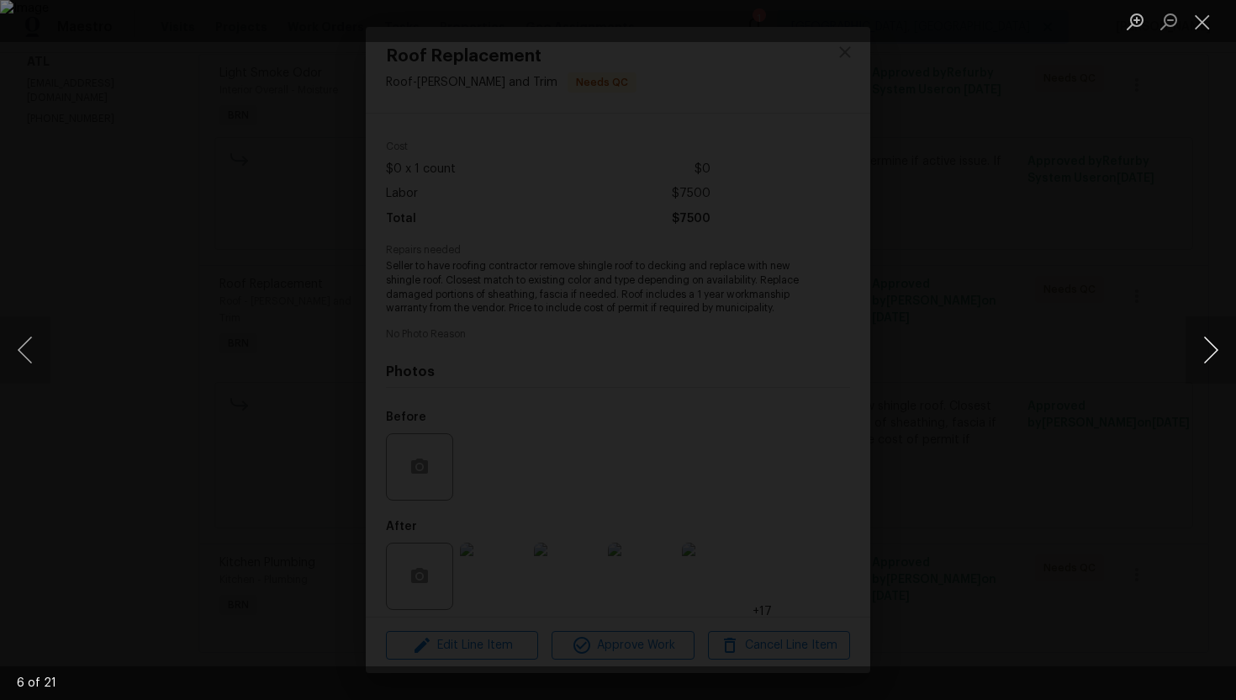
click at [1204, 351] on button "Next image" at bounding box center [1211, 349] width 50 height 67
click at [1194, 16] on button "Close lightbox" at bounding box center [1203, 21] width 34 height 29
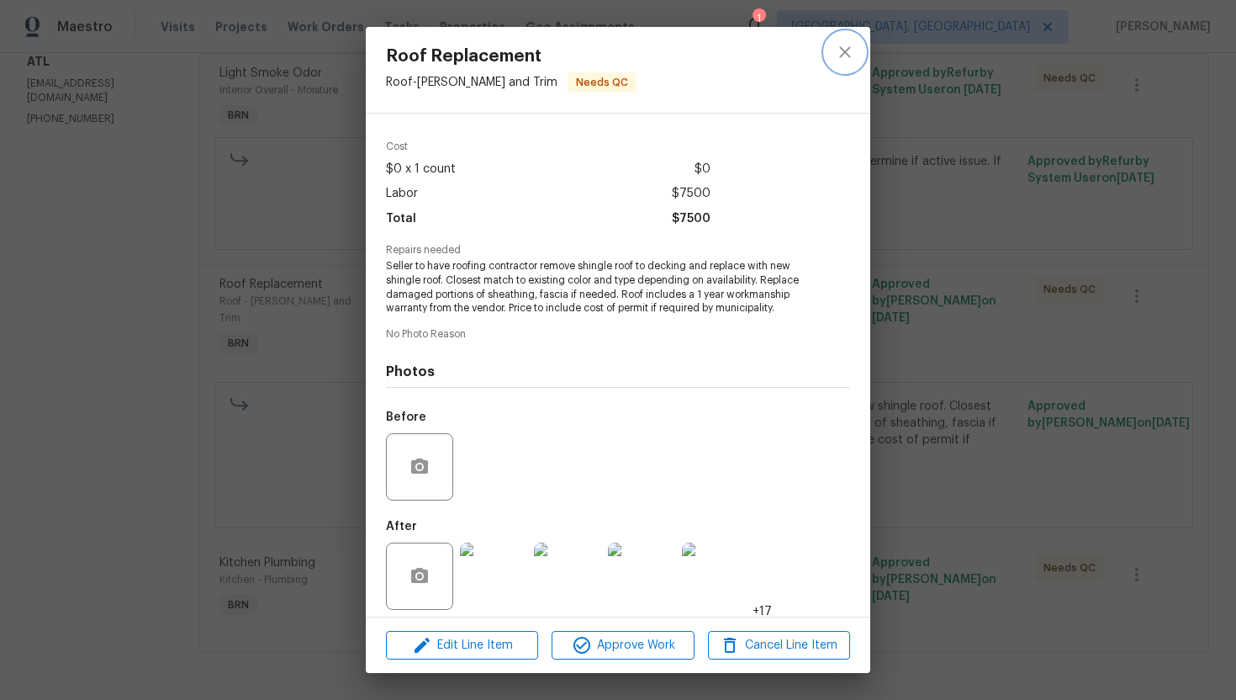
click at [831, 53] on button "close" at bounding box center [845, 52] width 40 height 40
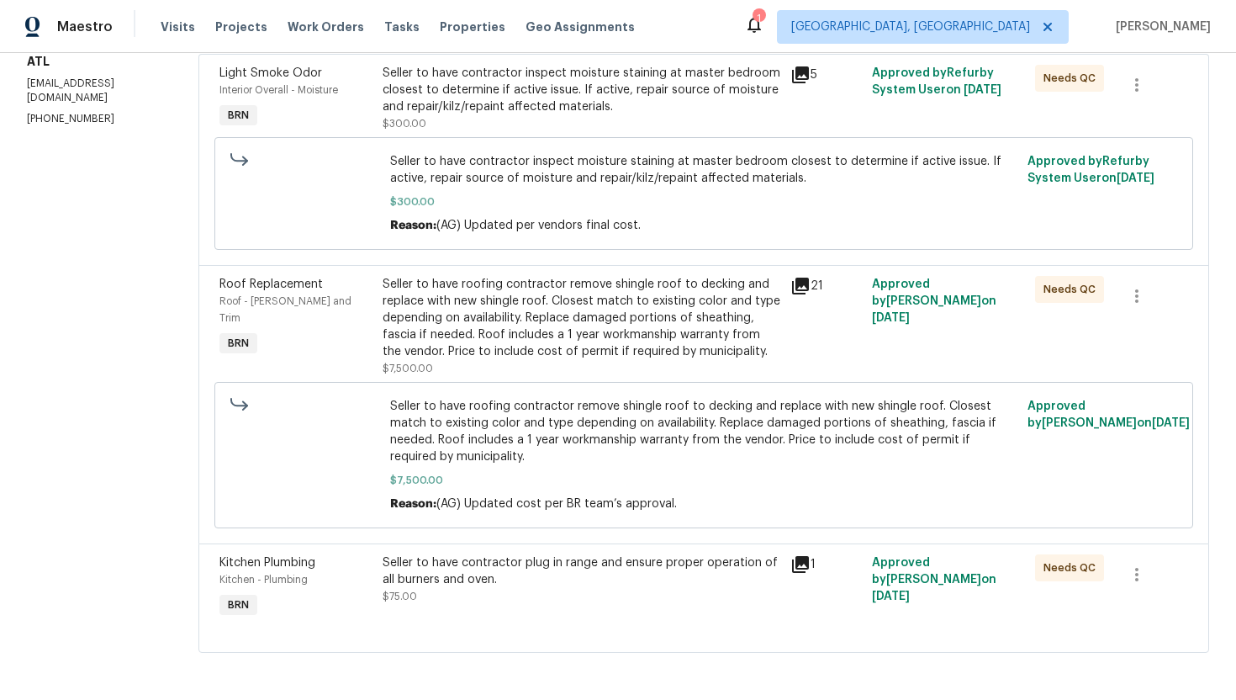
scroll to position [0, 0]
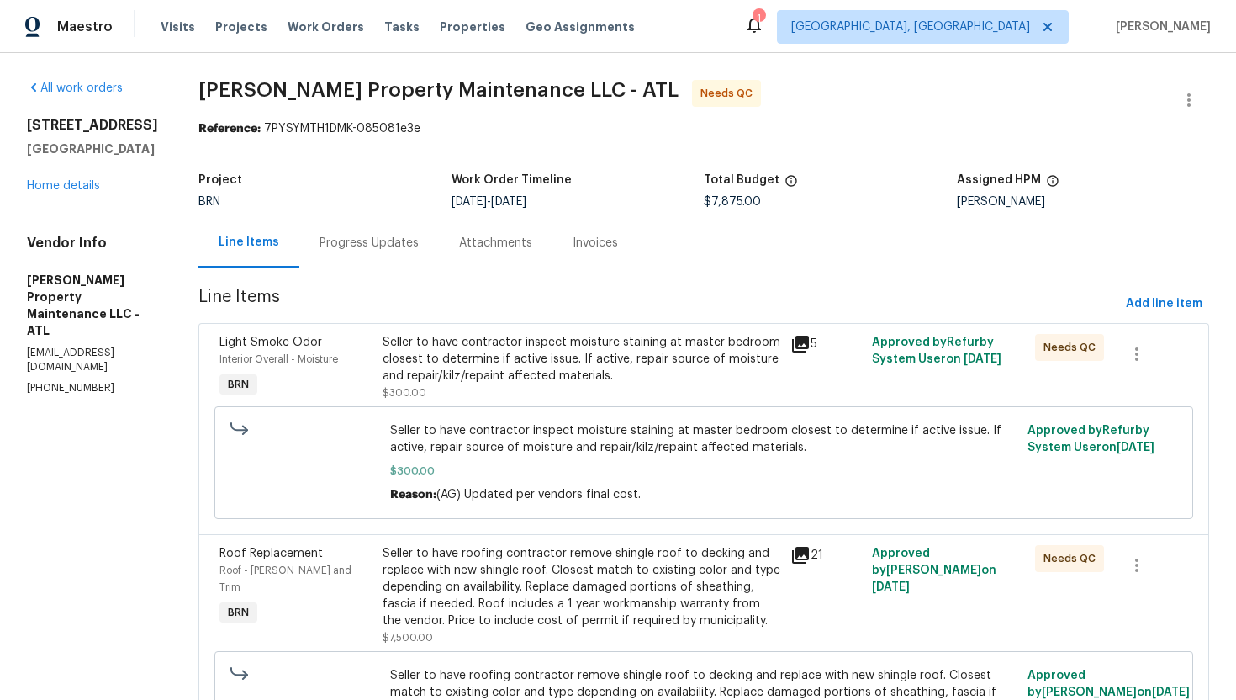
click at [403, 246] on div "Progress Updates" at bounding box center [369, 243] width 99 height 17
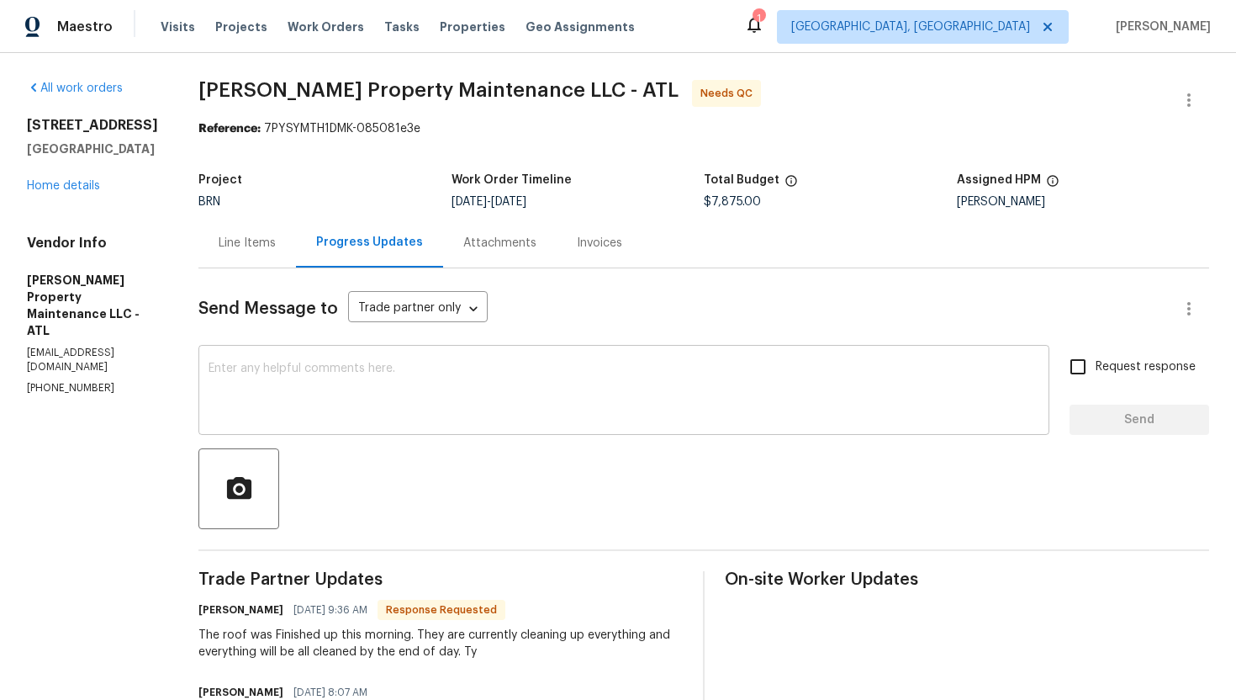
click at [337, 373] on textarea at bounding box center [624, 391] width 831 height 59
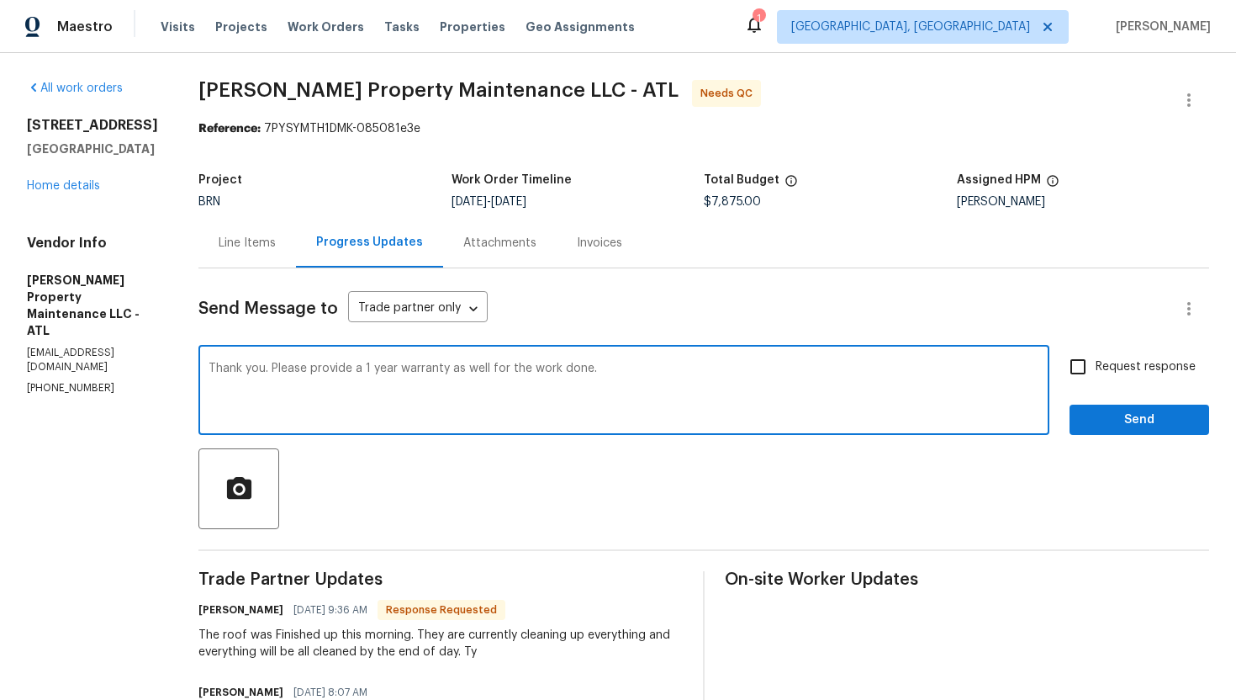
type textarea "Thank you. Please provide a 1 year warranty as well for the work done."
click at [1097, 368] on span "Request response" at bounding box center [1146, 367] width 100 height 18
click at [1096, 368] on input "Request response" at bounding box center [1077, 366] width 35 height 35
checkbox input "true"
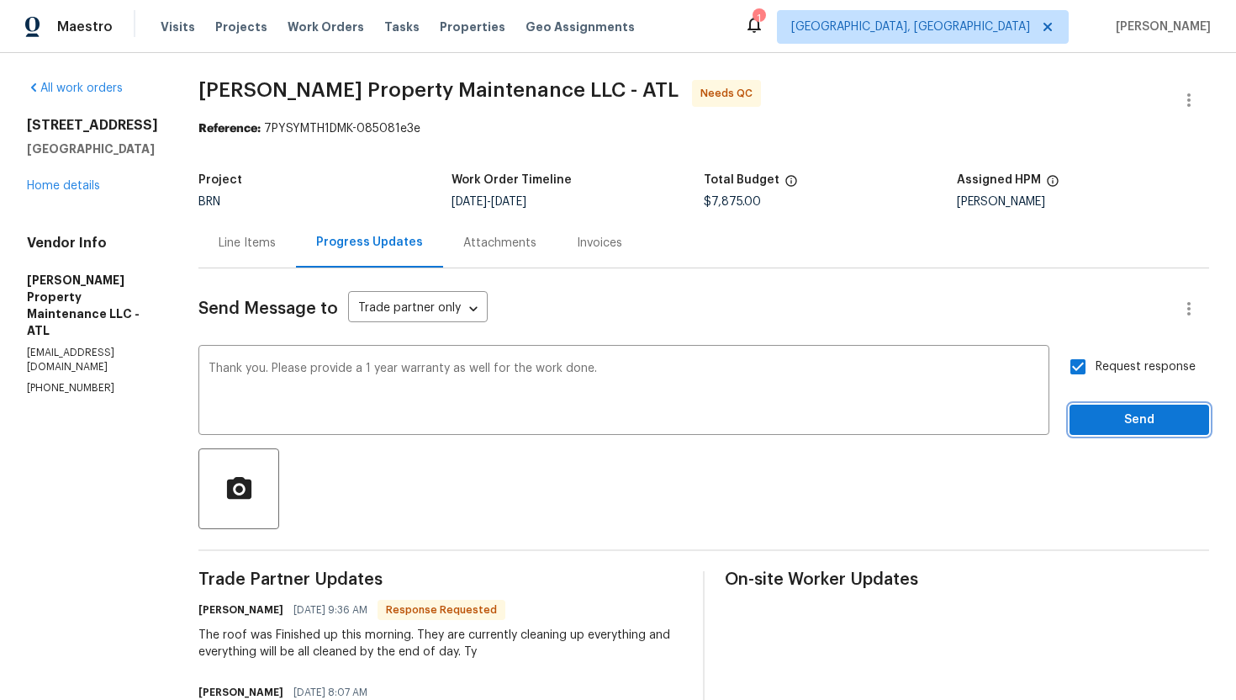
click at [1111, 424] on span "Send" at bounding box center [1139, 420] width 113 height 21
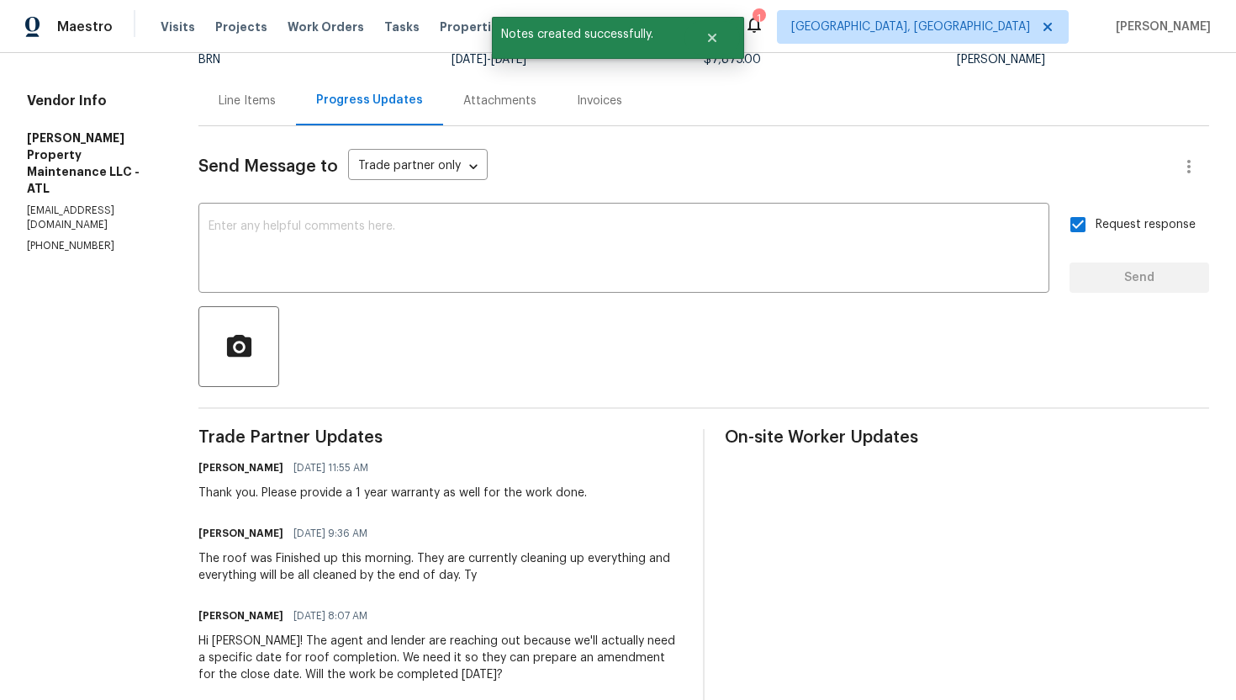
scroll to position [147, 0]
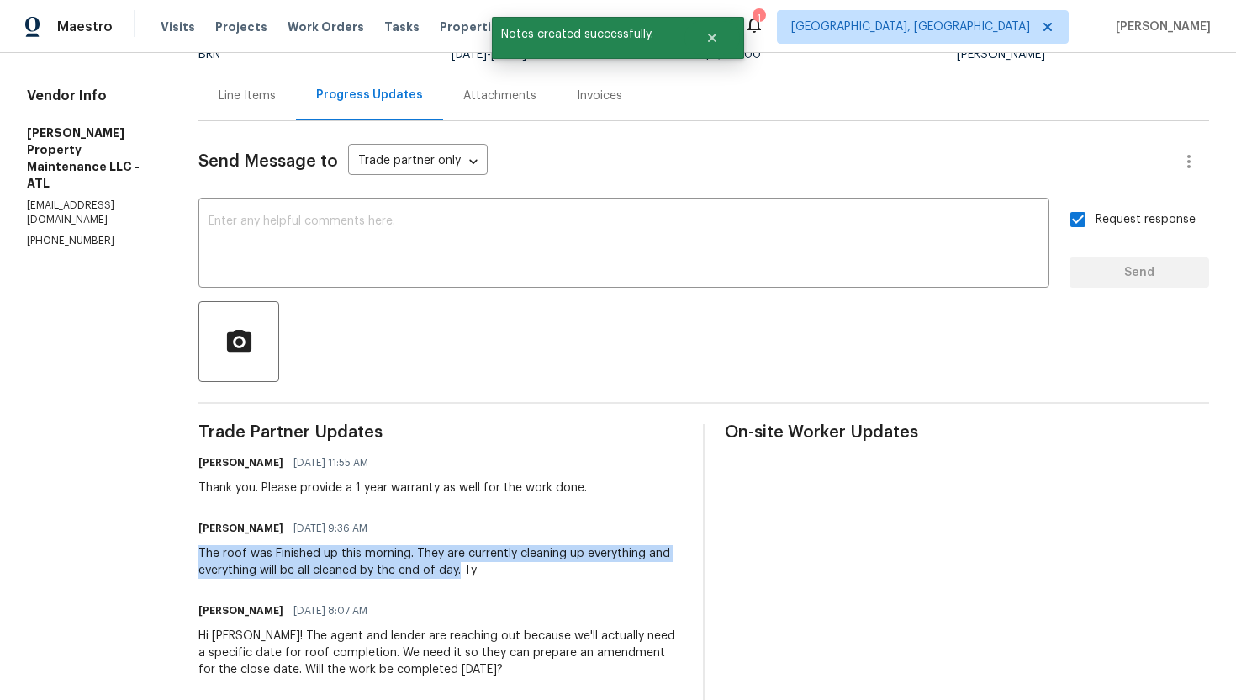
drag, startPoint x: 200, startPoint y: 553, endPoint x: 463, endPoint y: 571, distance: 263.9
copy div "The roof was Finished up this morning. They are currently cleaning up everythin…"
